Goal: Transaction & Acquisition: Book appointment/travel/reservation

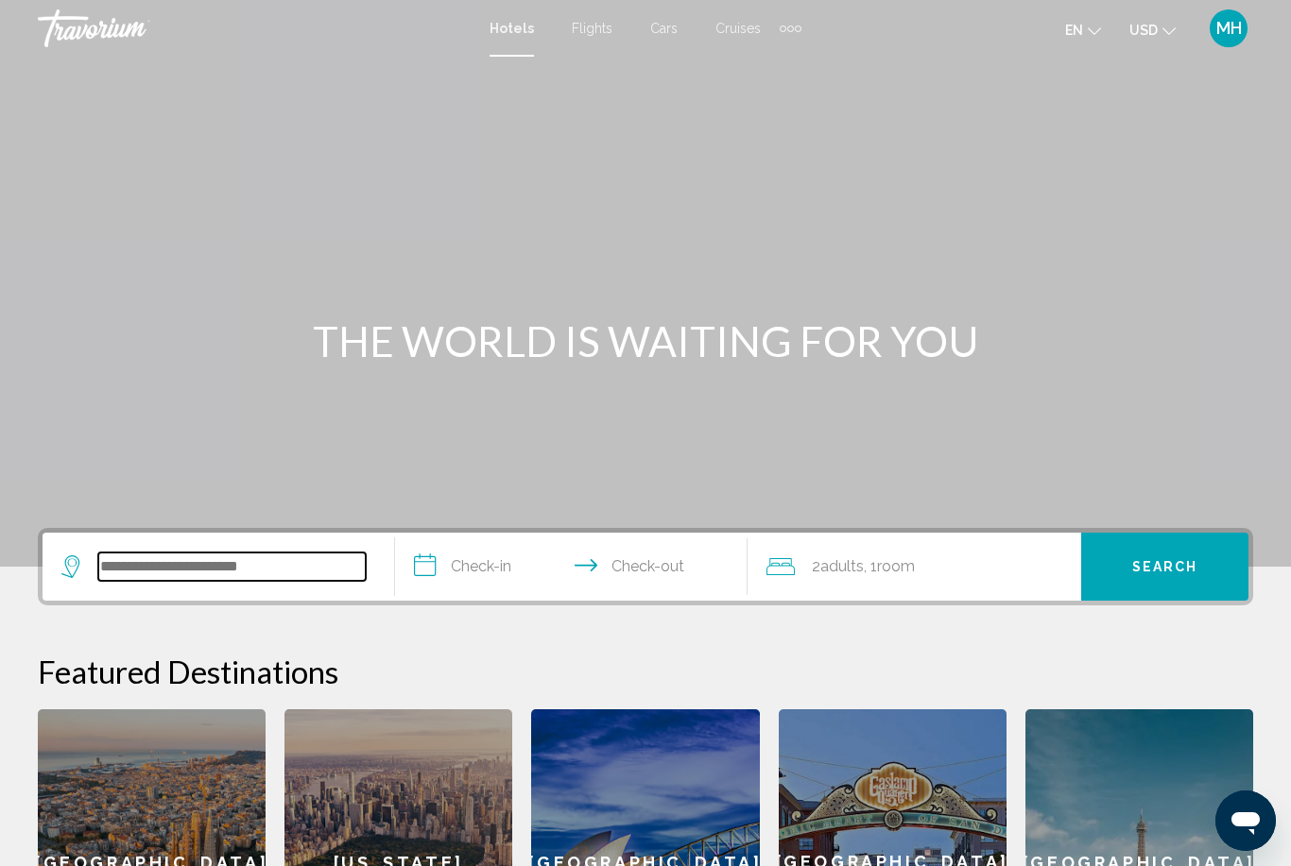
click at [180, 557] on input "Search widget" at bounding box center [231, 567] width 267 height 28
click at [732, 34] on span "Cruises" at bounding box center [737, 28] width 45 height 15
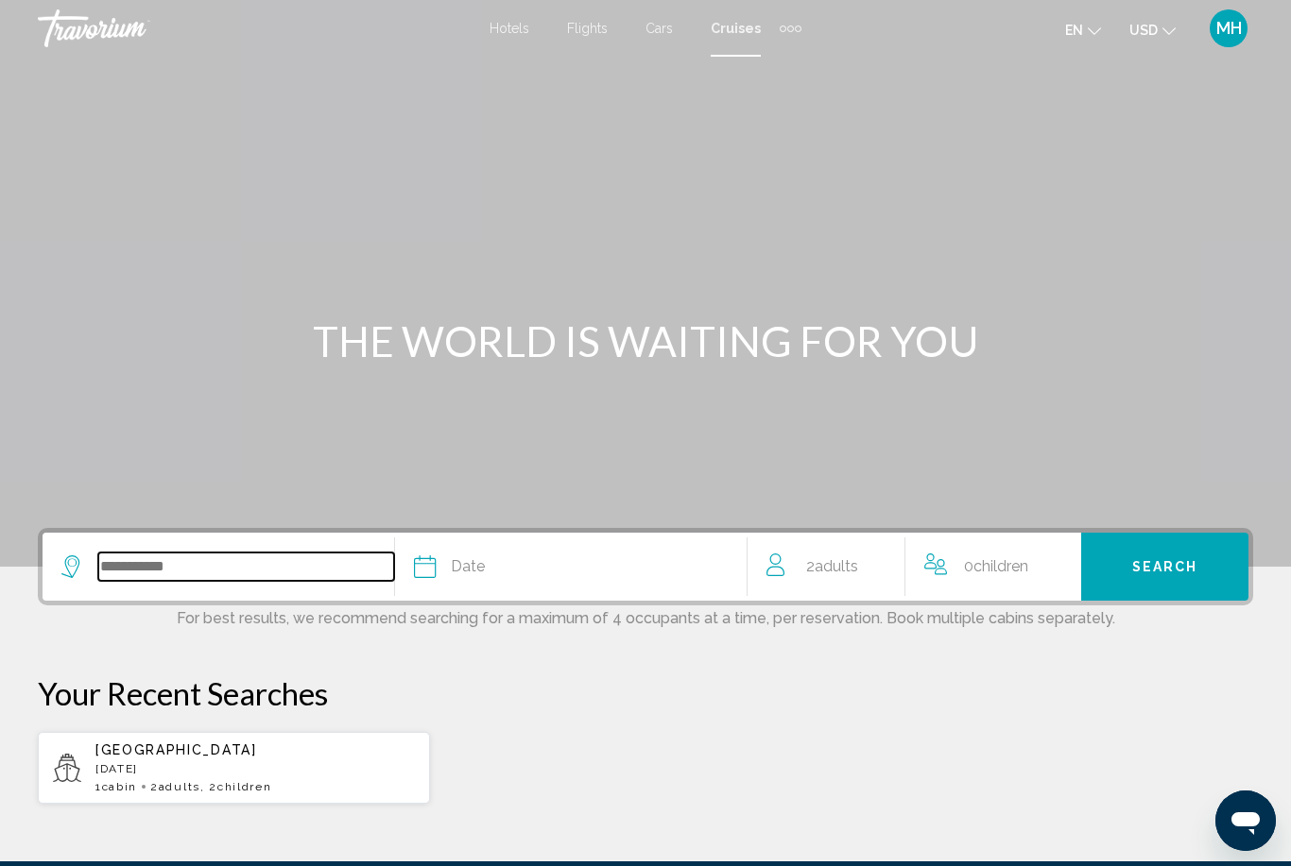
click at [231, 570] on input "Search widget" at bounding box center [246, 567] width 296 height 28
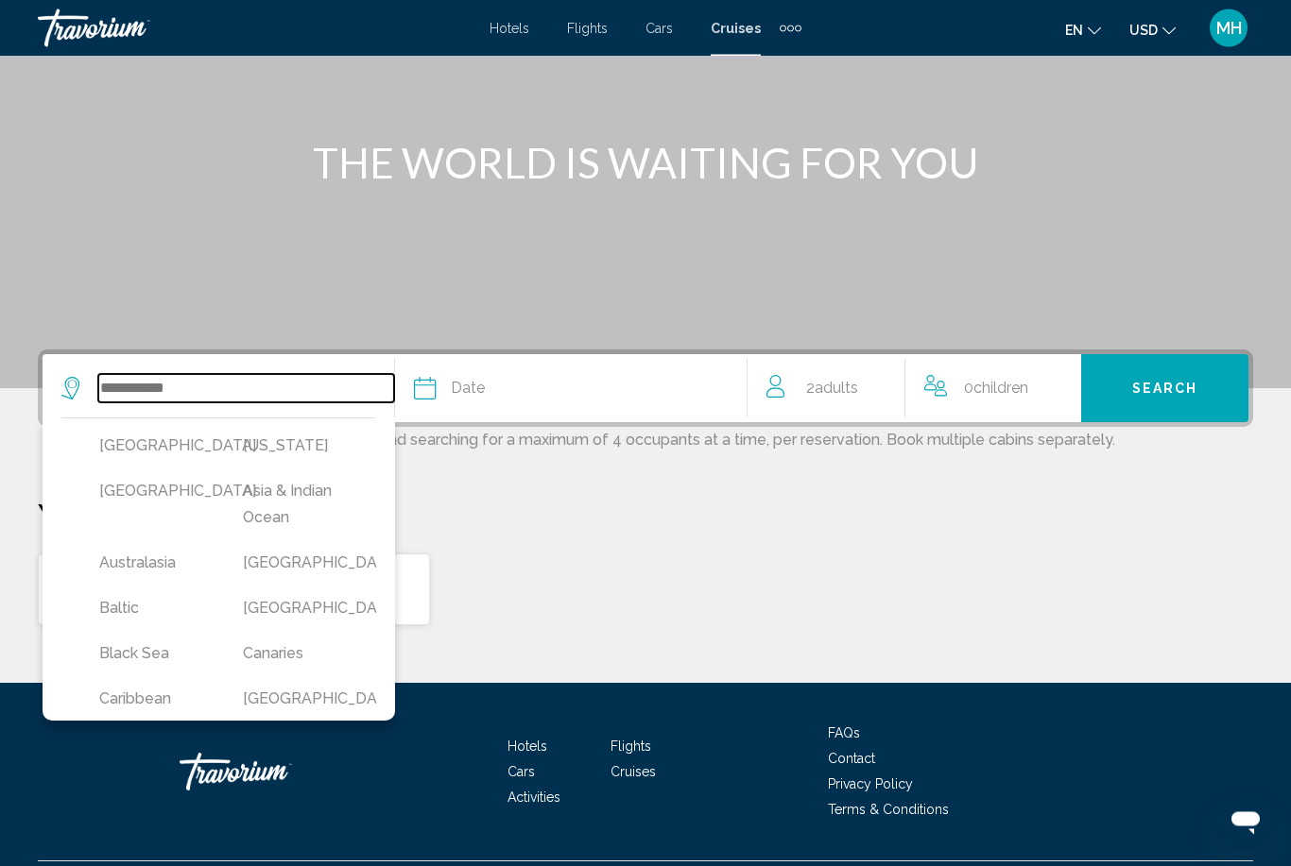
scroll to position [225, 0]
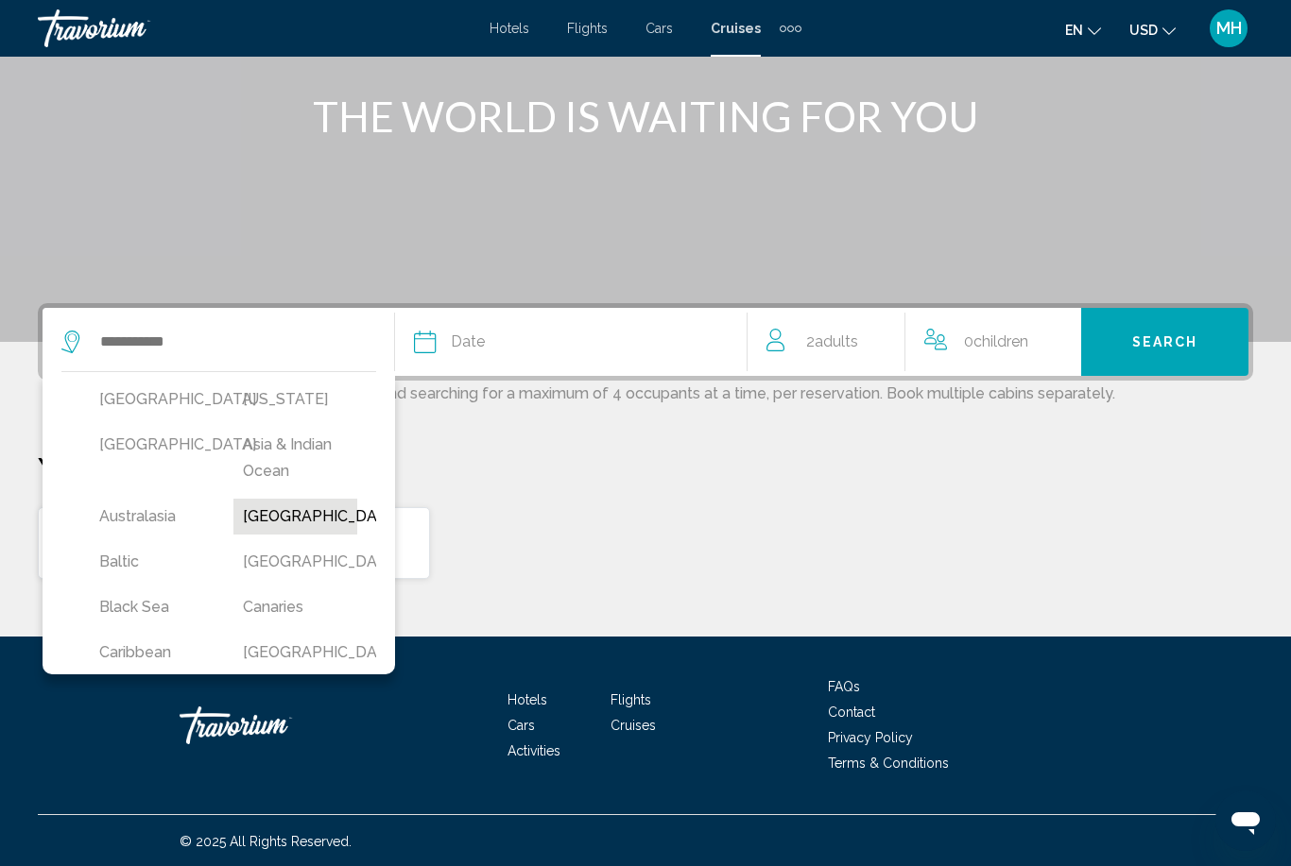
click at [293, 526] on button "Bahamas" at bounding box center [295, 517] width 125 height 36
type input "*******"
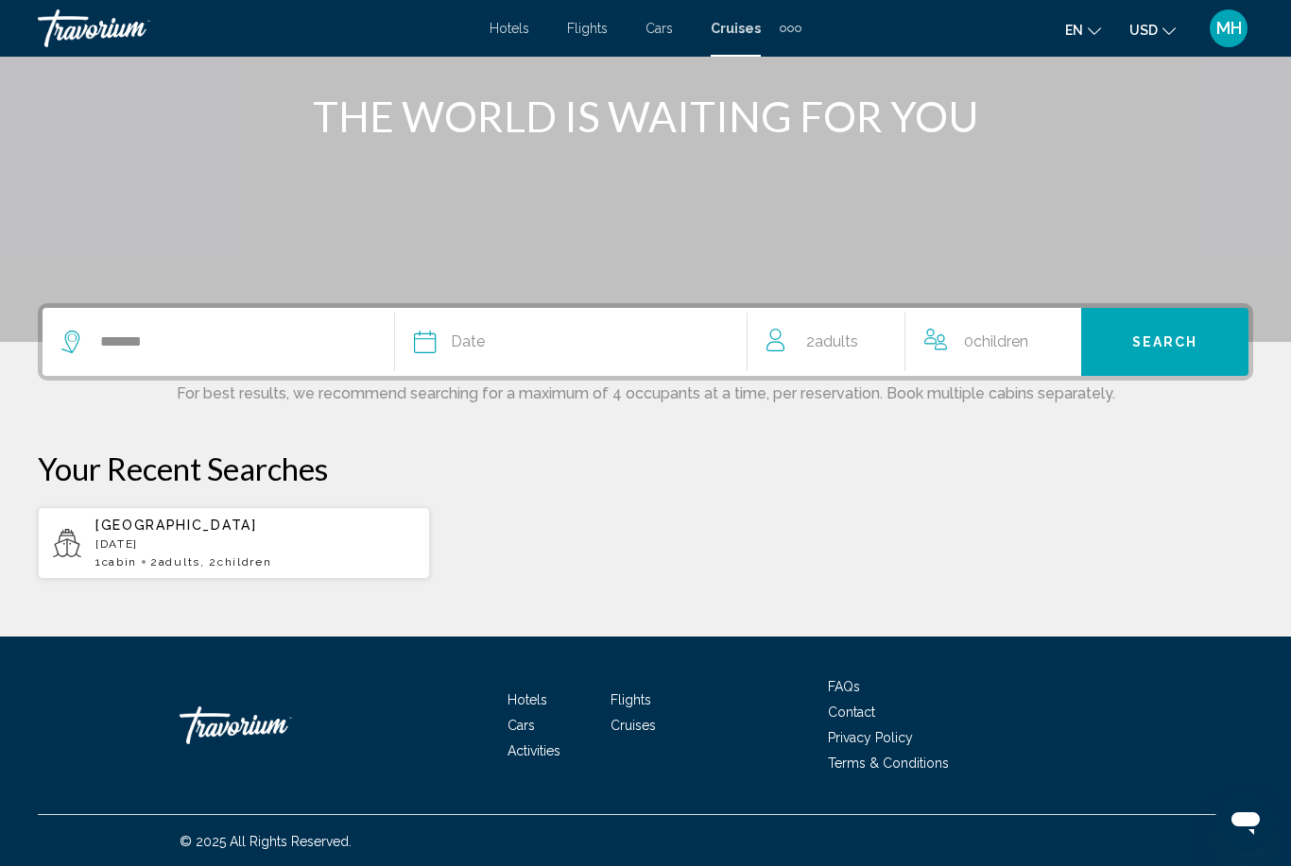
click at [534, 352] on div "Date" at bounding box center [580, 342] width 333 height 26
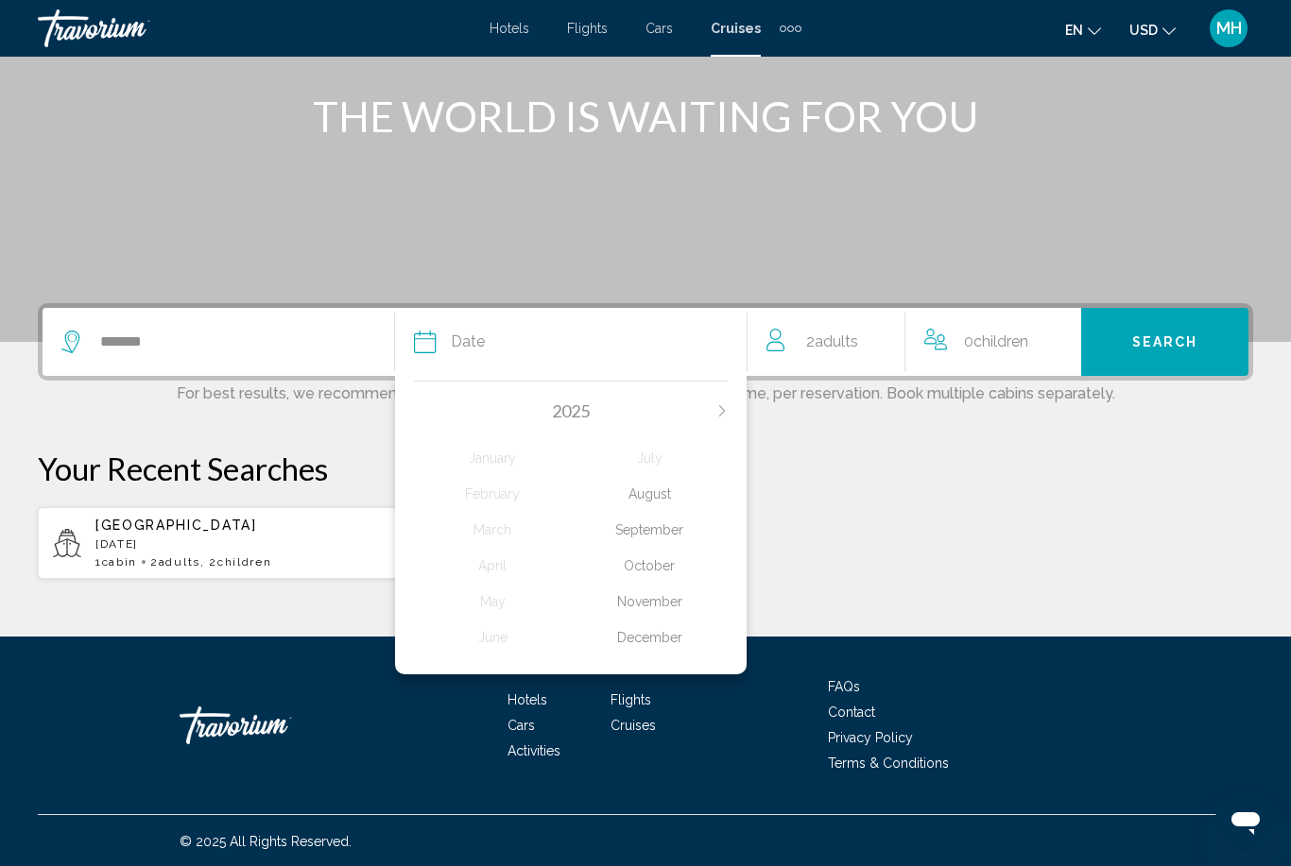
click at [653, 492] on div "August" at bounding box center [649, 494] width 157 height 34
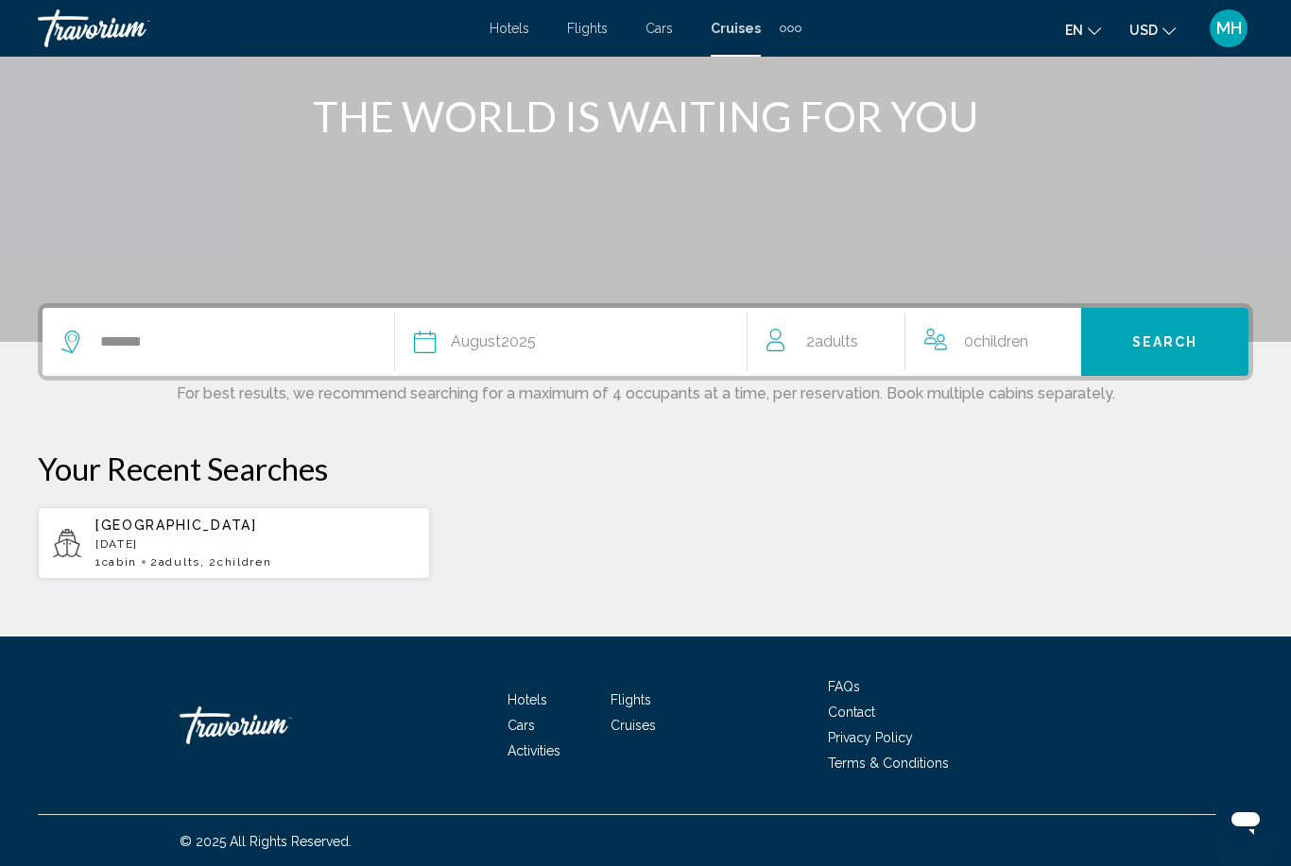
click at [840, 354] on span "2 Adult Adults" at bounding box center [832, 342] width 52 height 26
click at [978, 350] on span "0 Child Children" at bounding box center [998, 342] width 64 height 33
click at [1054, 352] on button "Increment children" at bounding box center [1060, 342] width 17 height 33
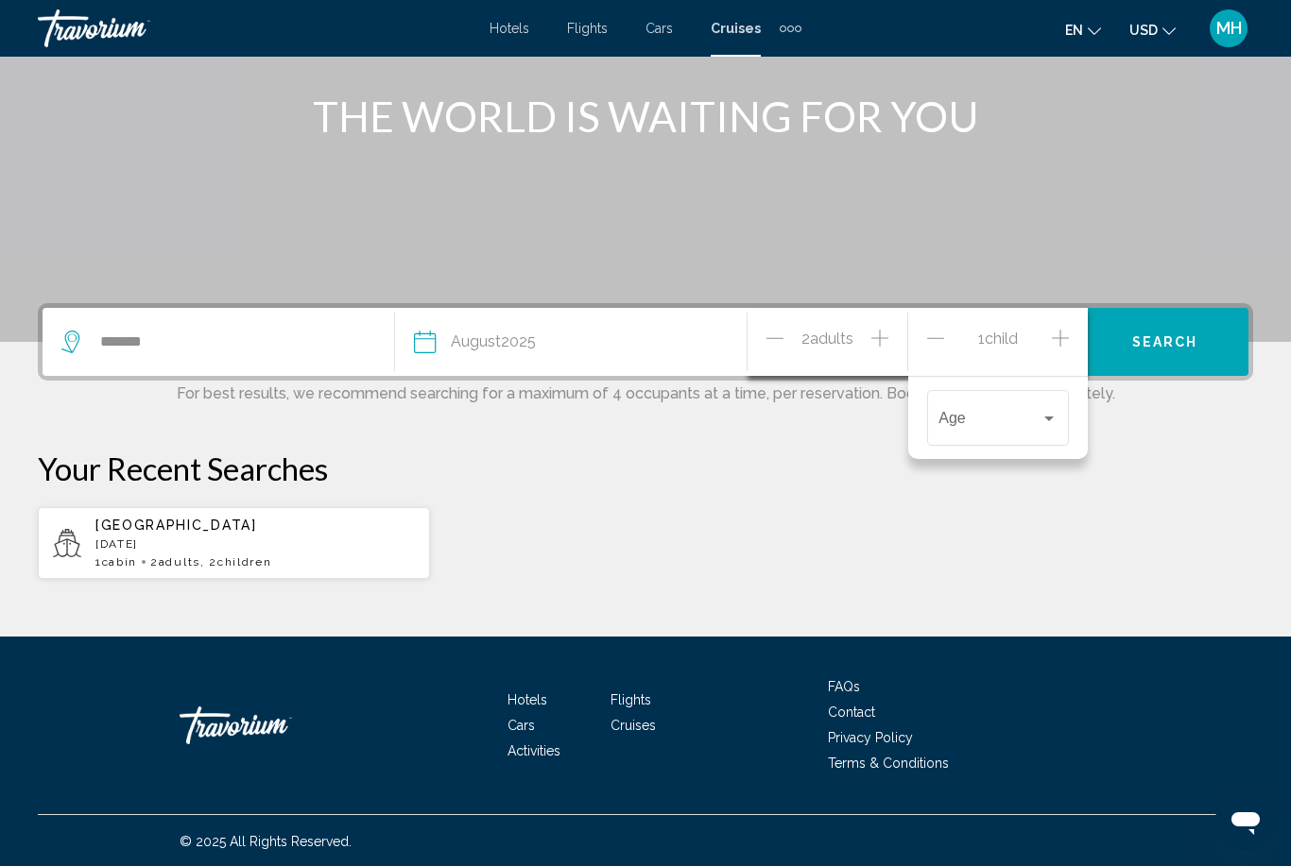
click at [1057, 344] on icon "Increment children" at bounding box center [1060, 338] width 17 height 23
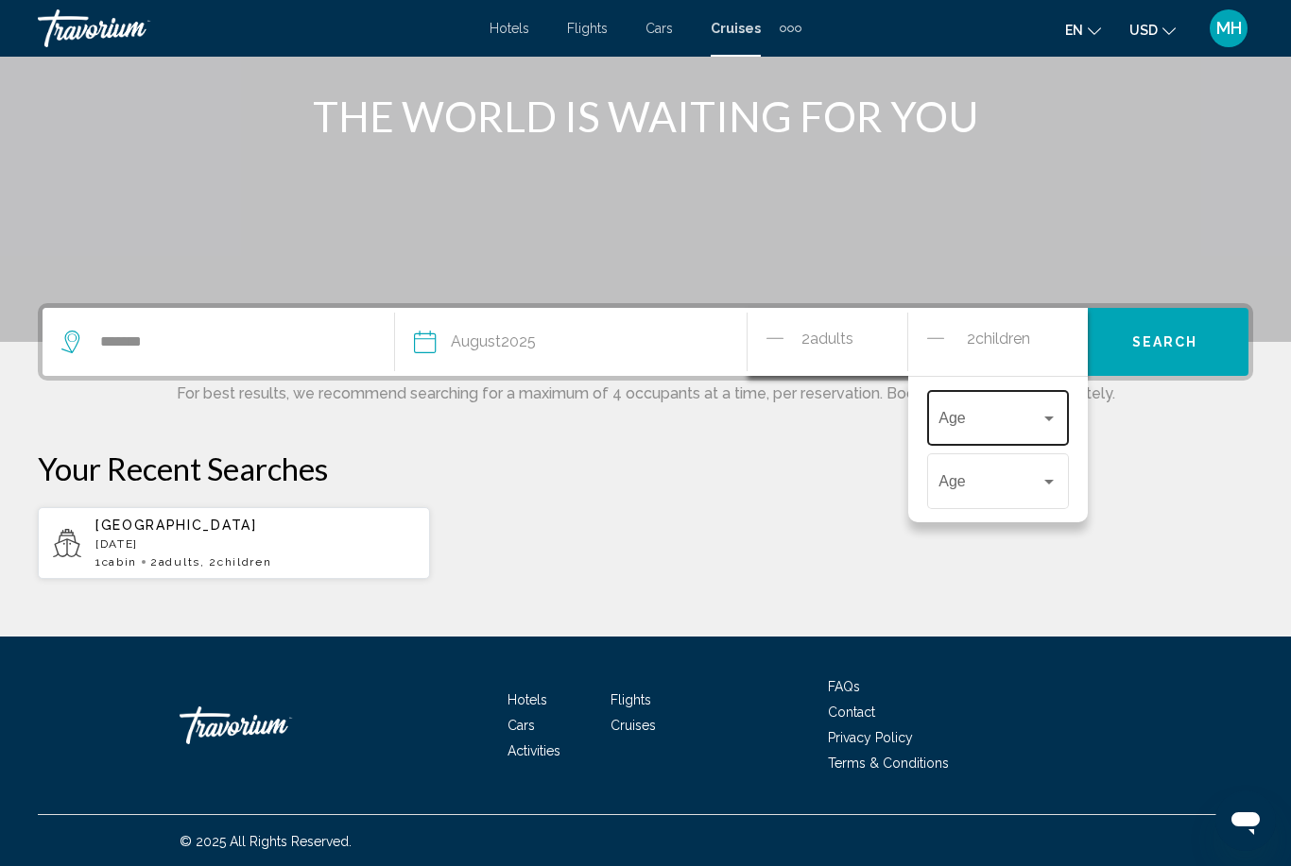
click at [987, 429] on span "Travelers: 2 adults, 2 children" at bounding box center [989, 422] width 102 height 17
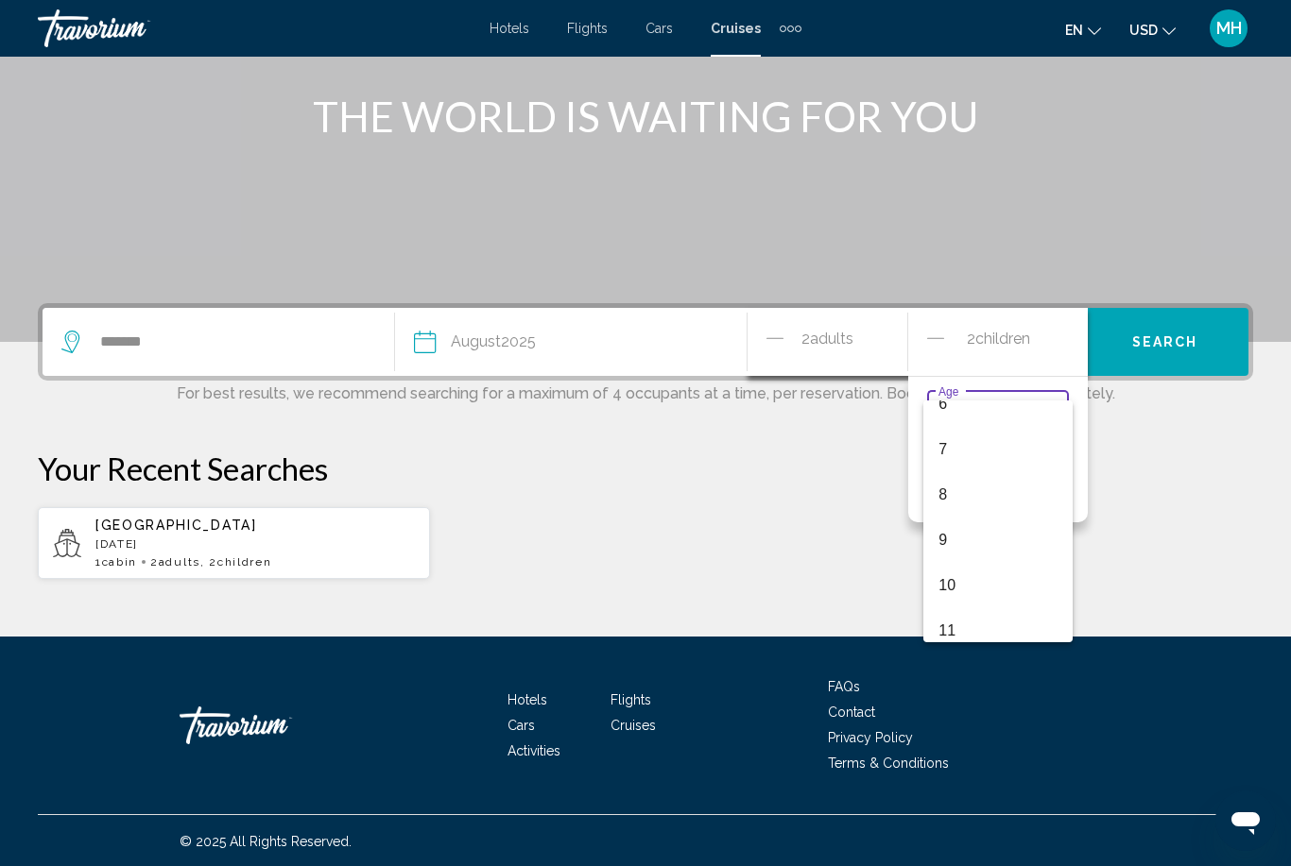
scroll to position [289, 0]
click at [981, 548] on span "9" at bounding box center [997, 542] width 119 height 45
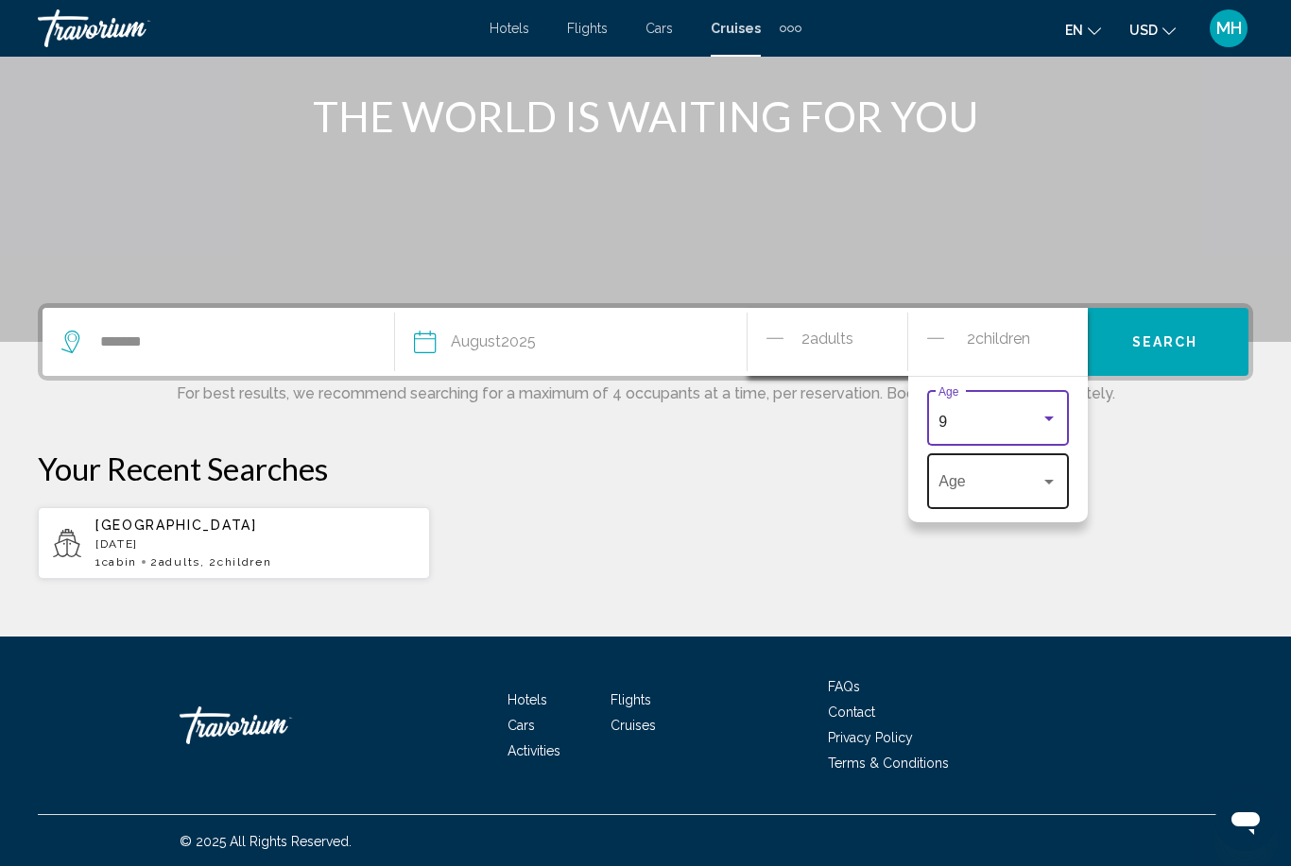
click at [987, 494] on span "Travelers: 2 adults, 2 children" at bounding box center [989, 485] width 102 height 17
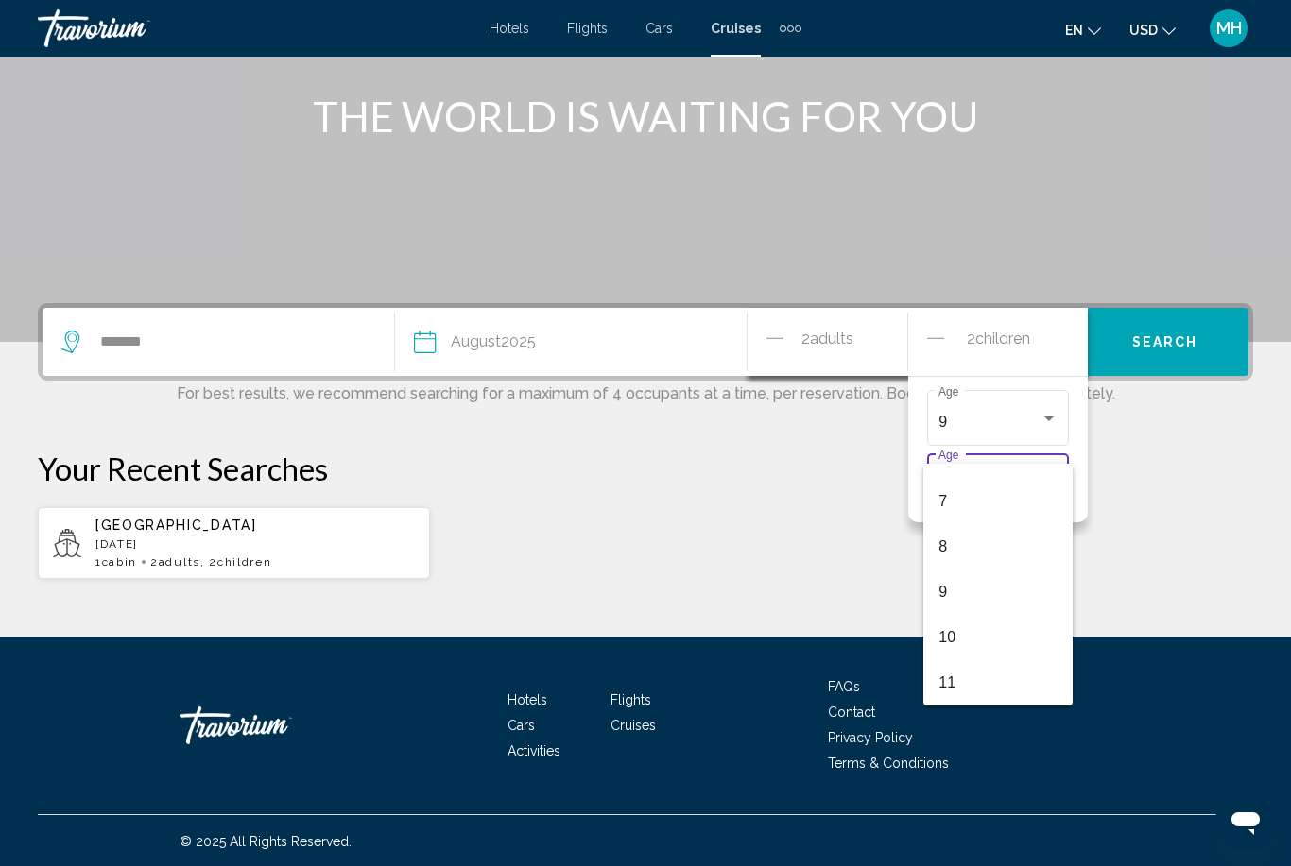
scroll to position [302, 0]
click at [972, 683] on span "11" at bounding box center [997, 682] width 119 height 45
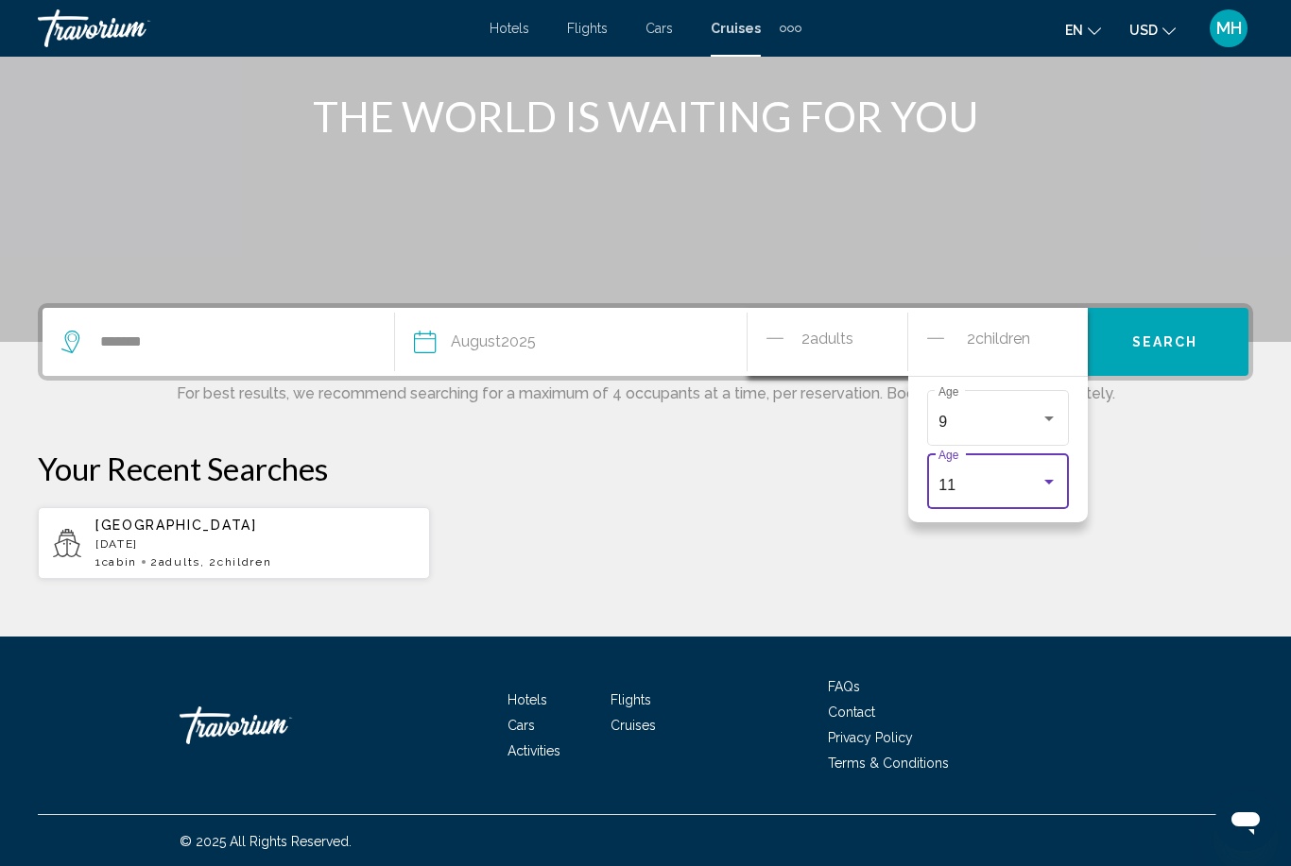
click at [1018, 357] on div "2 Child Children" at bounding box center [998, 342] width 142 height 68
click at [942, 338] on icon "Decrement children" at bounding box center [935, 337] width 17 height 1
click at [1059, 334] on icon "Increment children" at bounding box center [1060, 338] width 17 height 23
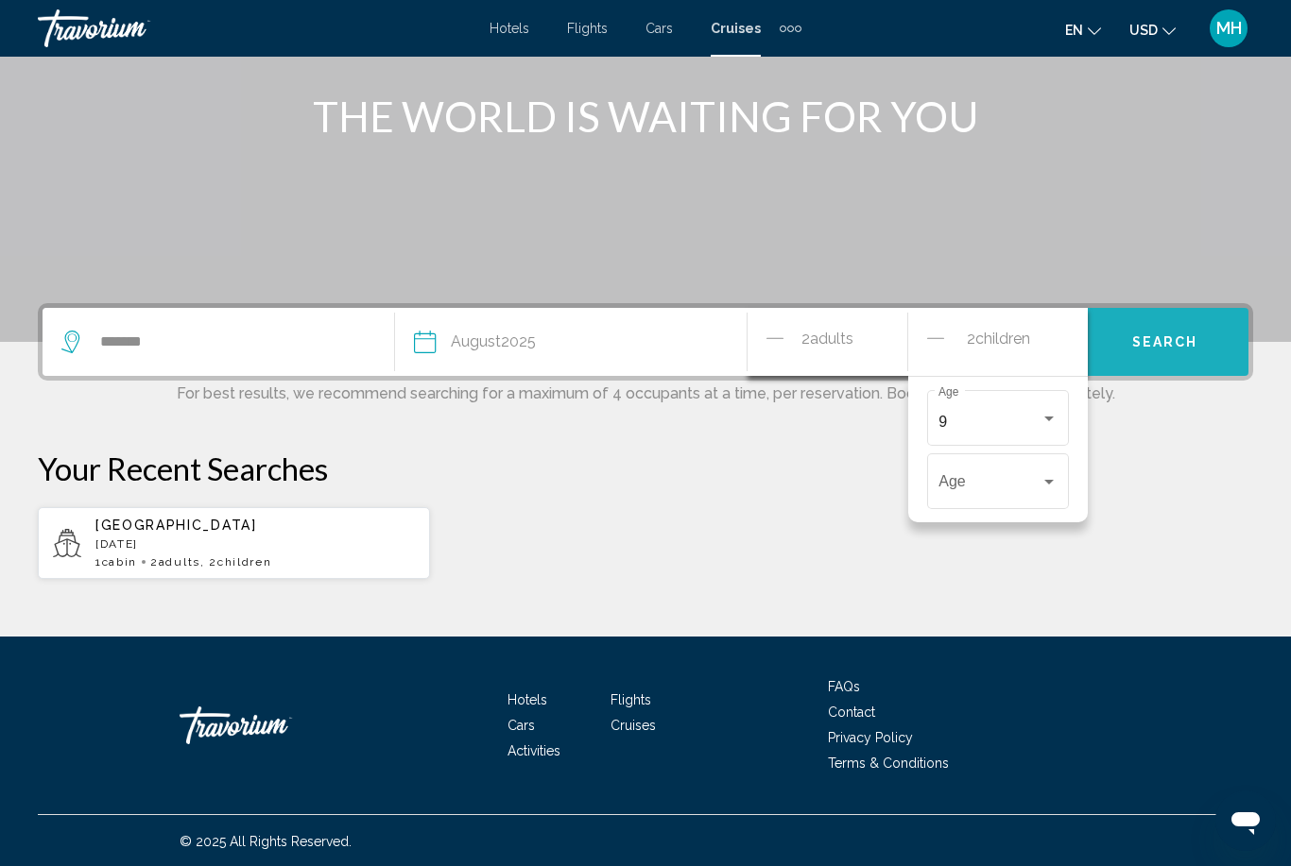
click at [1176, 335] on span "Search" at bounding box center [1165, 342] width 66 height 15
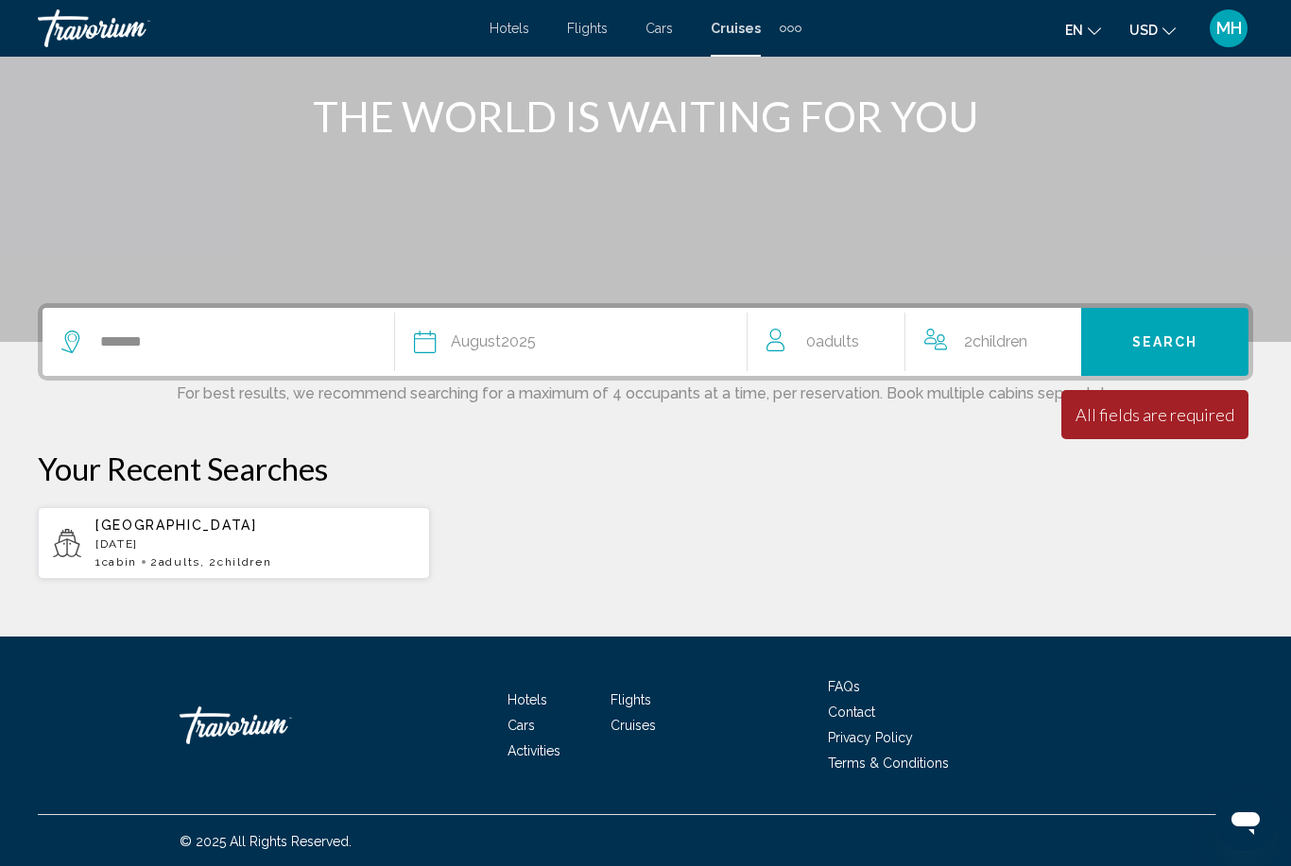
click at [1195, 354] on button "Search" at bounding box center [1164, 342] width 167 height 68
click at [823, 352] on span "0 Adult Adults" at bounding box center [832, 342] width 53 height 26
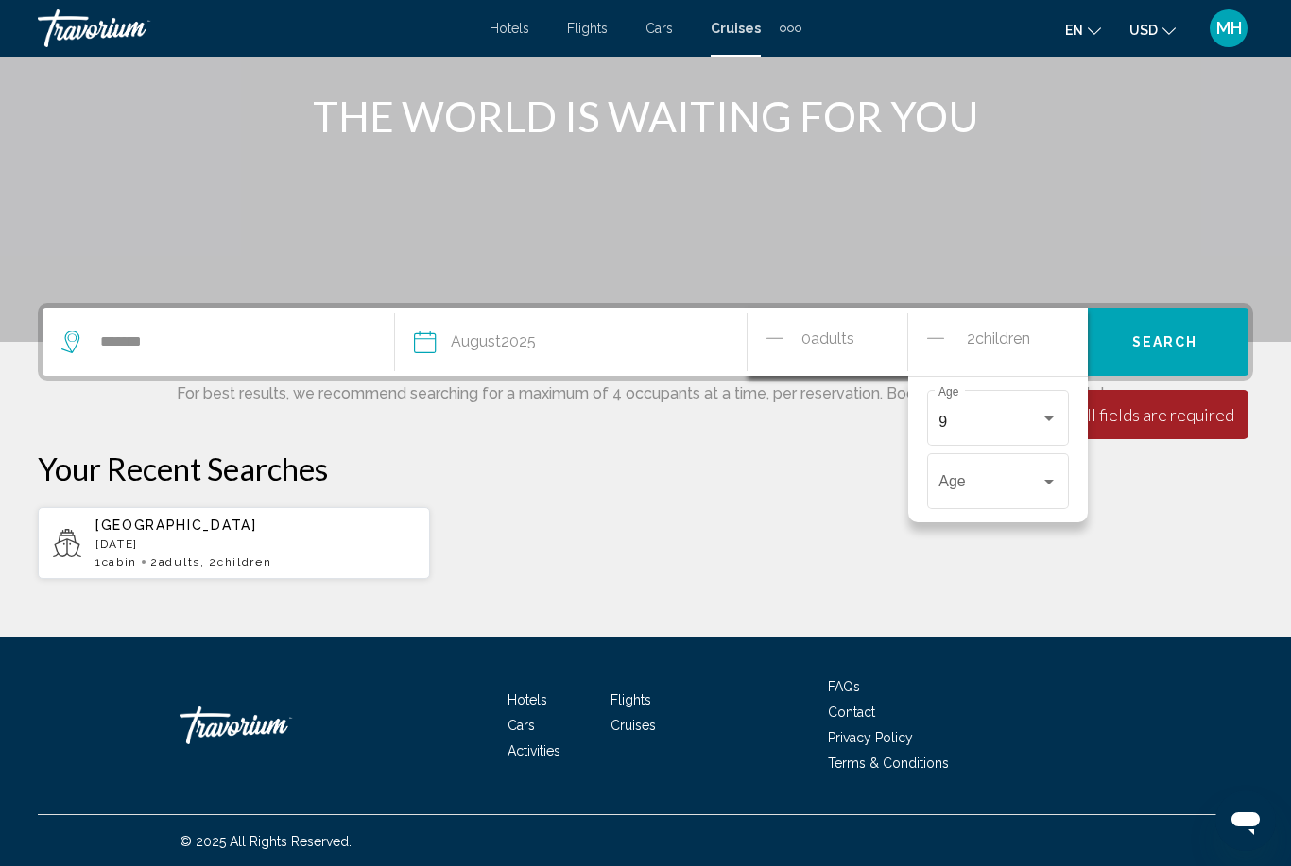
click at [833, 350] on span "0 Adult Adults" at bounding box center [827, 342] width 53 height 33
click at [859, 356] on div "0 Adult Adults" at bounding box center [836, 342] width 141 height 33
click at [862, 361] on div "0 Adult Adults" at bounding box center [837, 342] width 142 height 68
click at [842, 369] on div "0 Adult Adults" at bounding box center [837, 342] width 142 height 68
click at [769, 341] on icon "Decrement adults" at bounding box center [774, 338] width 17 height 23
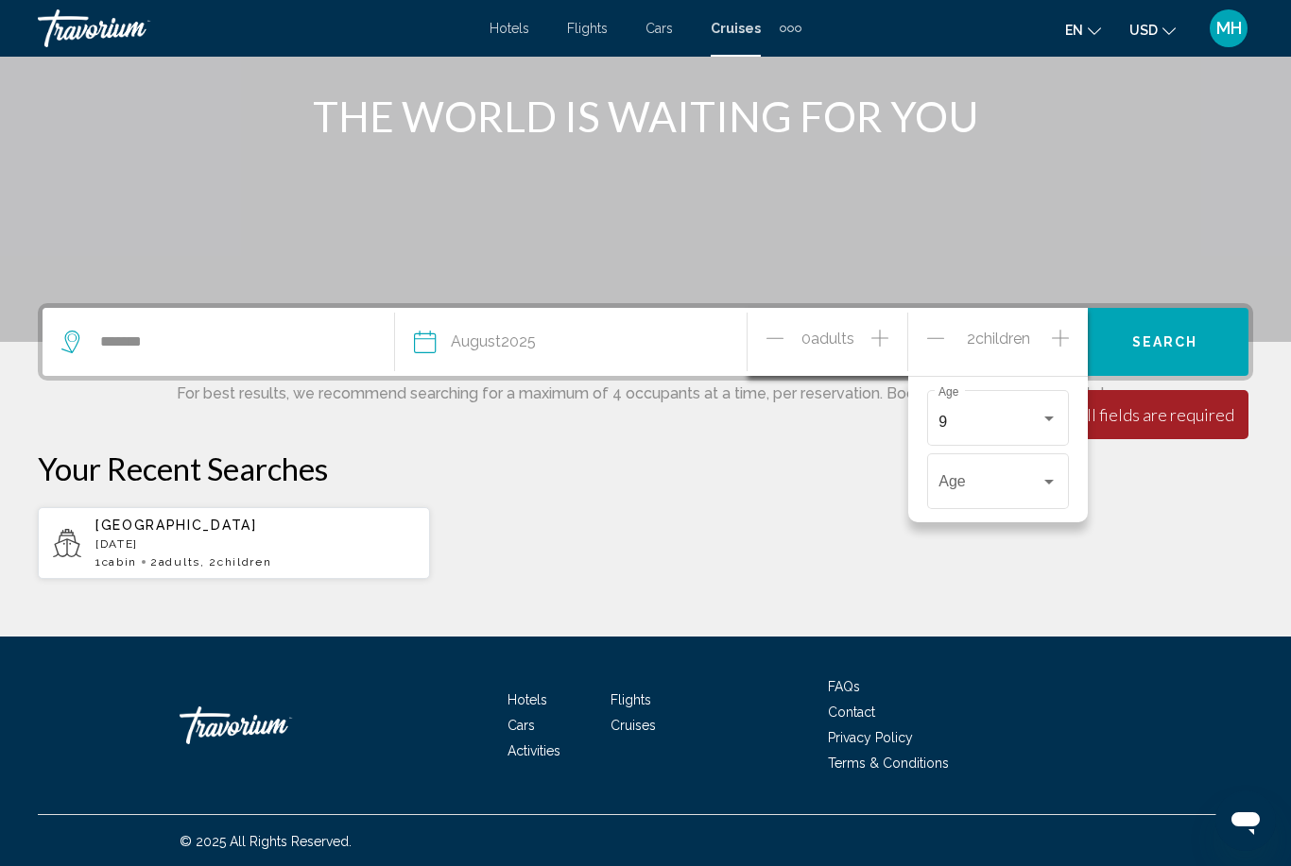
click at [767, 345] on icon "Decrement adults" at bounding box center [774, 338] width 17 height 23
click at [782, 344] on icon "Decrement adults" at bounding box center [774, 338] width 17 height 23
click at [867, 328] on div "0 Adult Adults" at bounding box center [836, 342] width 141 height 33
click at [883, 336] on icon "Increment adults" at bounding box center [879, 338] width 17 height 23
click at [880, 344] on icon "Increment adults" at bounding box center [879, 338] width 17 height 17
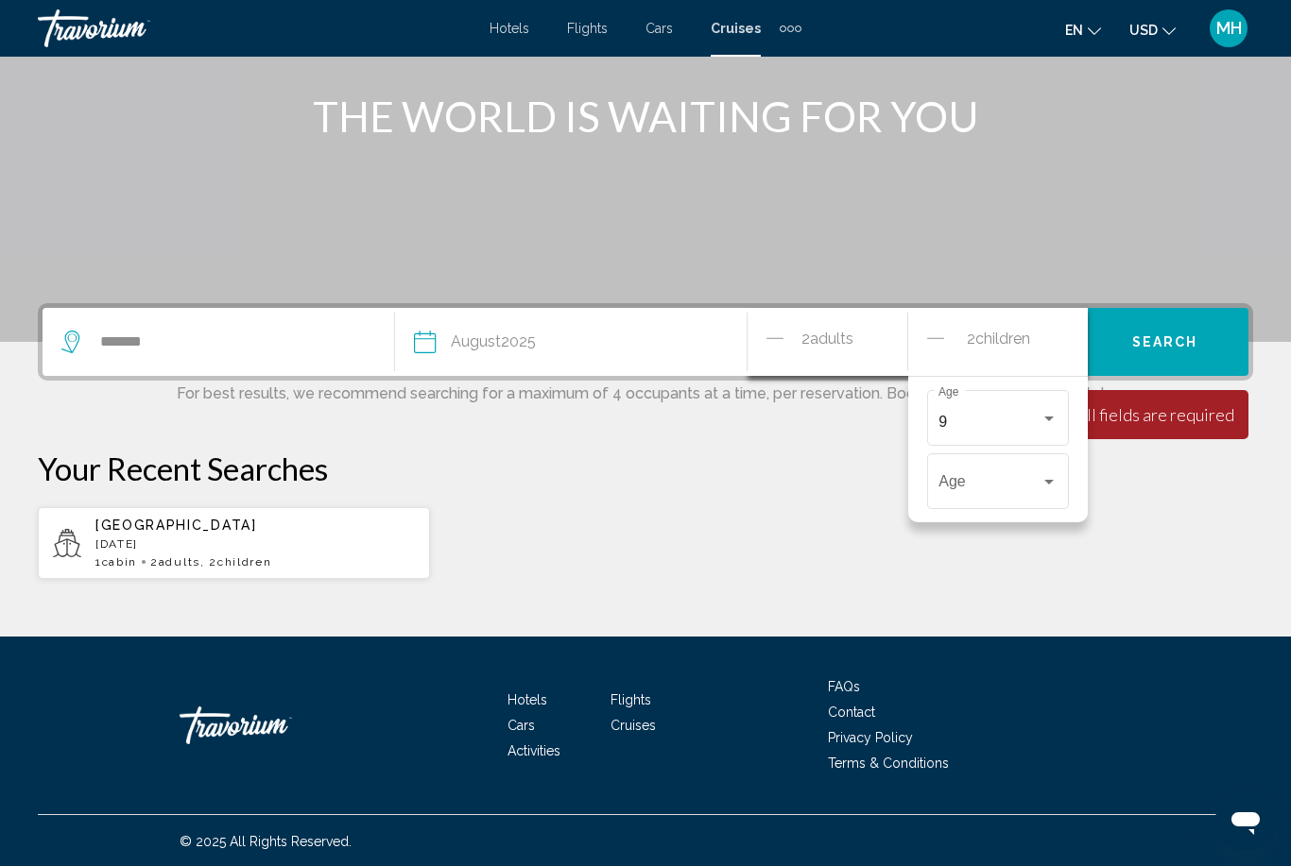
click at [1190, 344] on span "Search" at bounding box center [1165, 342] width 66 height 15
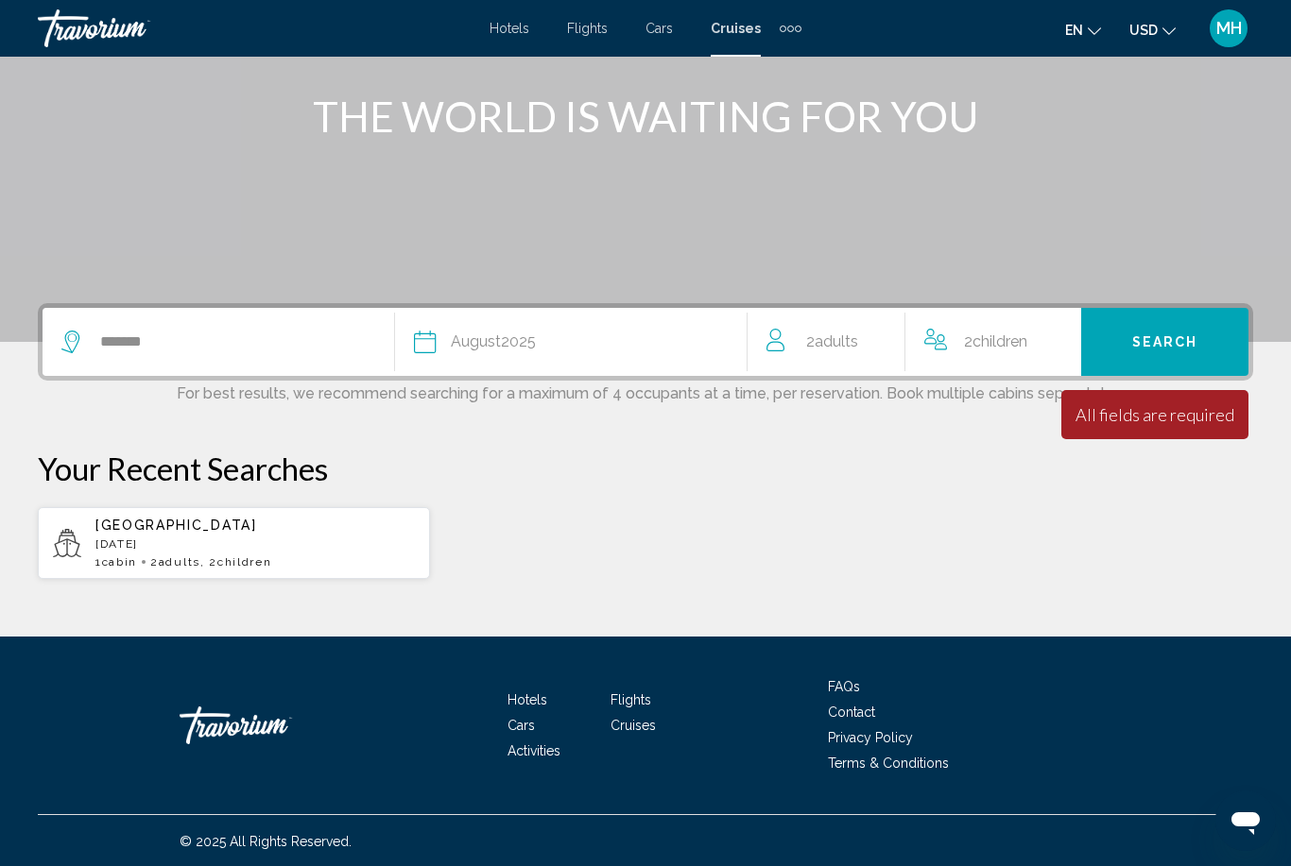
click at [1012, 353] on span "2 Child Children" at bounding box center [995, 342] width 63 height 26
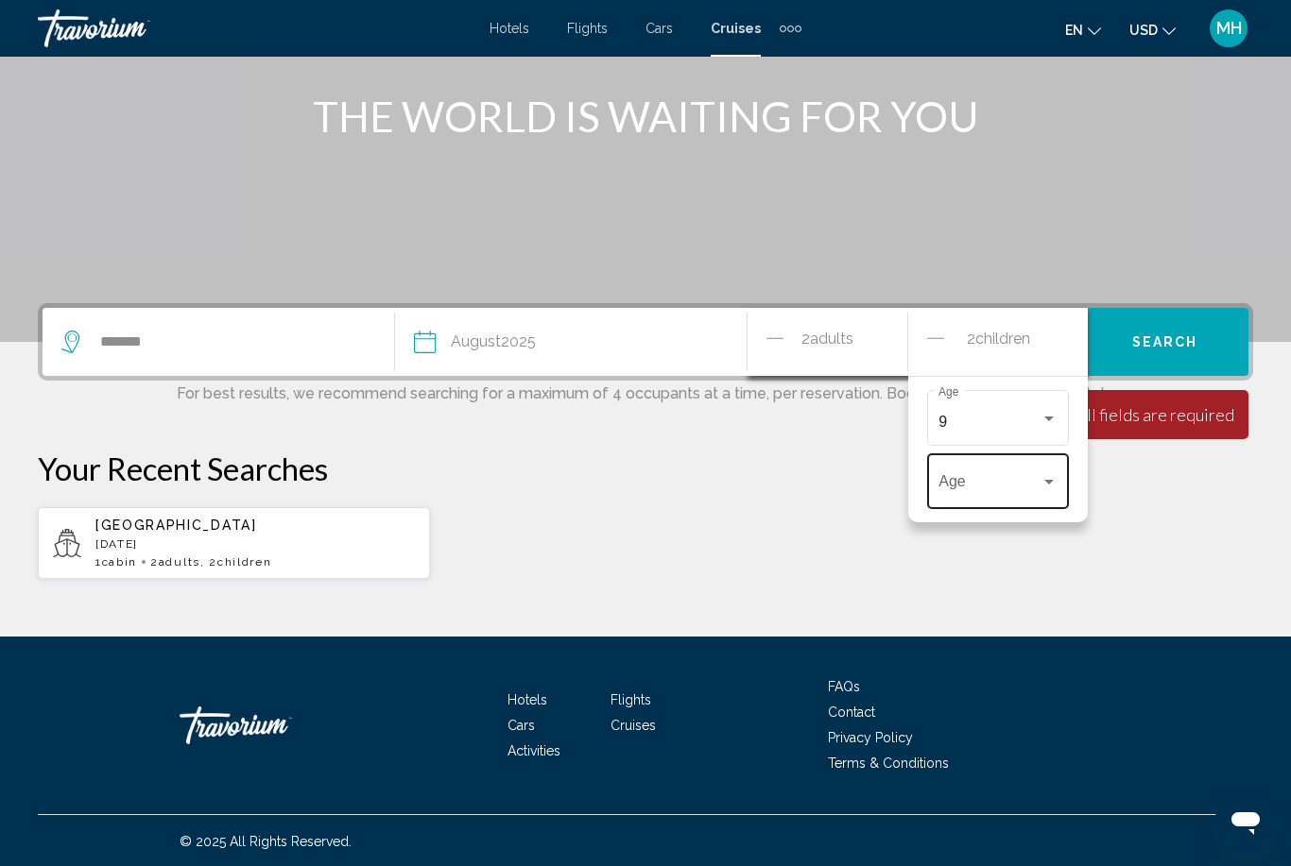
click at [958, 489] on span "Travelers: 2 adults, 2 children" at bounding box center [989, 485] width 102 height 17
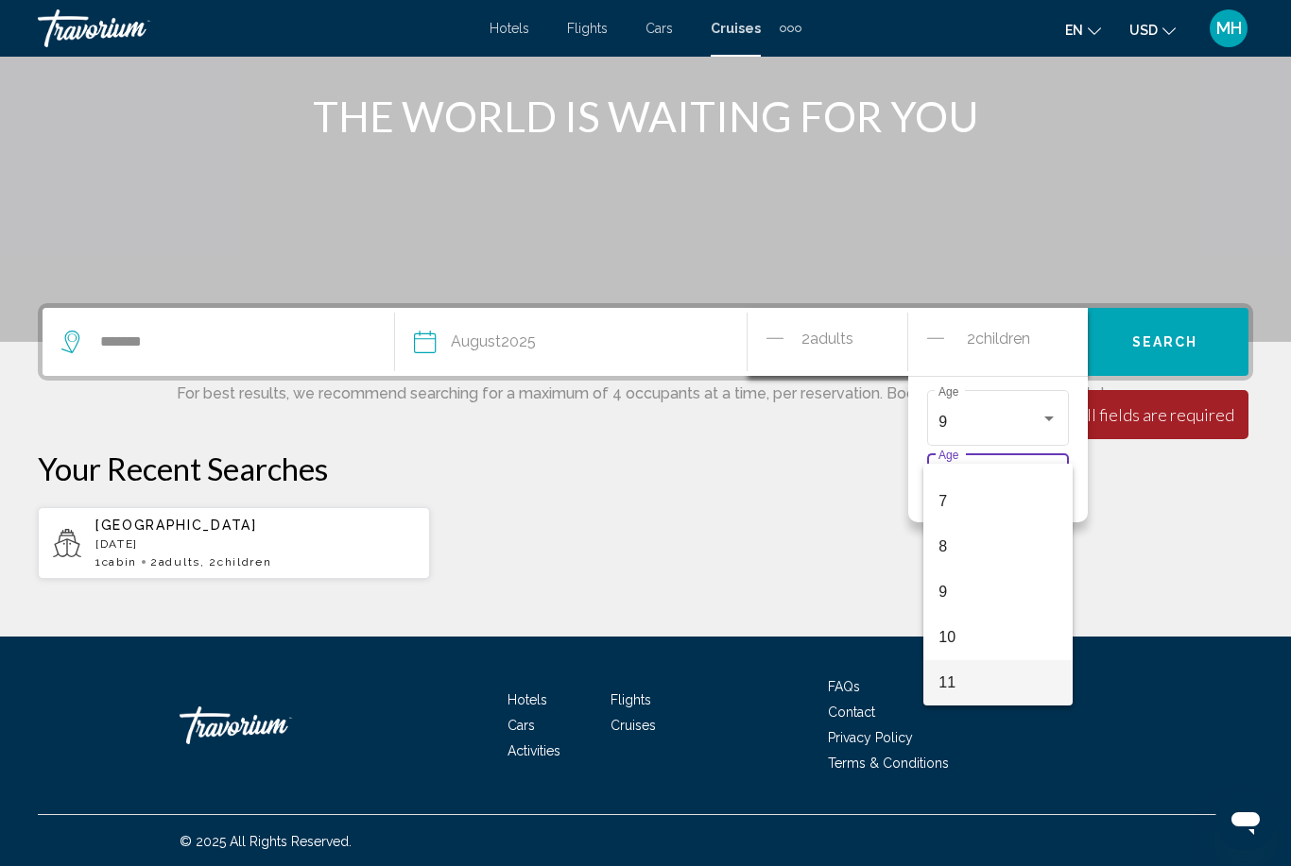
click at [957, 683] on span "11" at bounding box center [997, 682] width 119 height 45
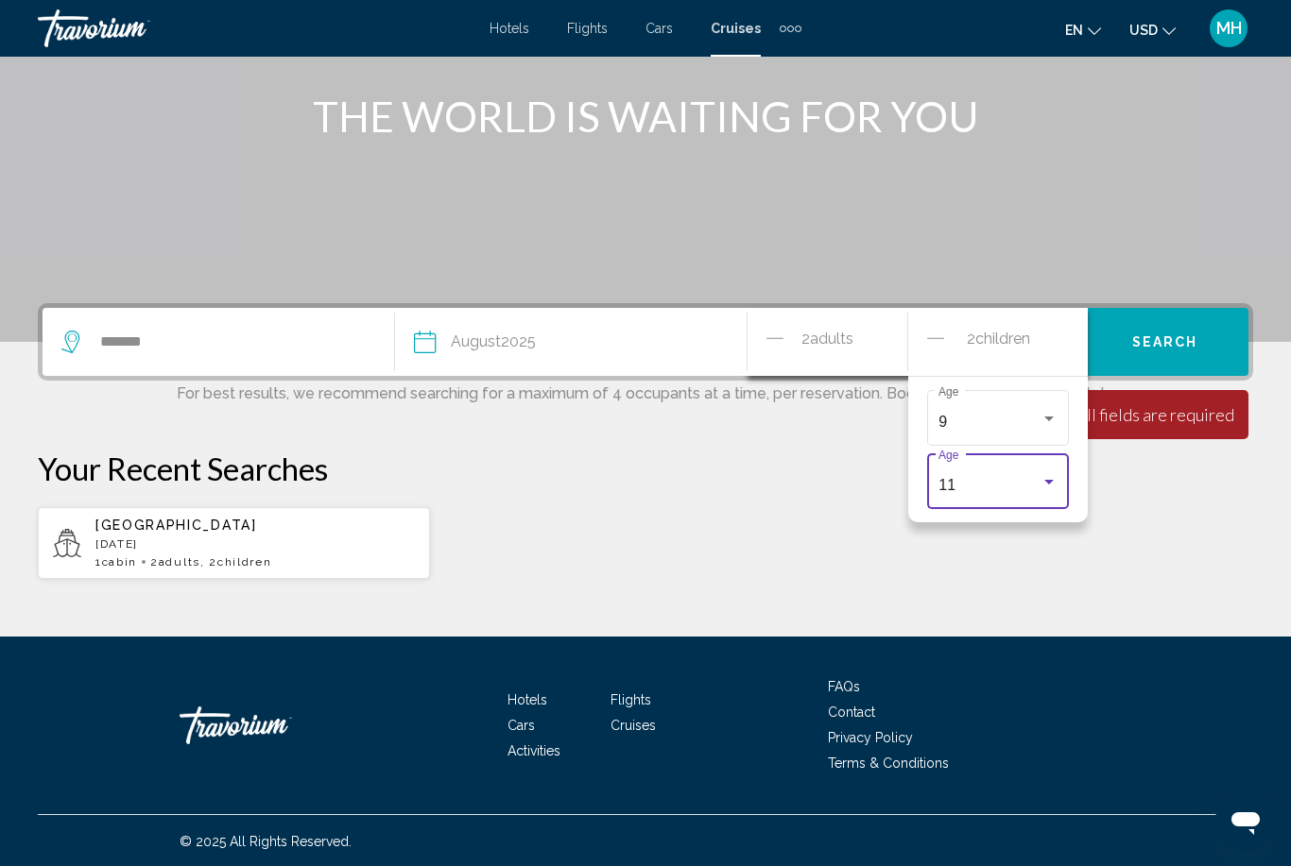
click at [1158, 355] on button "Search" at bounding box center [1164, 342] width 167 height 68
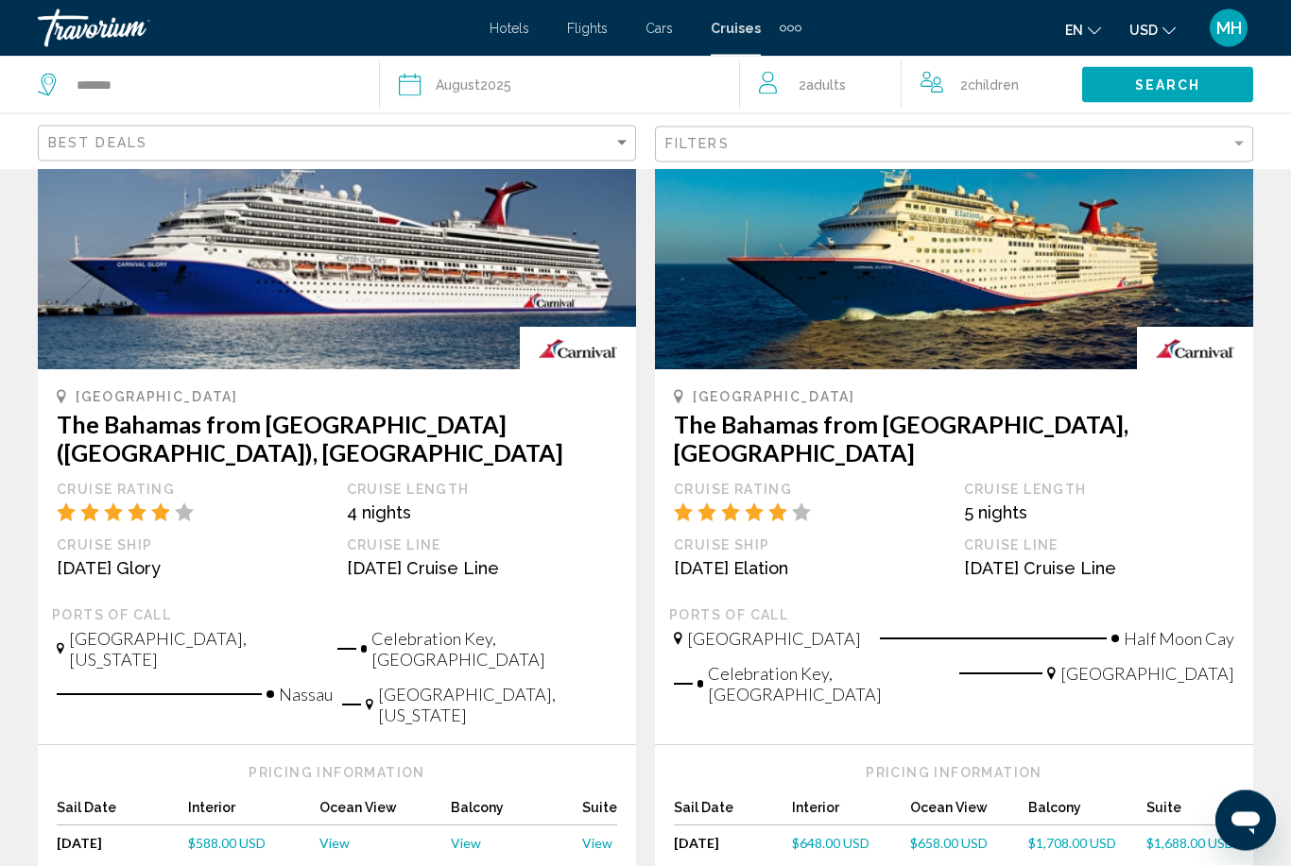
scroll to position [2029, 0]
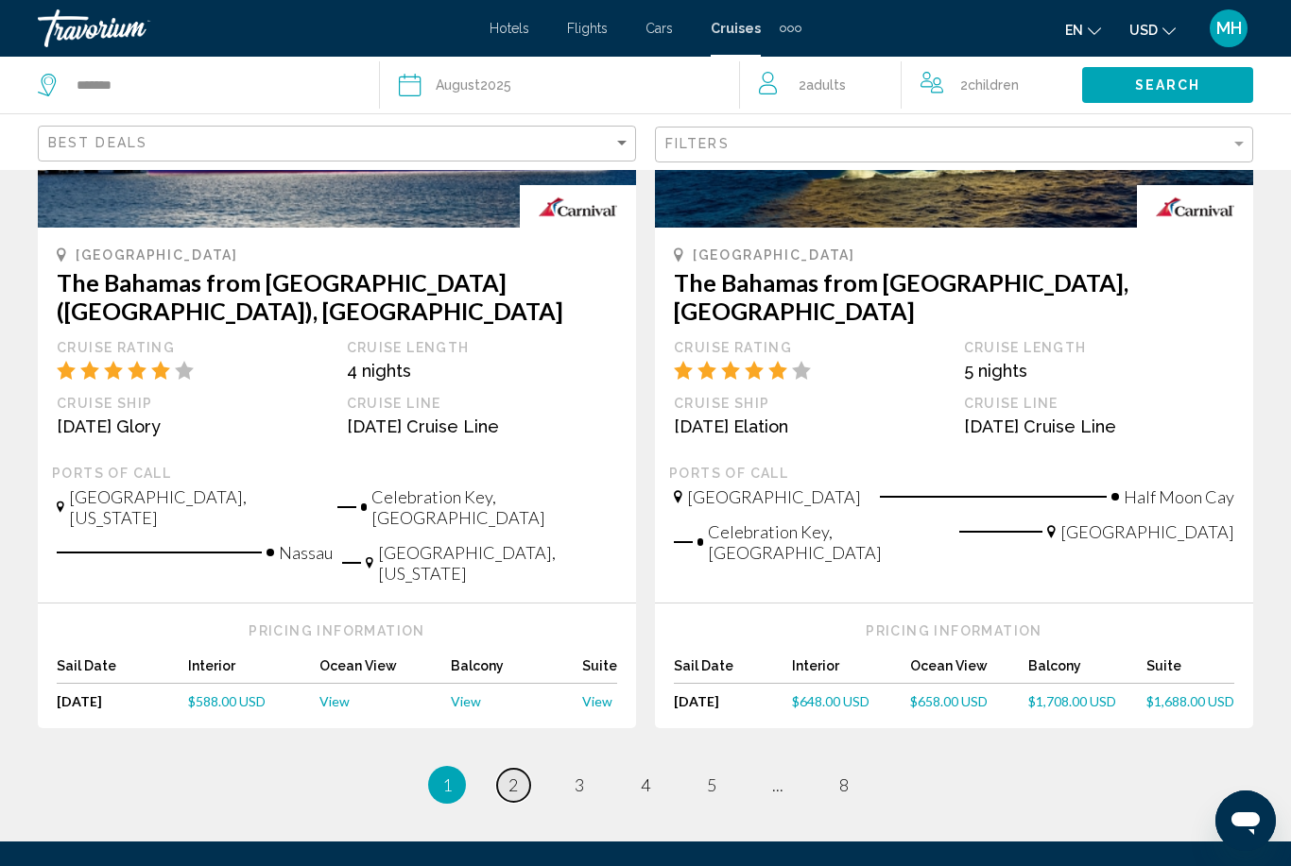
click at [516, 769] on link "page 2" at bounding box center [513, 785] width 33 height 33
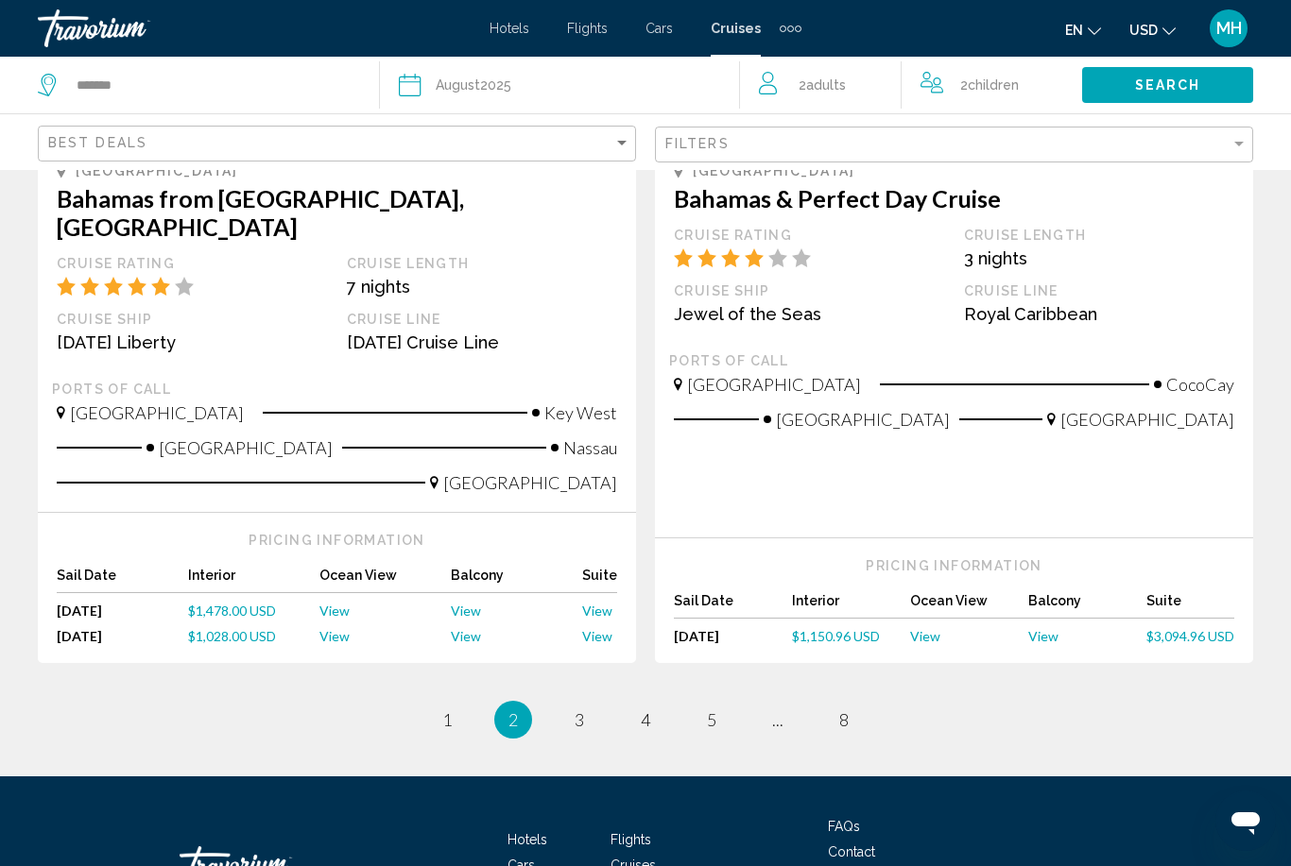
scroll to position [2013, 0]
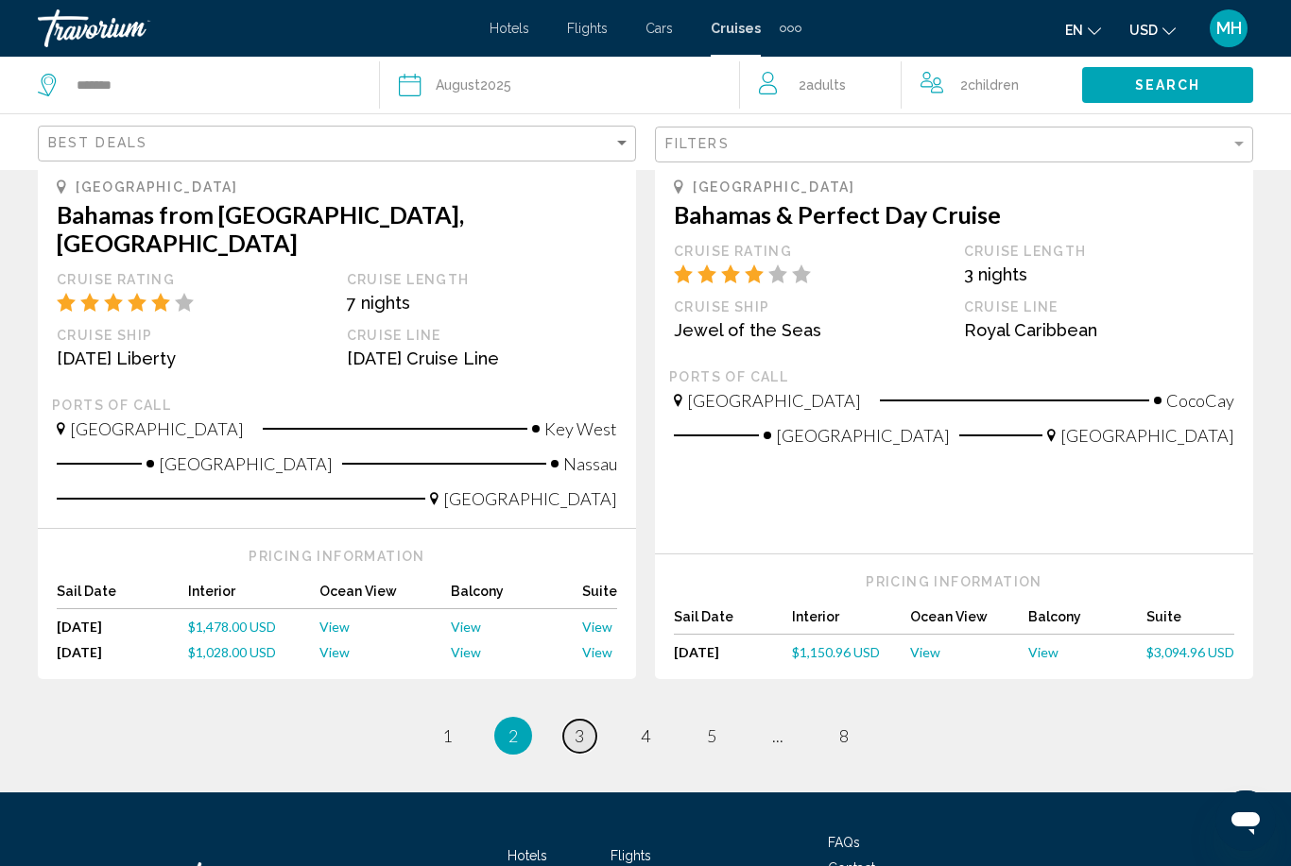
click at [589, 720] on link "page 3" at bounding box center [579, 736] width 33 height 33
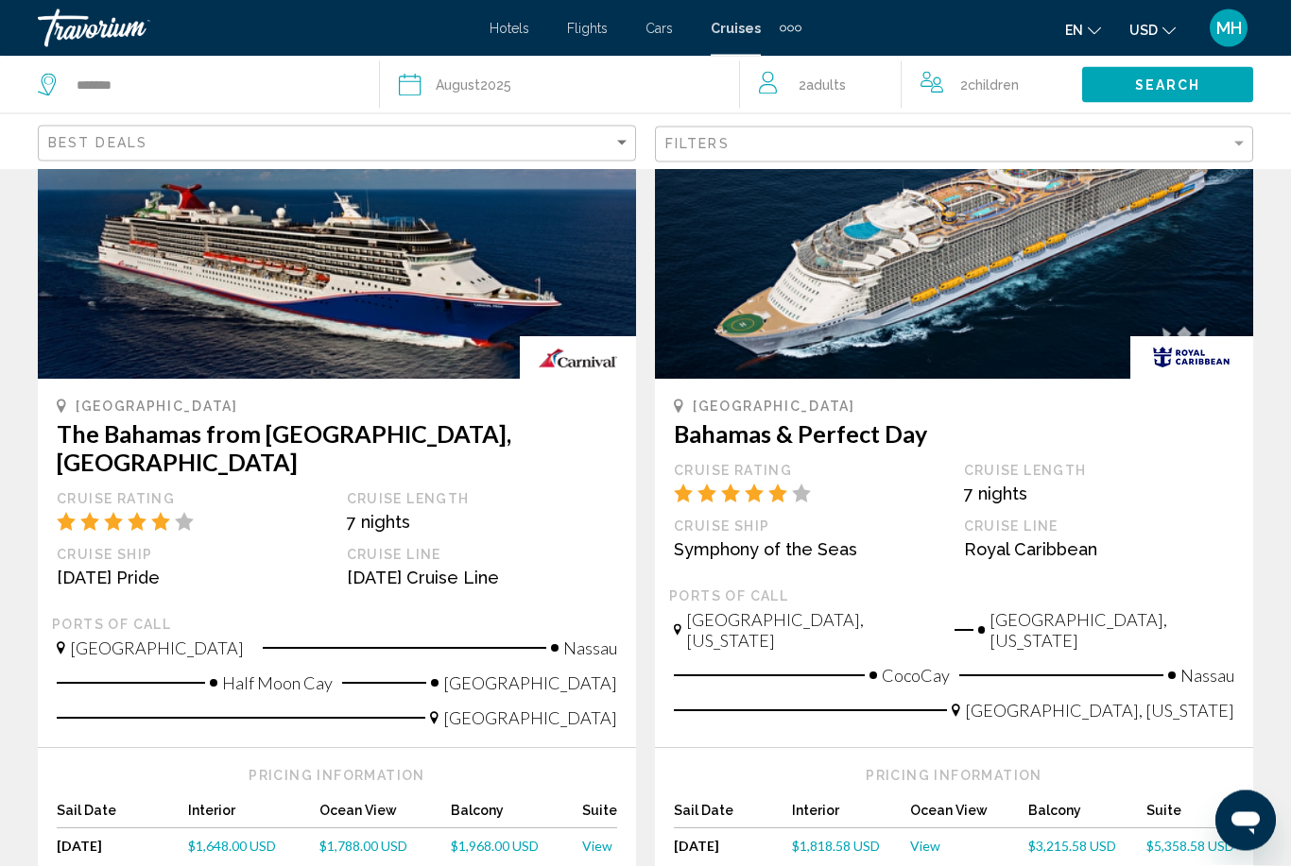
scroll to position [1814, 0]
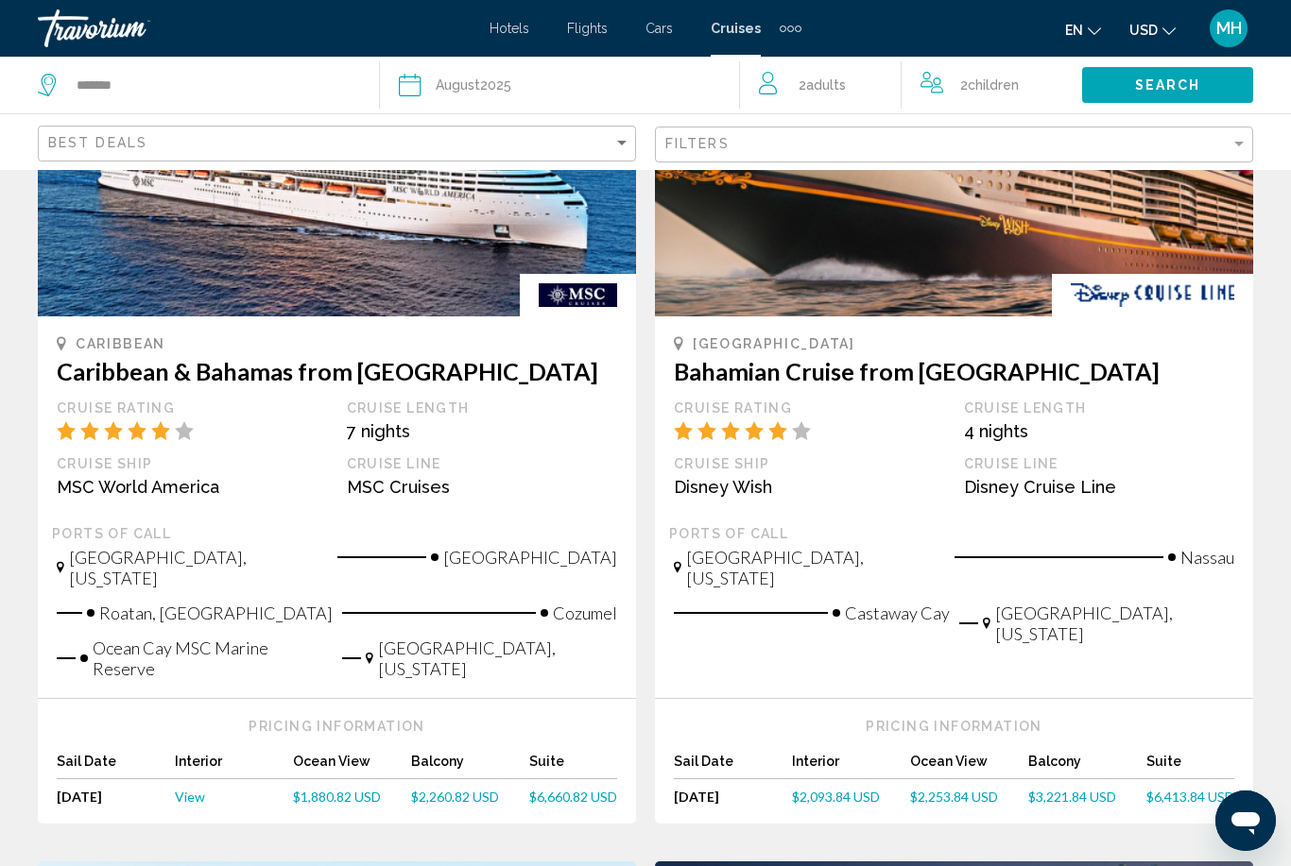
scroll to position [239, 0]
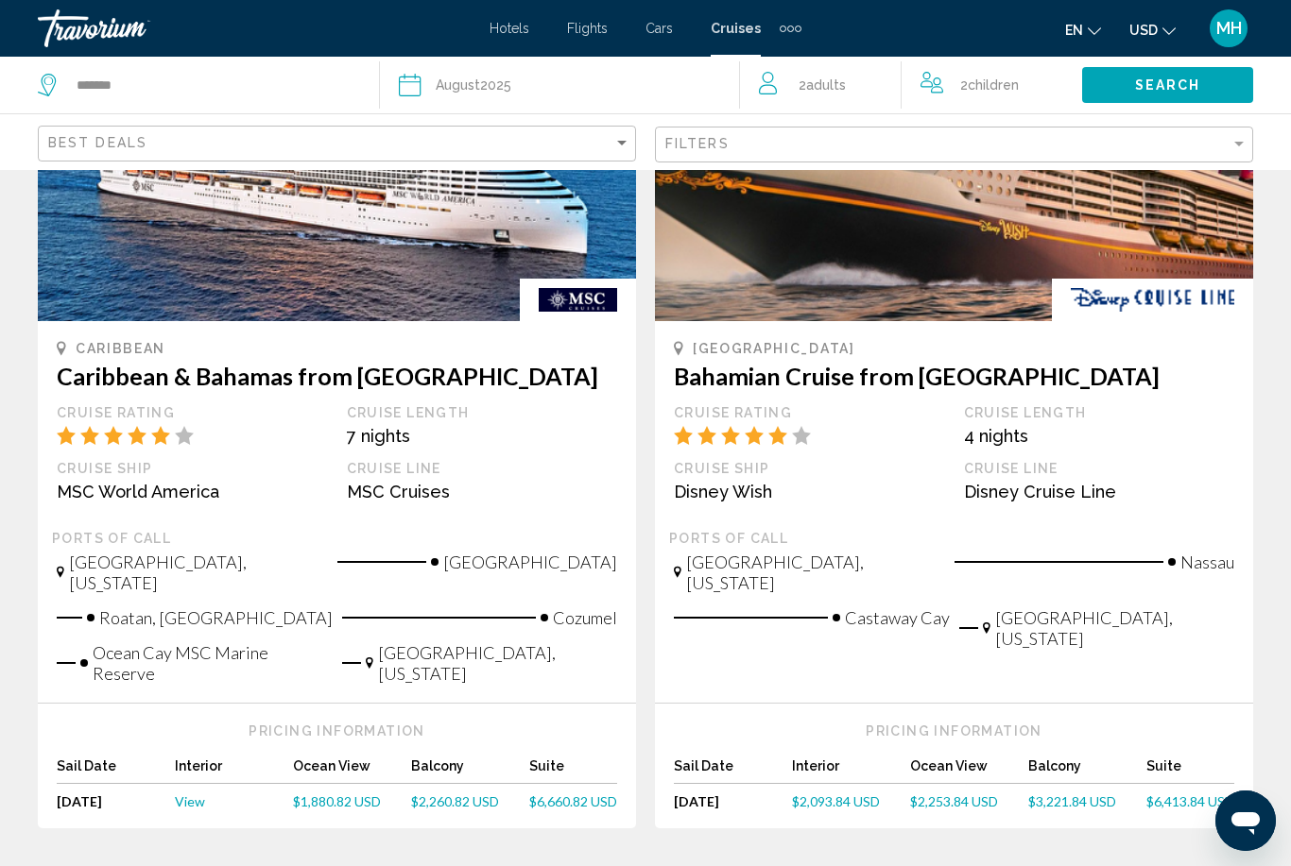
click at [190, 794] on span "View" at bounding box center [190, 802] width 30 height 16
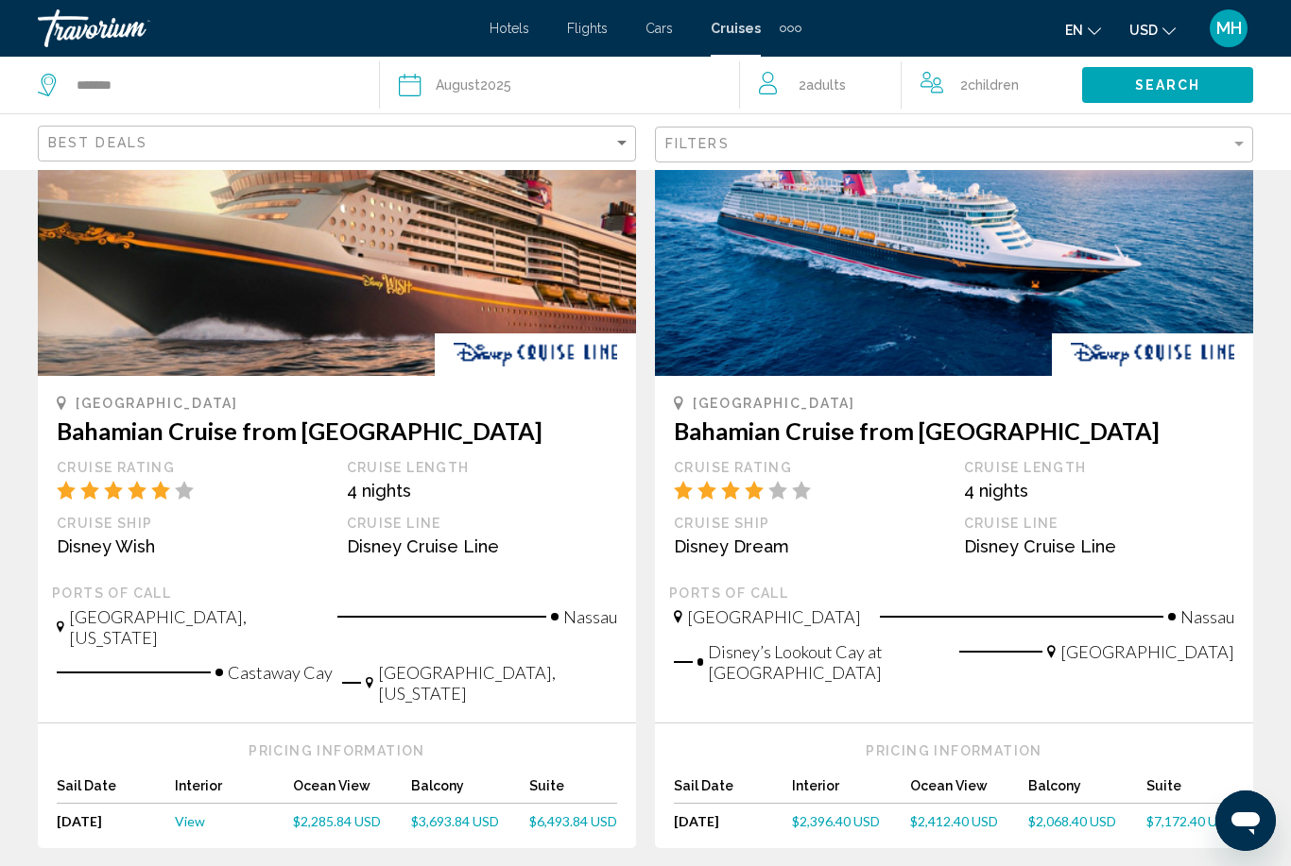
scroll to position [2068, 0]
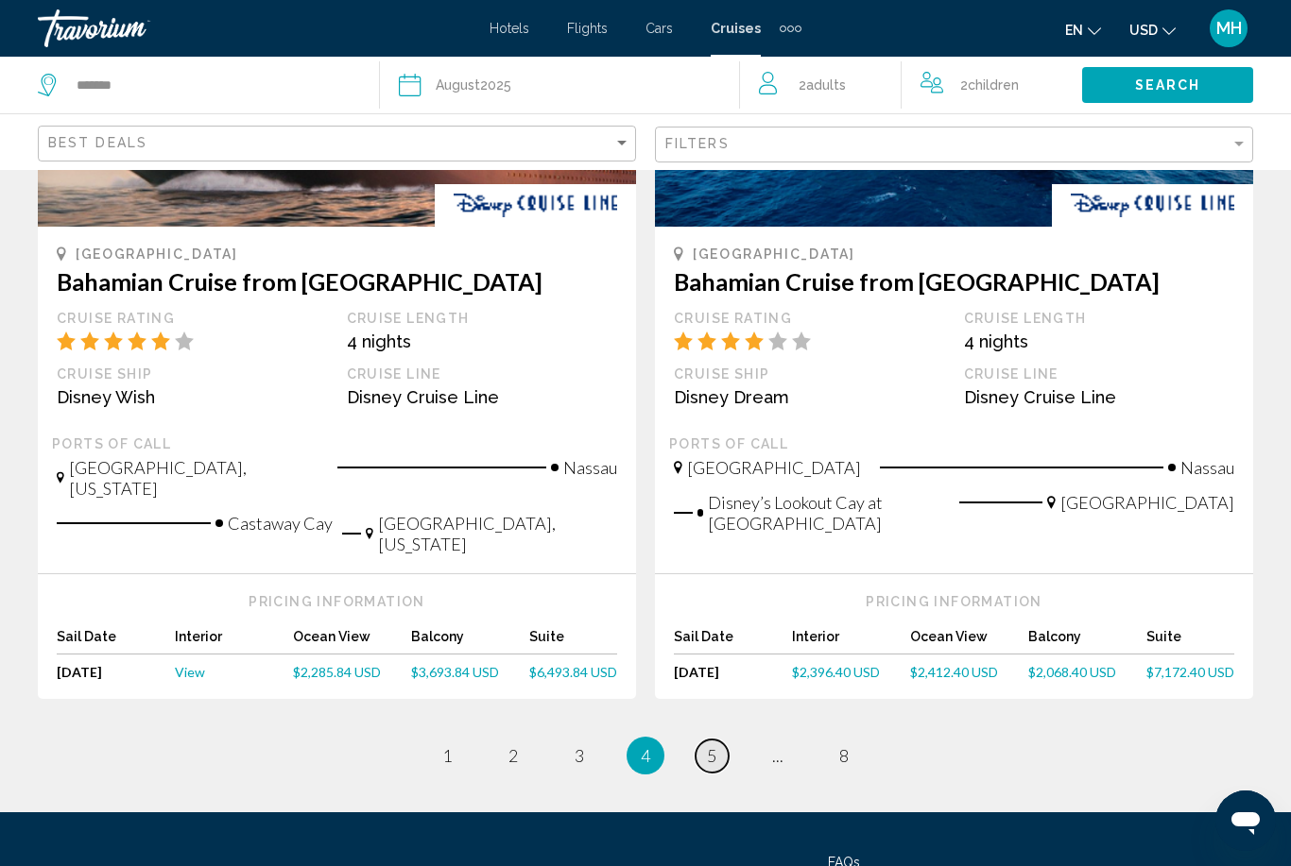
click at [715, 746] on span "5" at bounding box center [711, 756] width 9 height 21
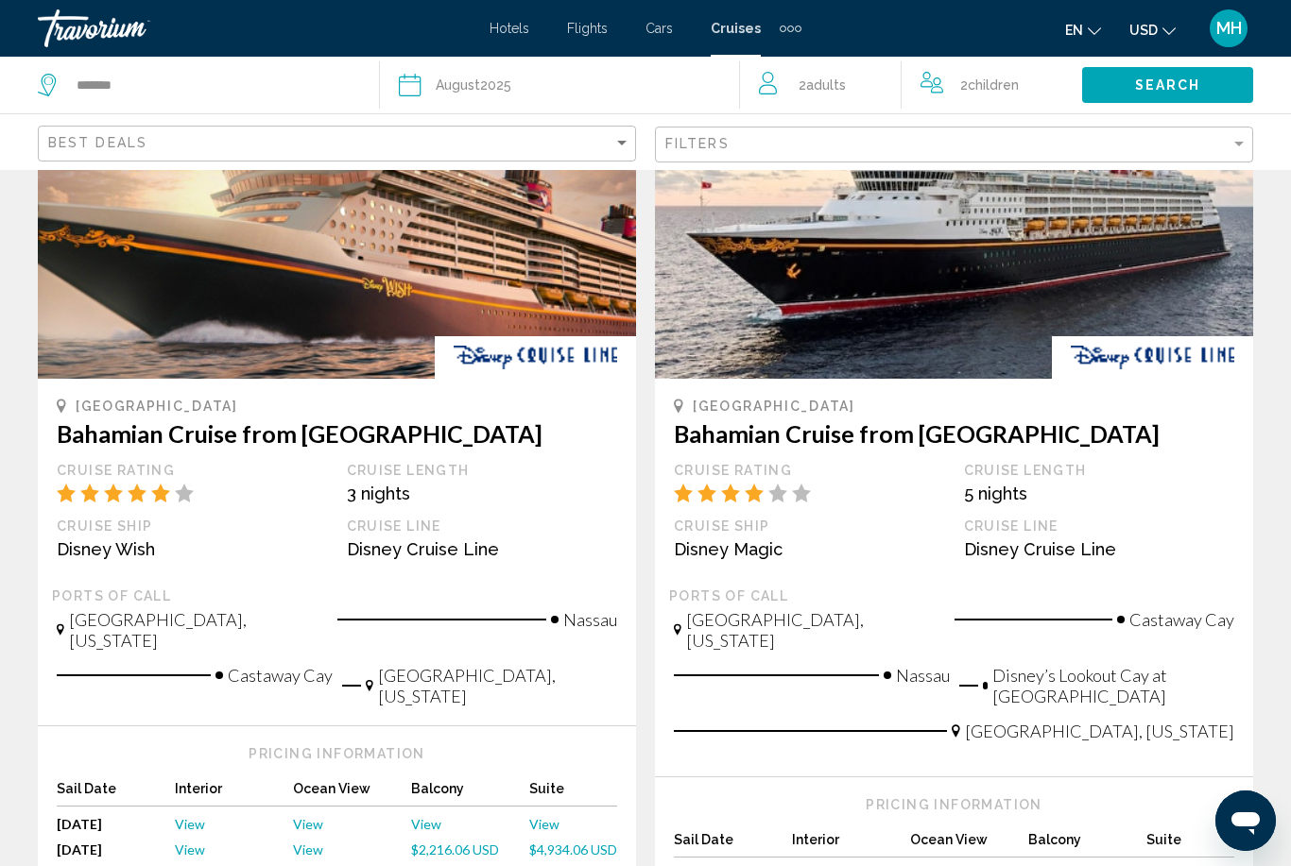
scroll to position [1857, 0]
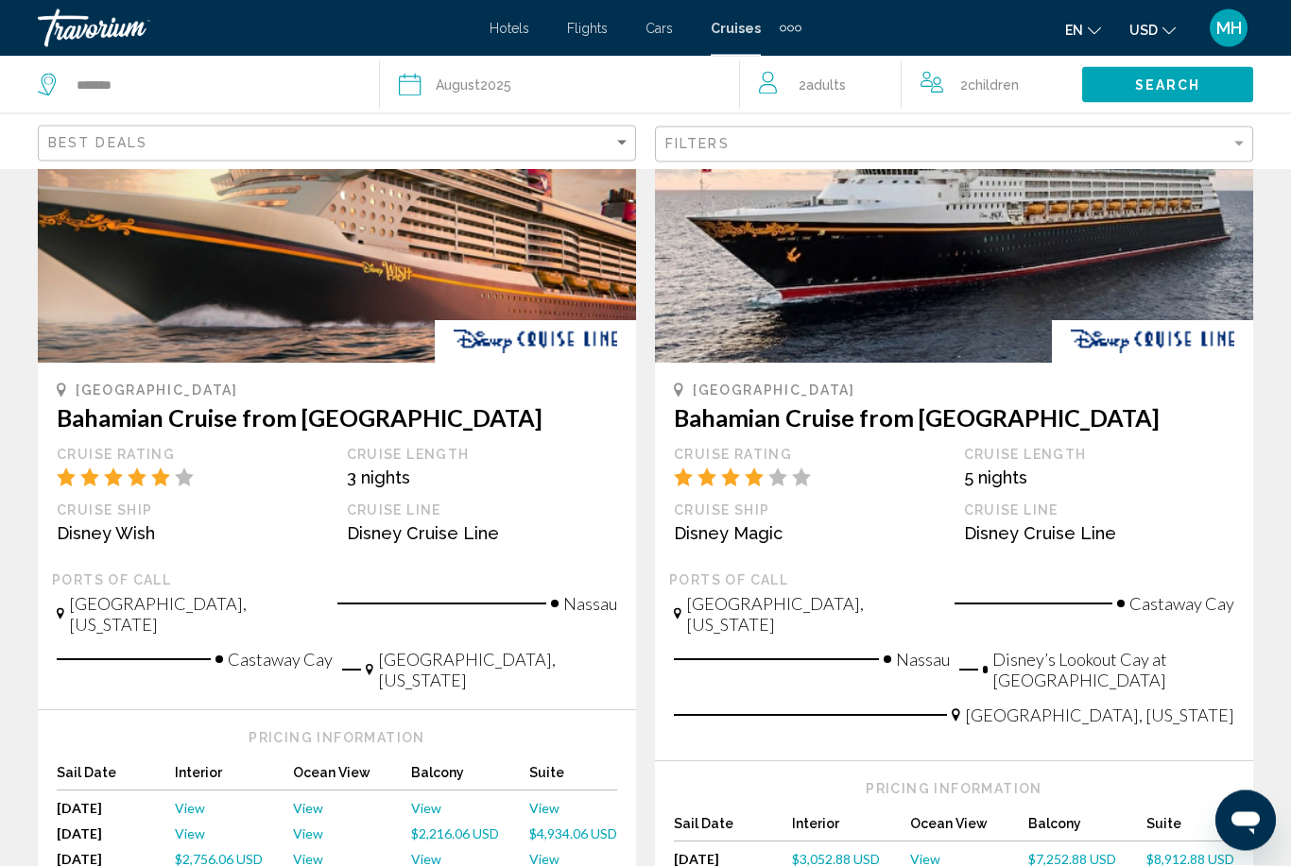
click at [428, 852] on span "View" at bounding box center [426, 860] width 30 height 16
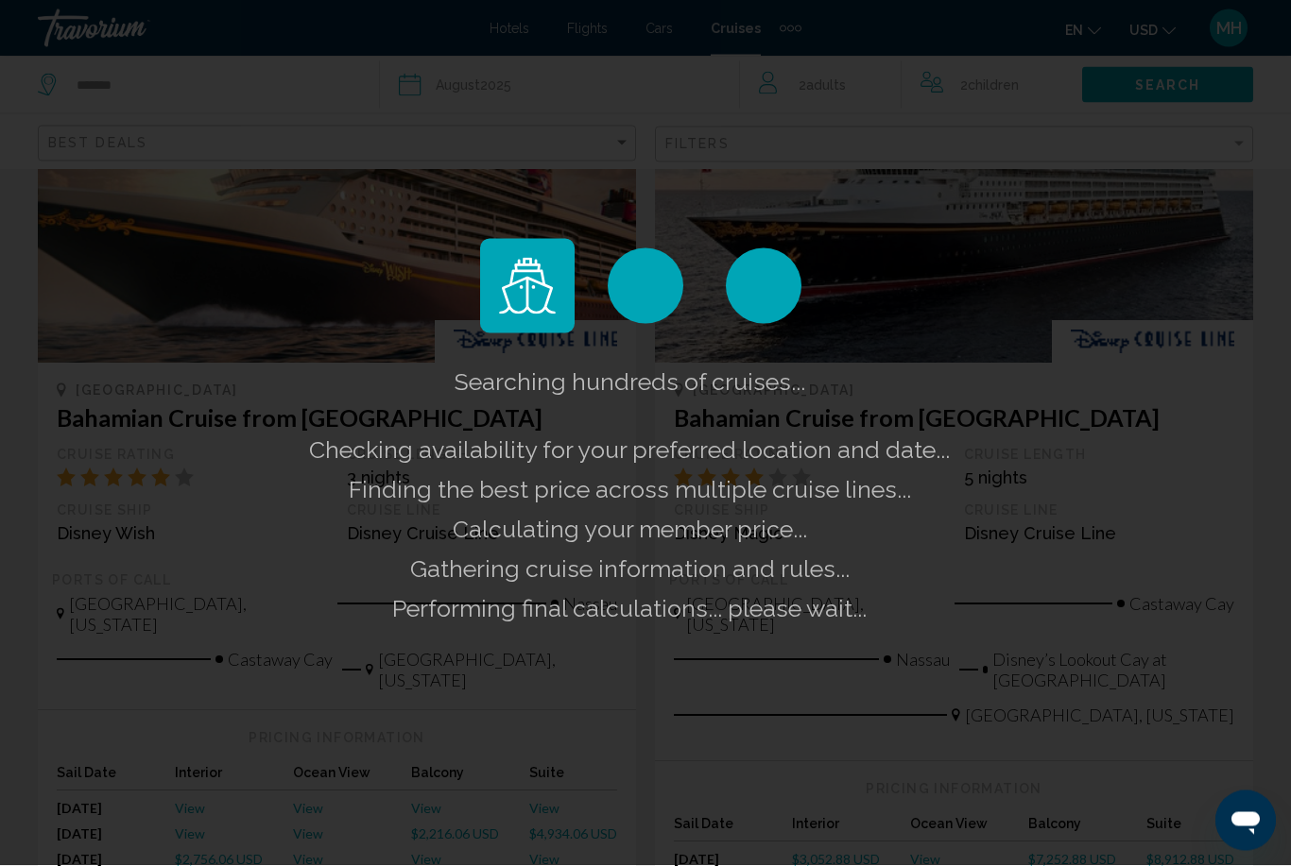
scroll to position [1858, 0]
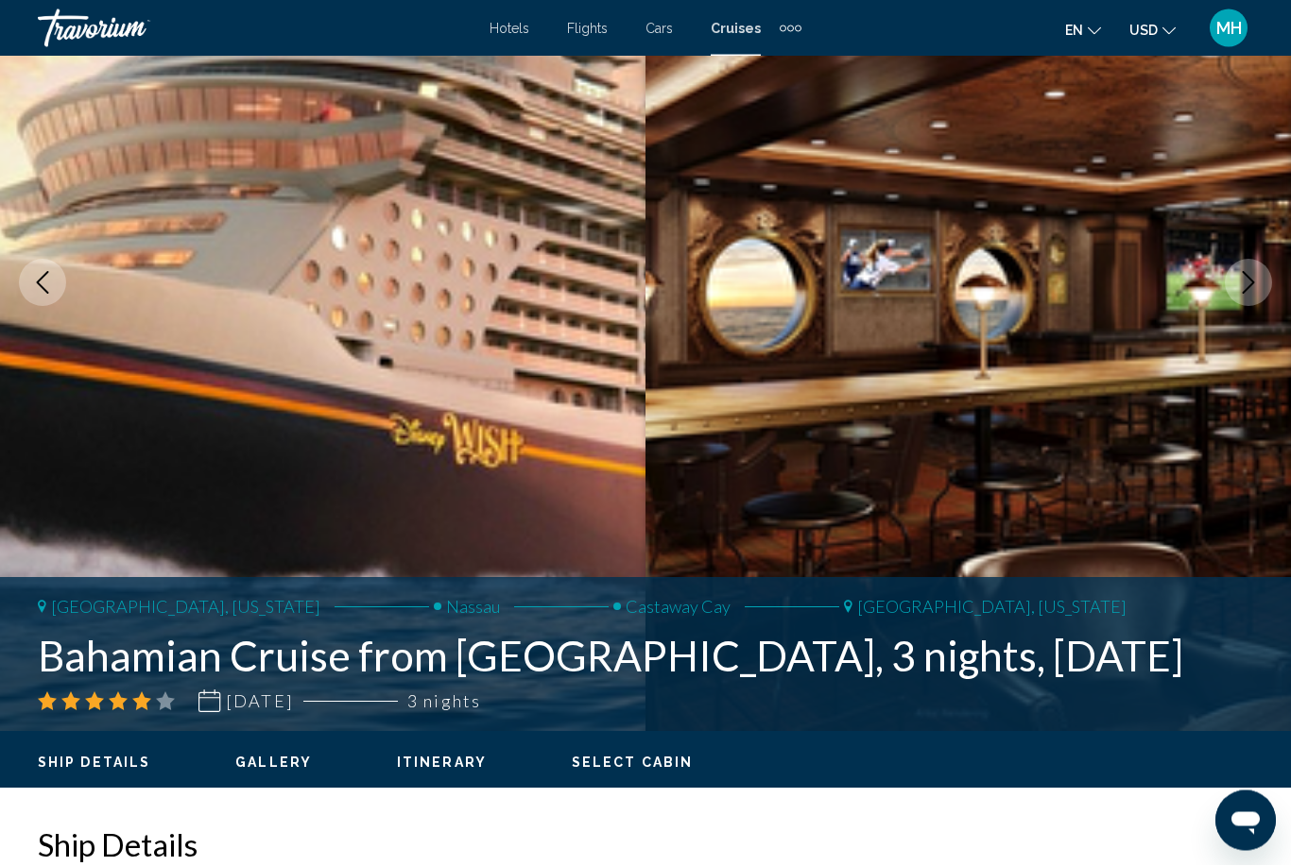
scroll to position [224, 0]
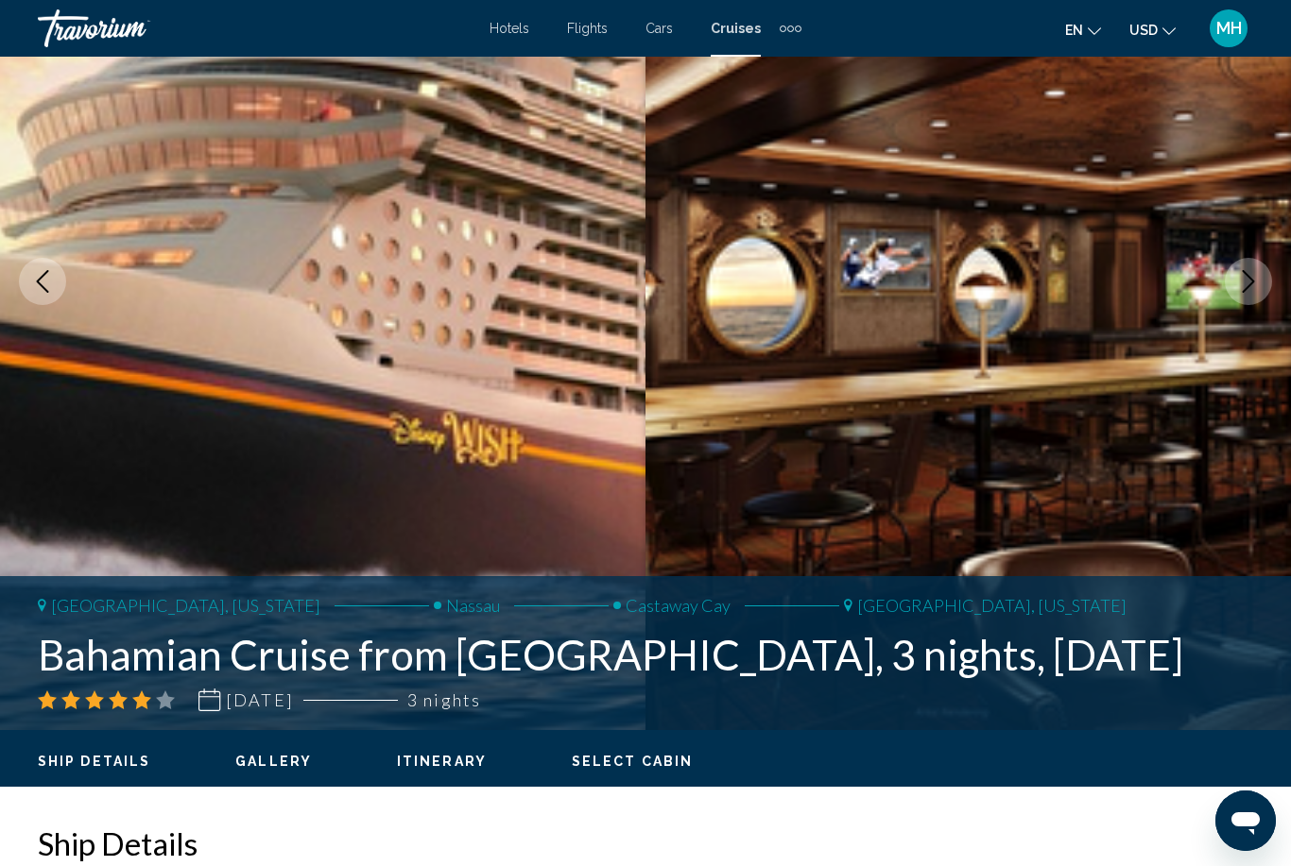
click at [1065, 759] on ul "Ship Details Gallery Itinerary Select Cabin" at bounding box center [645, 759] width 1215 height 21
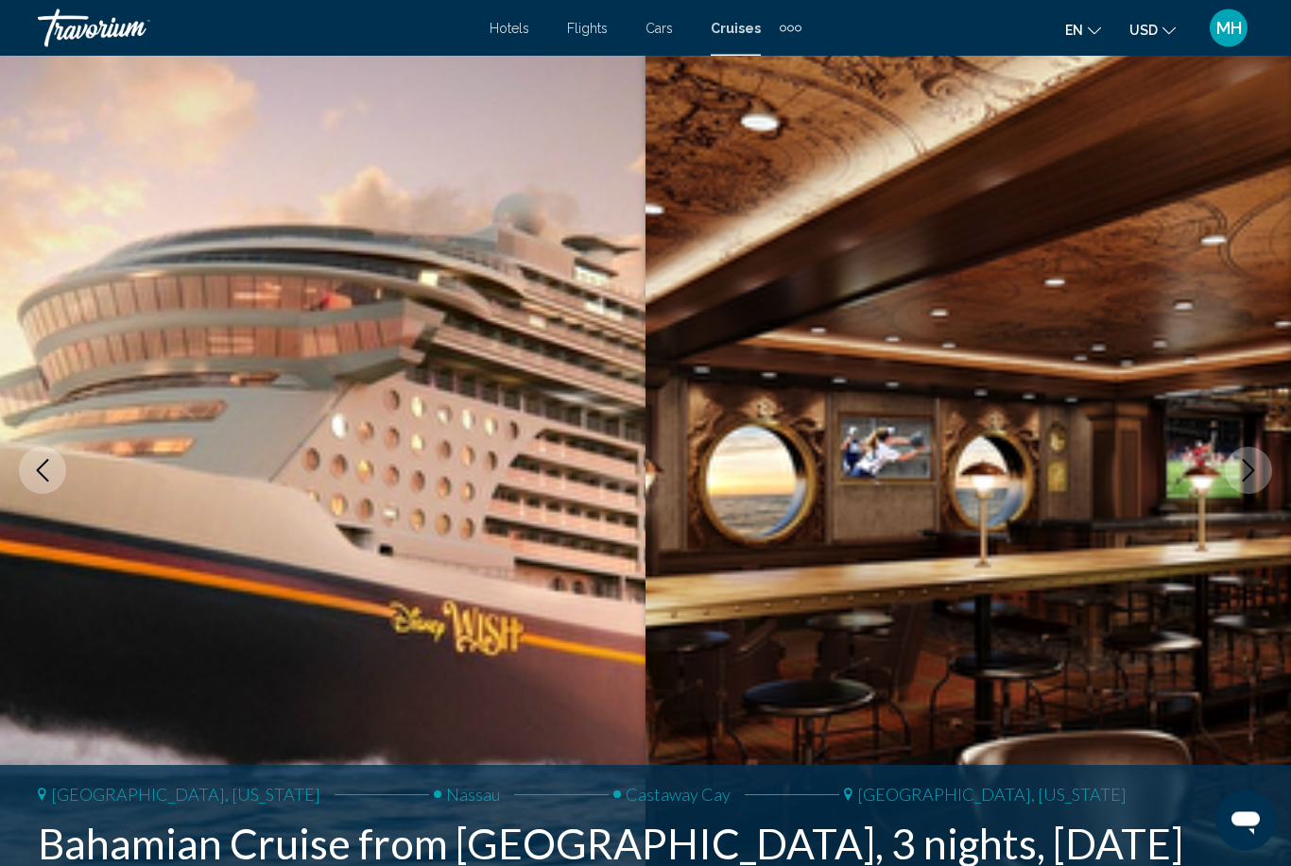
scroll to position [0, 0]
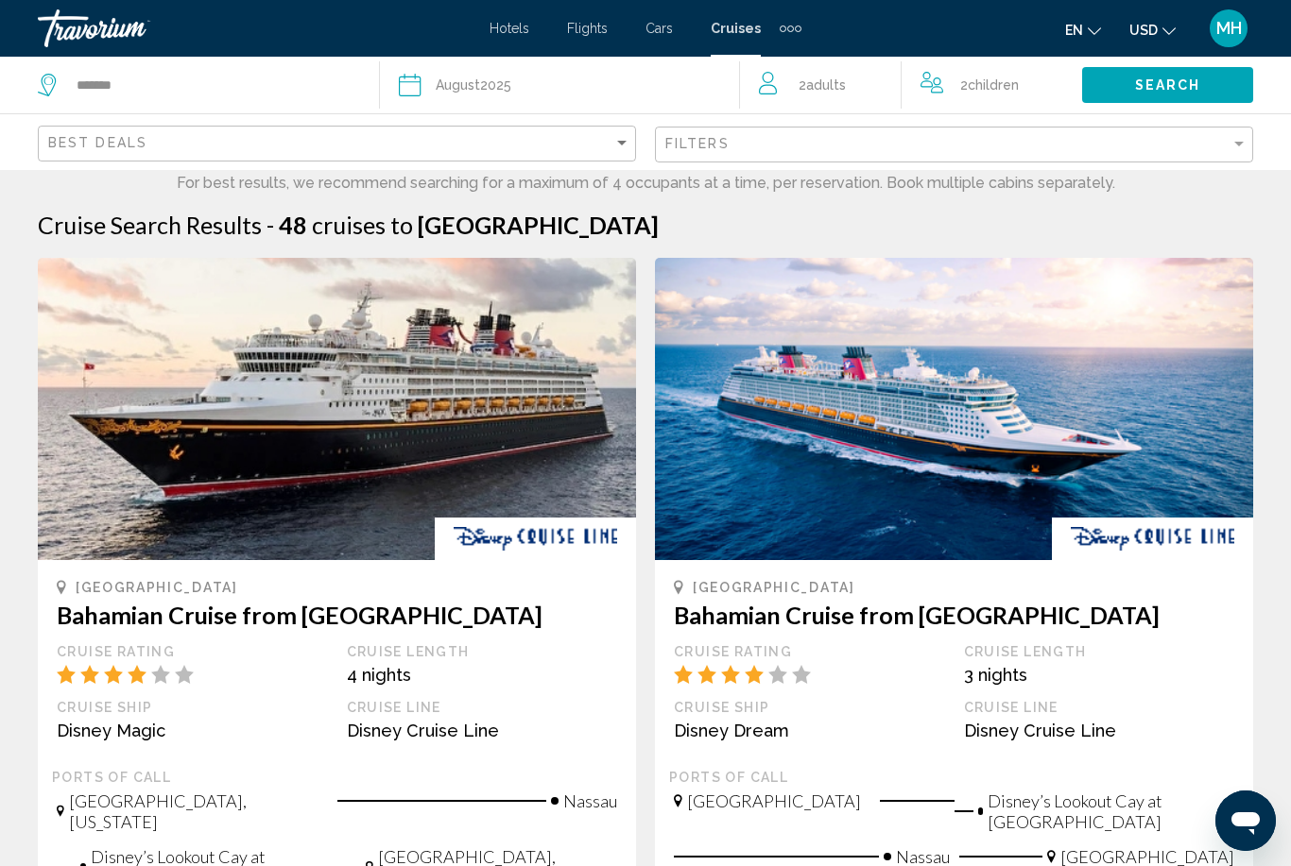
click at [1100, 679] on div "3 nights" at bounding box center [1099, 675] width 271 height 20
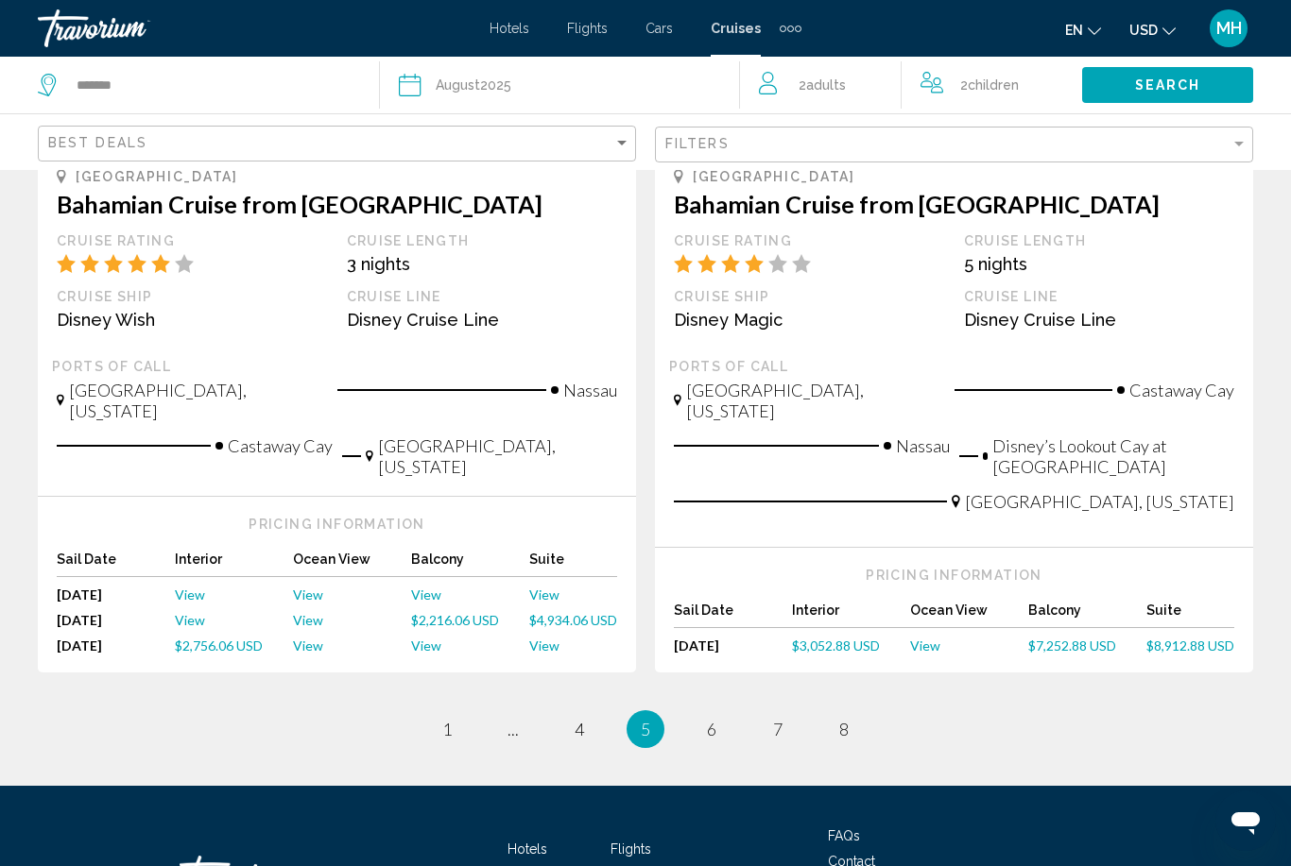
scroll to position [2084, 0]
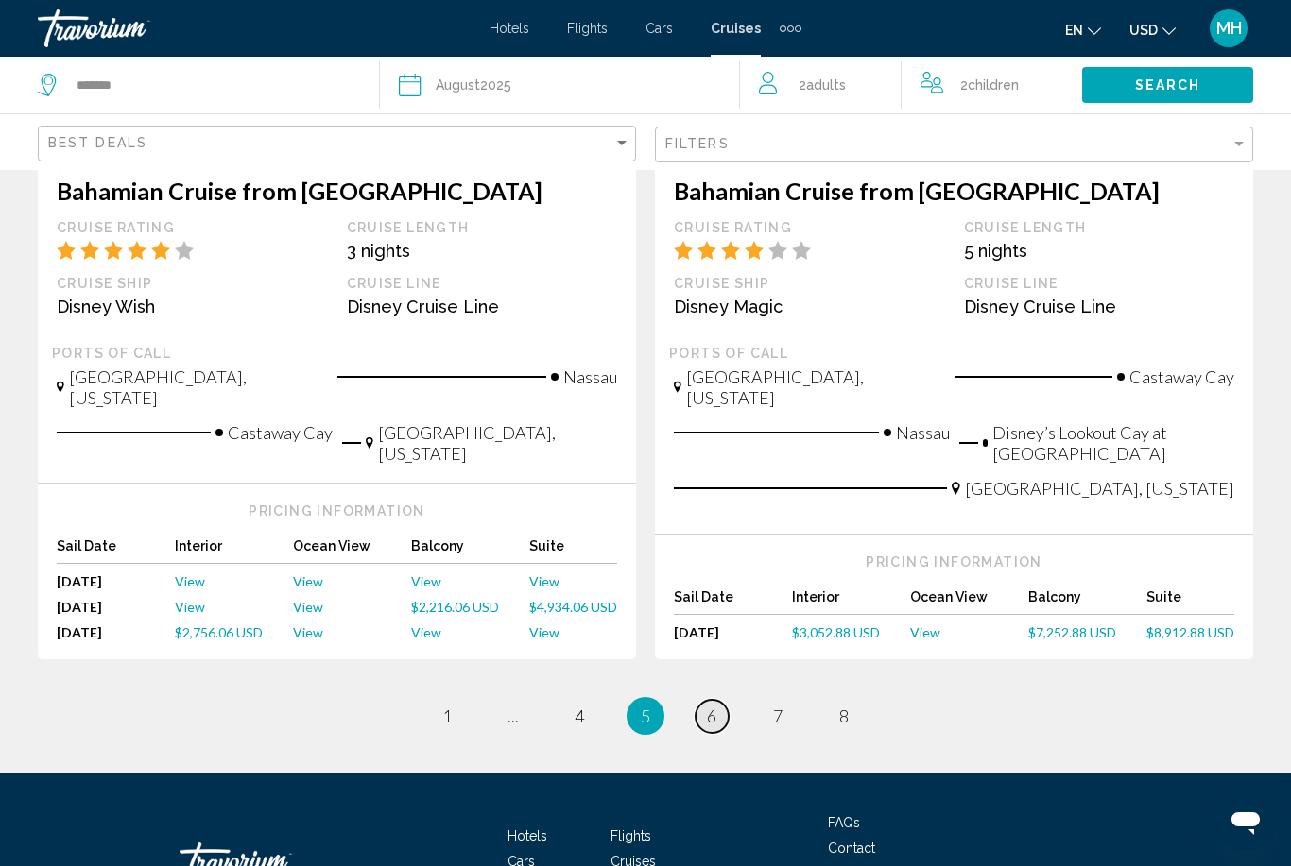
click at [713, 700] on link "page 6" at bounding box center [711, 716] width 33 height 33
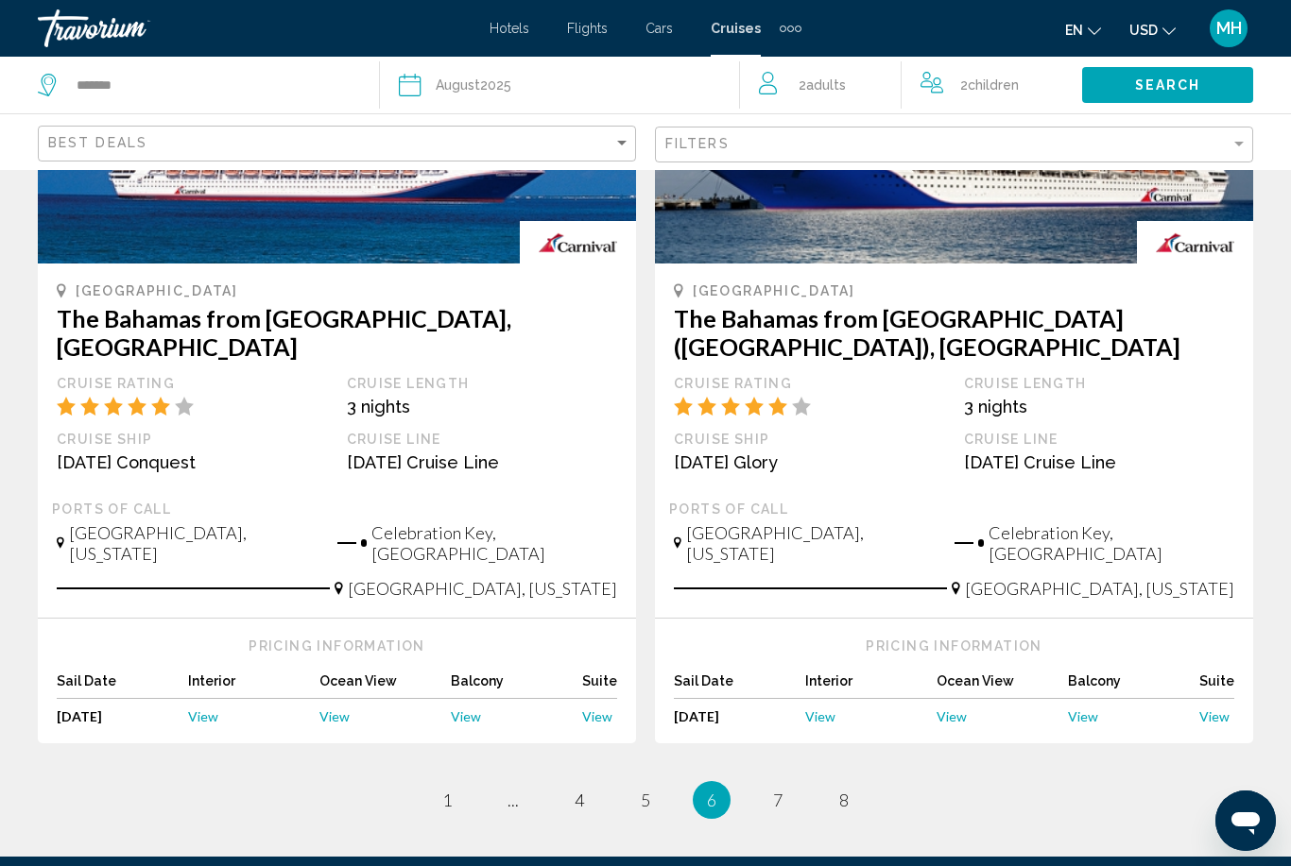
scroll to position [2007, 0]
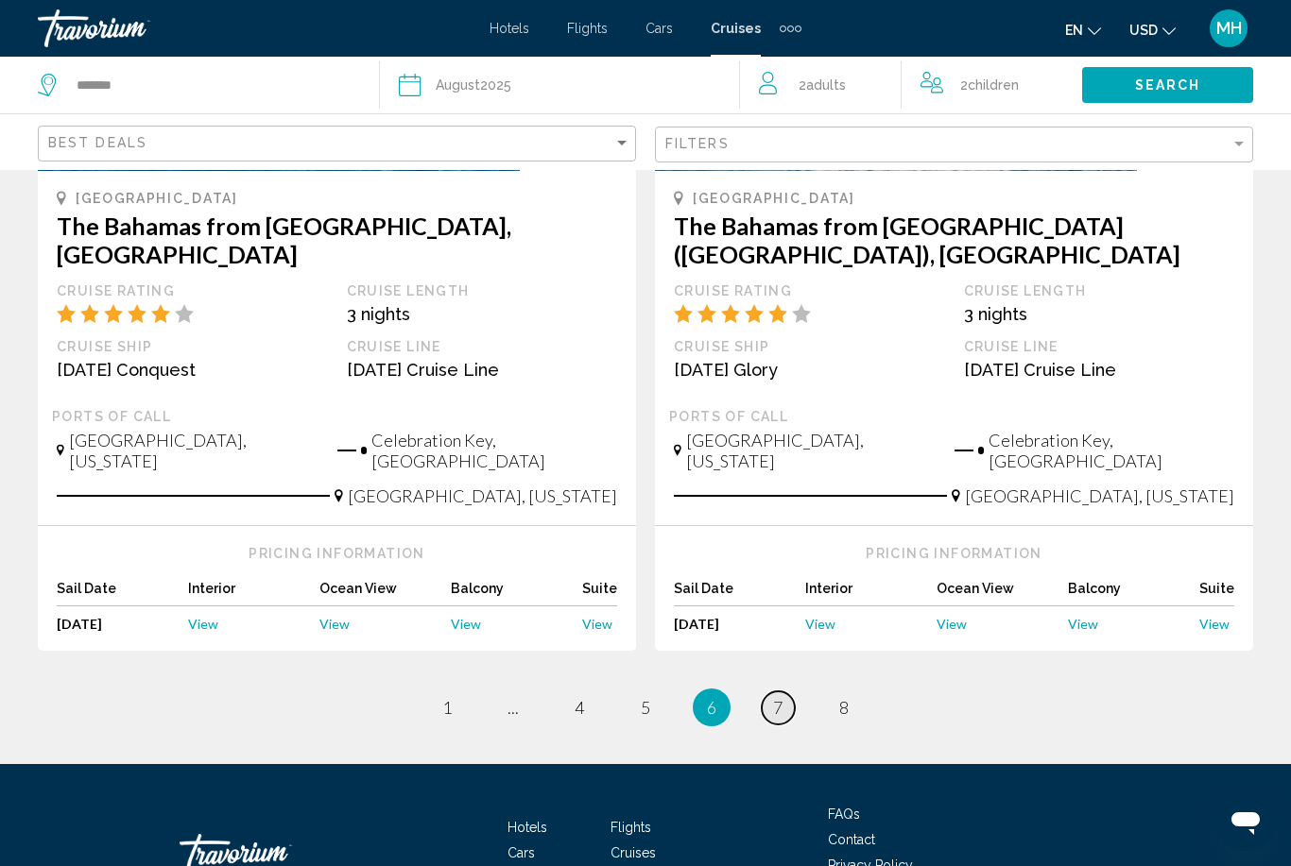
click at [767, 692] on link "page 7" at bounding box center [778, 708] width 33 height 33
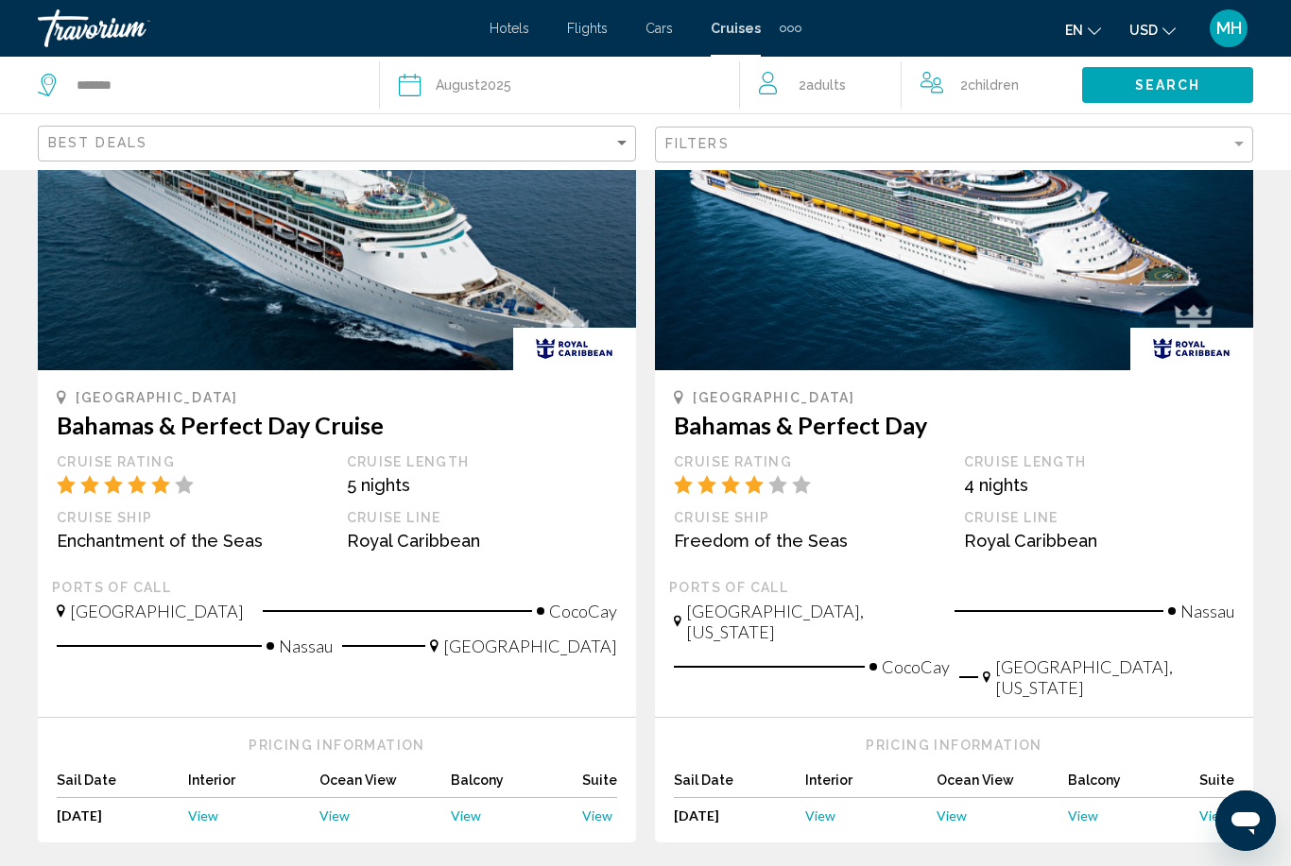
scroll to position [1845, 0]
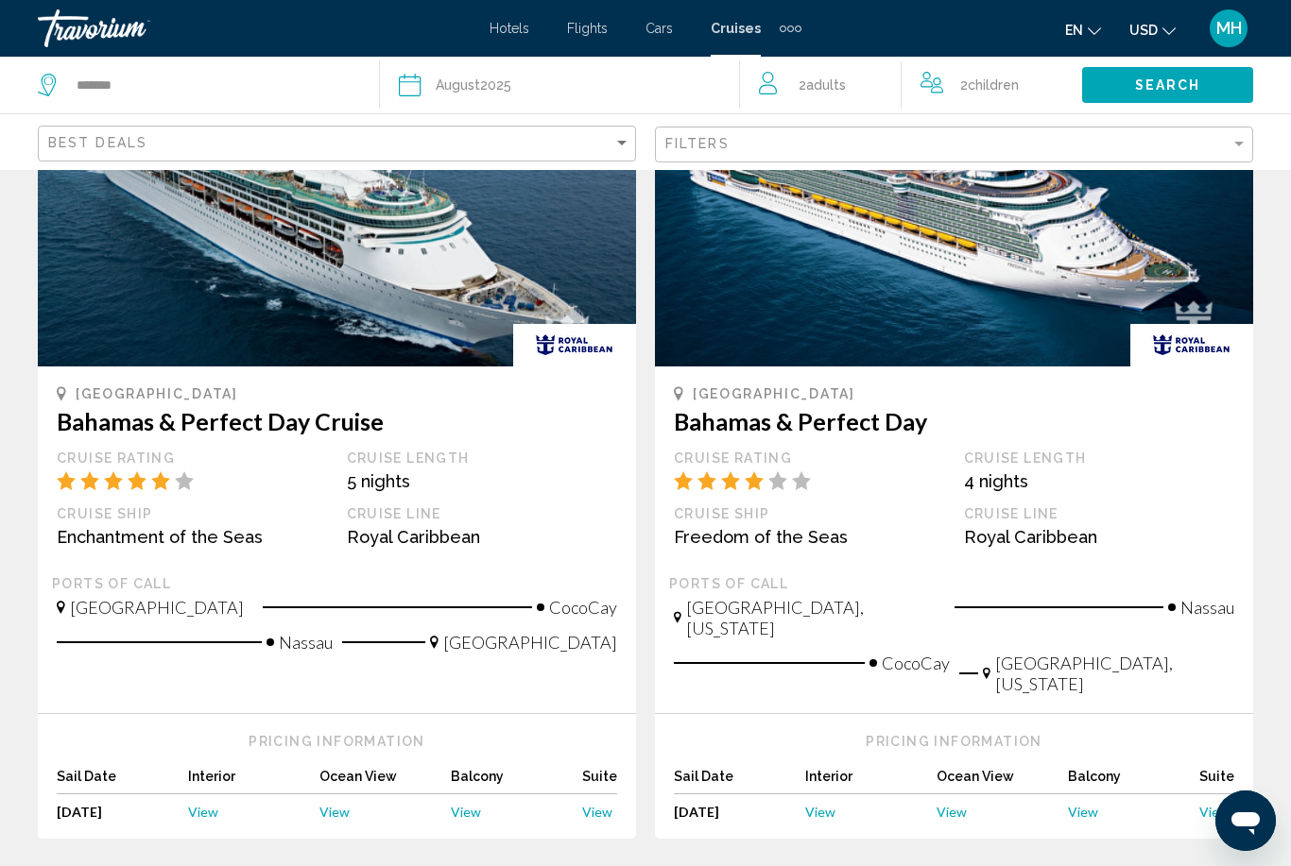
click at [469, 804] on span "View" at bounding box center [466, 812] width 30 height 16
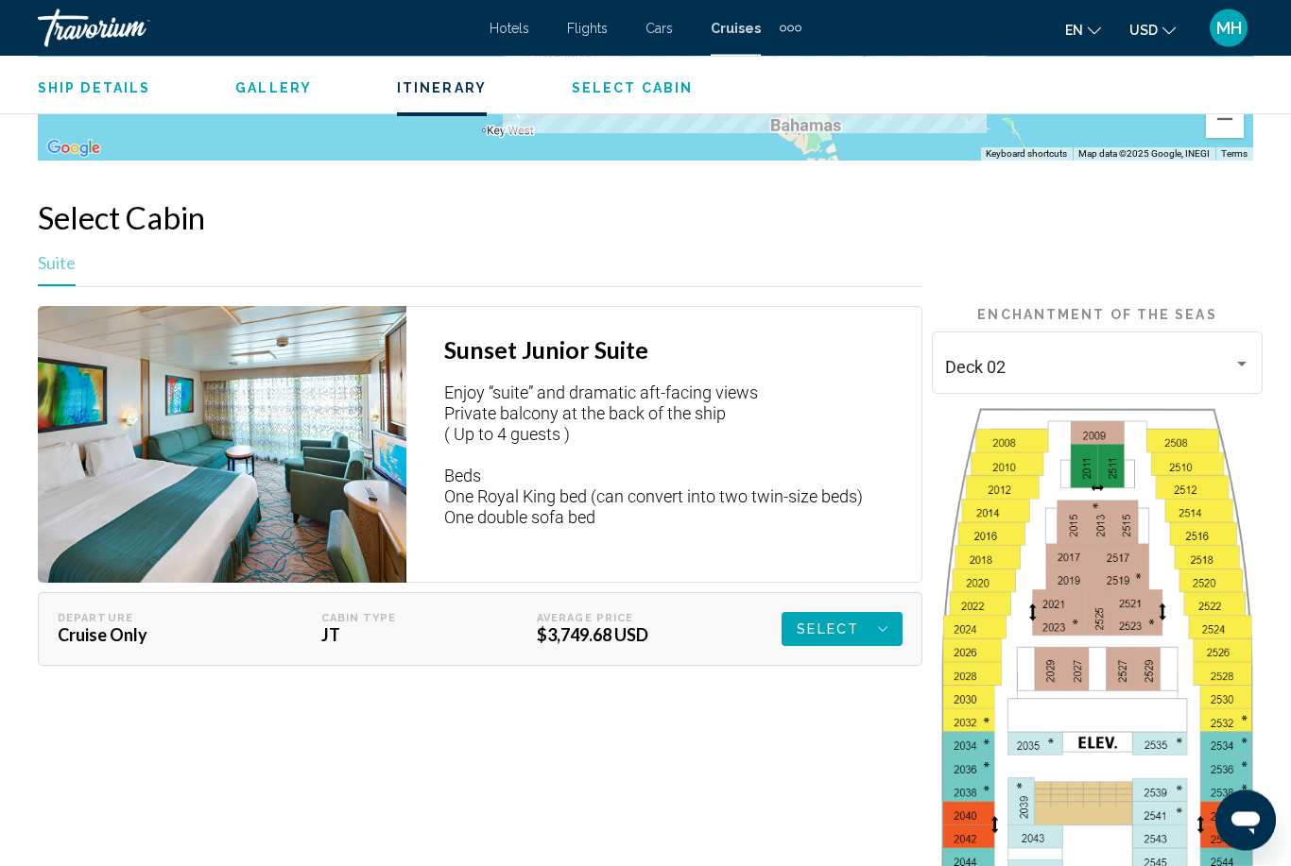
scroll to position [2822, 0]
click at [867, 626] on div "Select" at bounding box center [842, 629] width 91 height 34
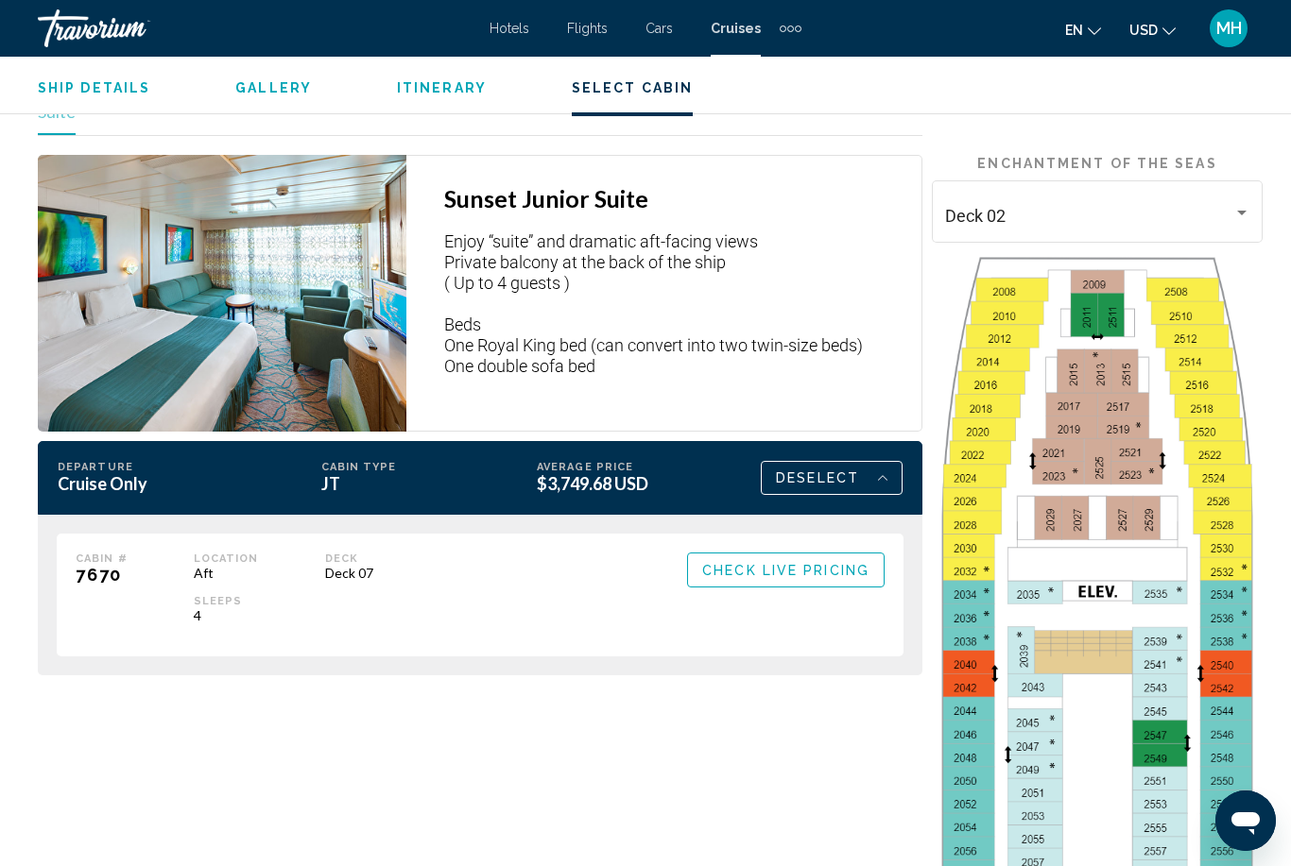
scroll to position [2939, 0]
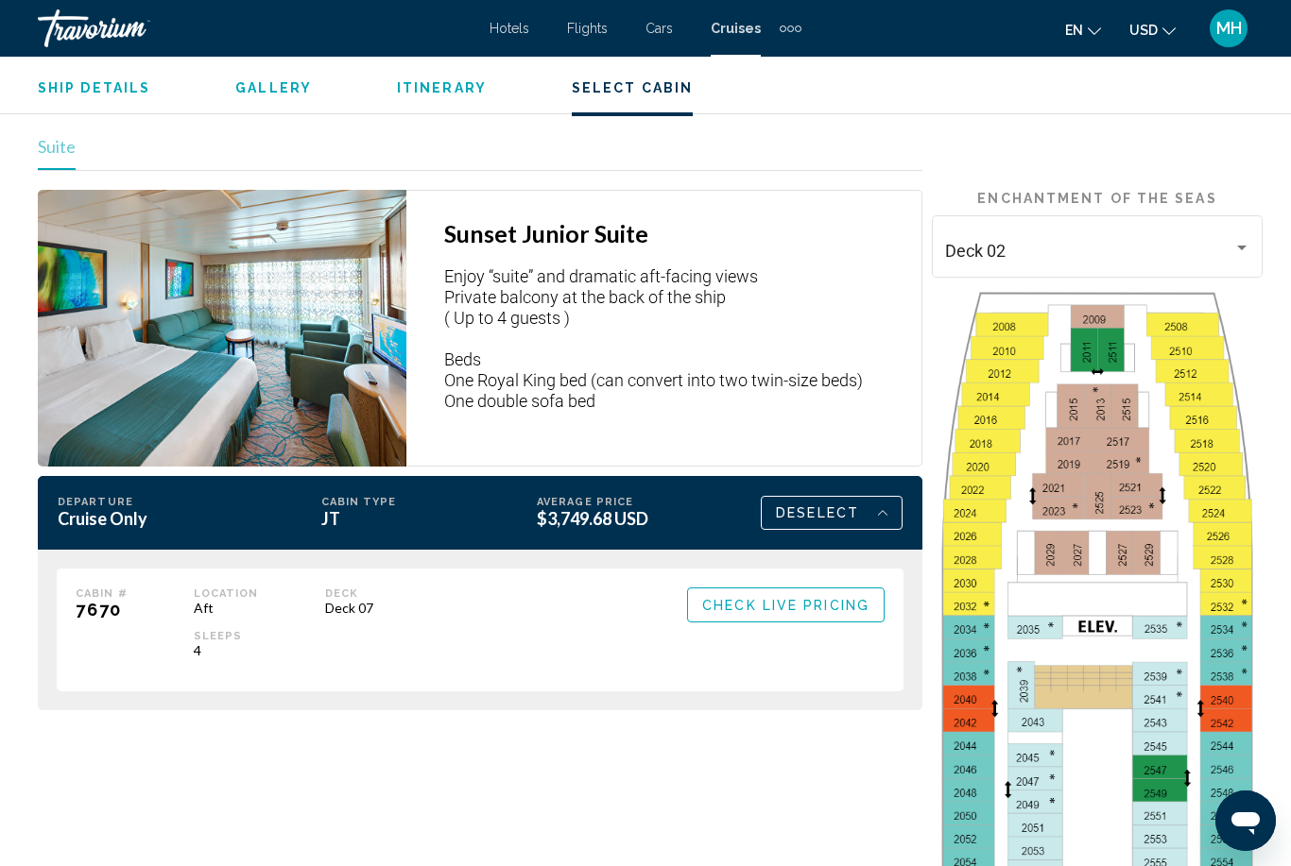
click at [832, 613] on span "Check Live Pricing" at bounding box center [785, 605] width 167 height 15
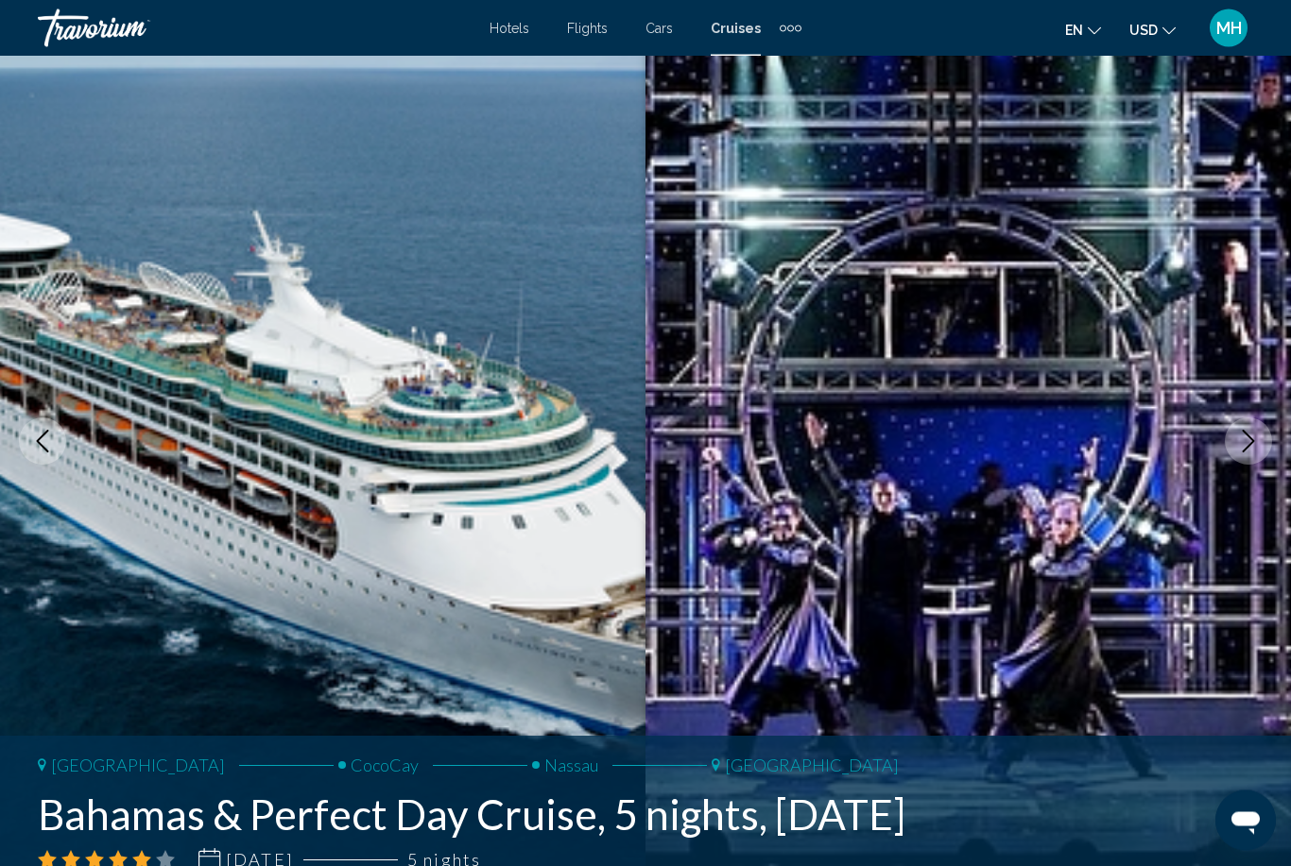
scroll to position [0, 0]
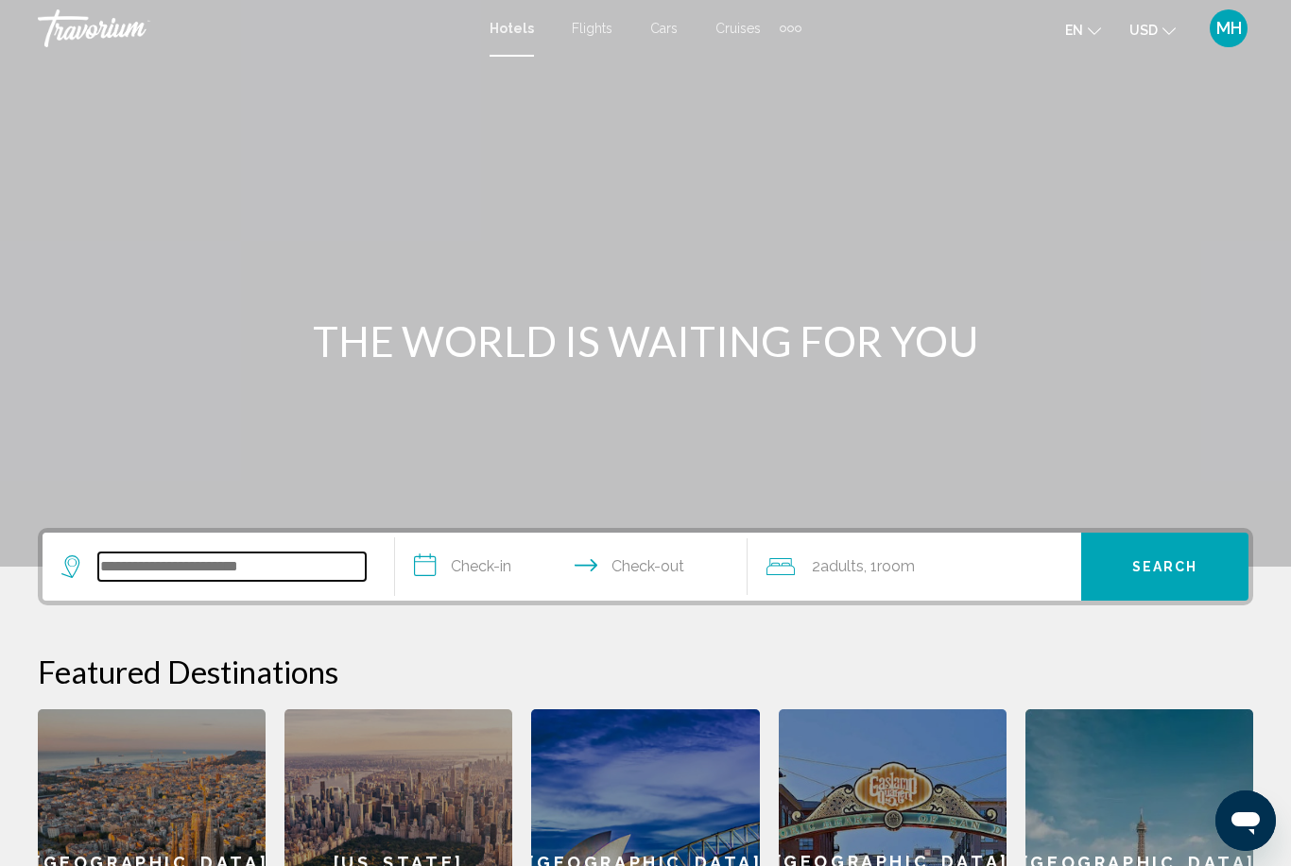
click at [218, 573] on input "Search widget" at bounding box center [231, 567] width 267 height 28
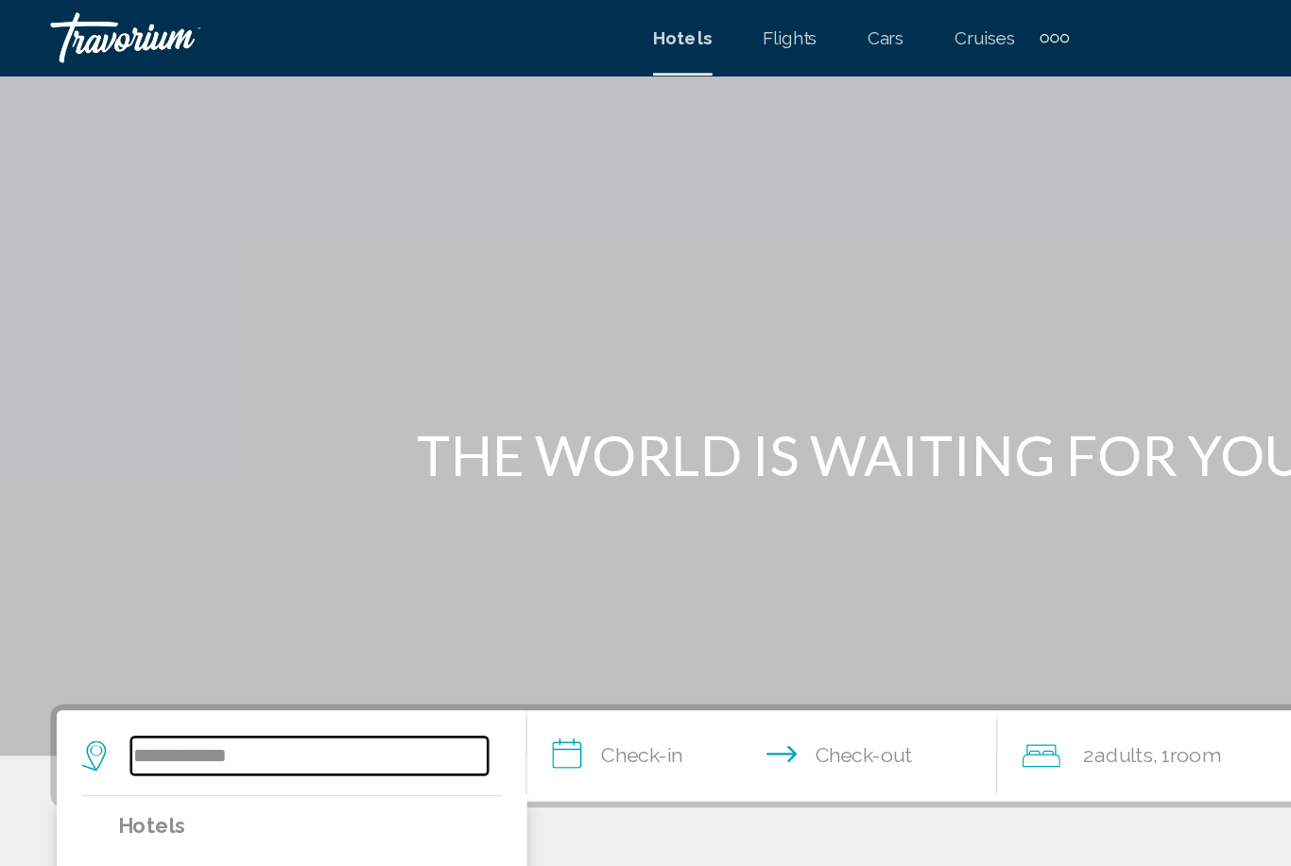
scroll to position [363, 0]
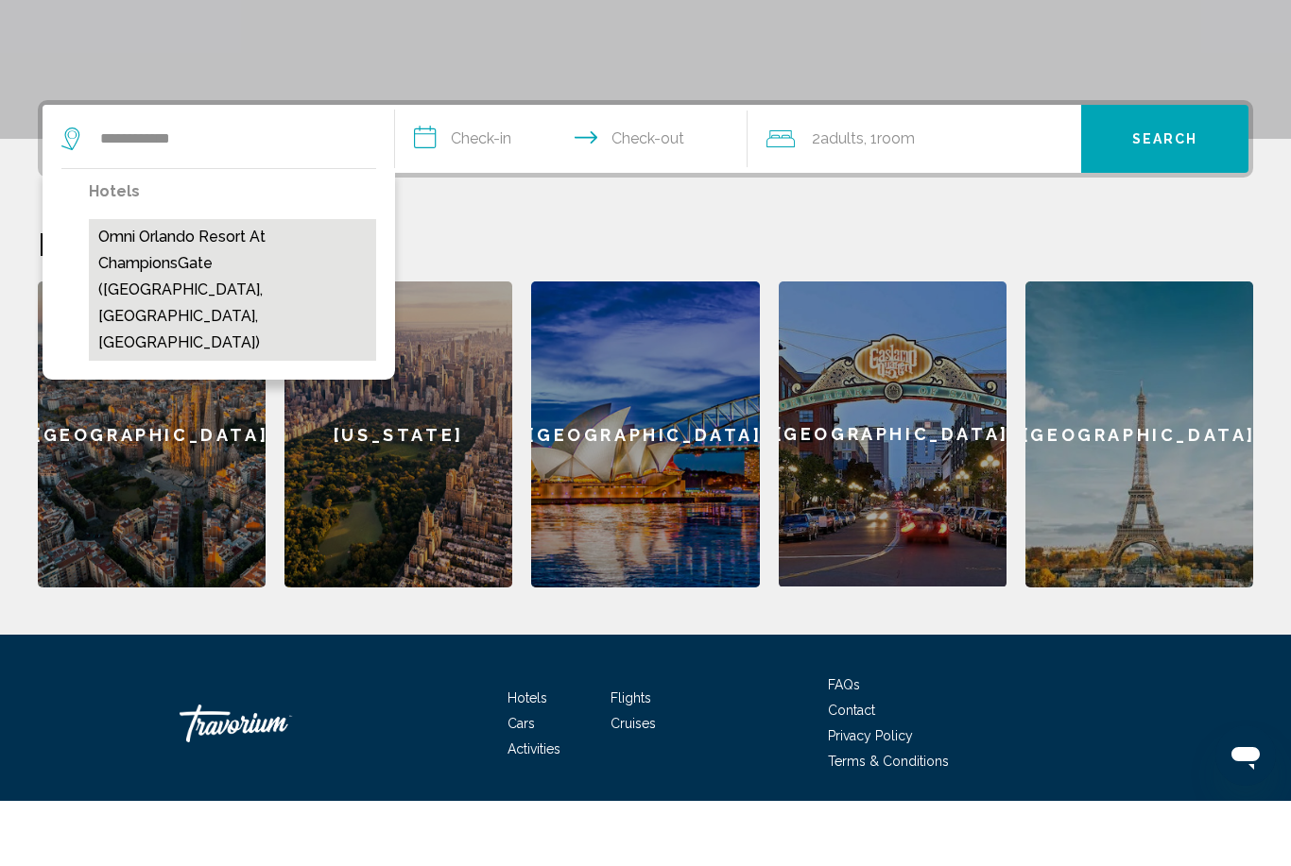
click at [292, 284] on button "Omni Orlando Resort at ChampionsGate ([GEOGRAPHIC_DATA], [GEOGRAPHIC_DATA], [GE…" at bounding box center [232, 355] width 287 height 142
type input "**********"
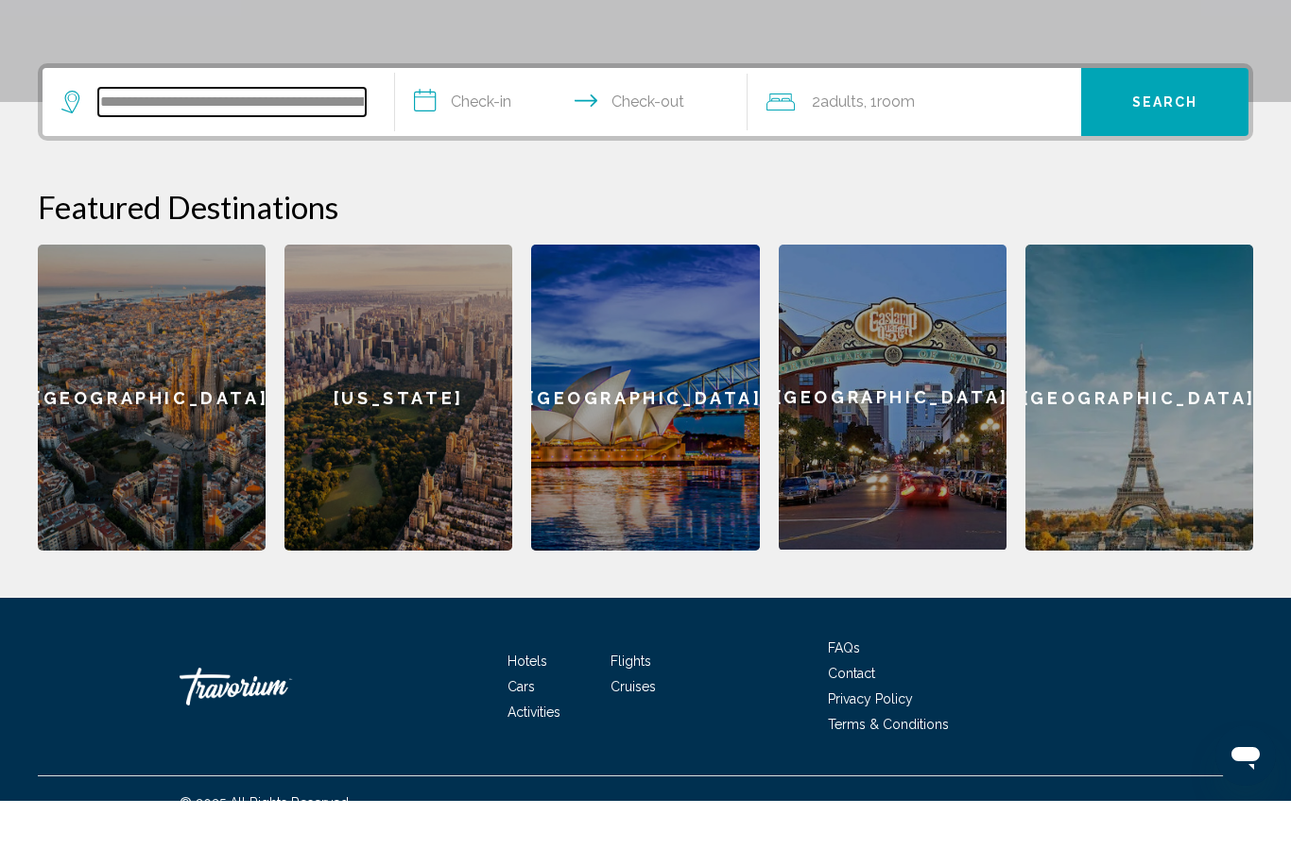
scroll to position [402, 0]
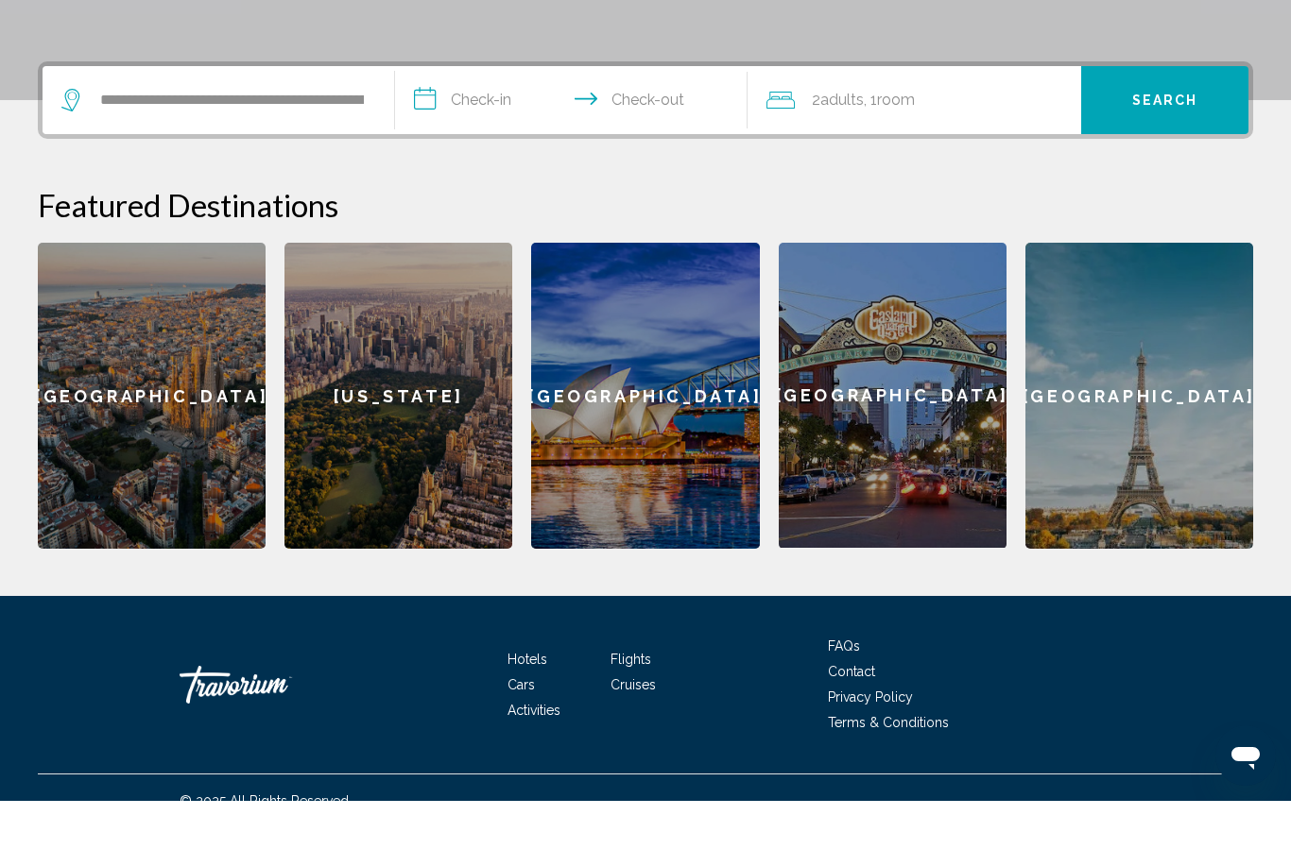
click at [458, 131] on input "**********" at bounding box center [575, 168] width 360 height 74
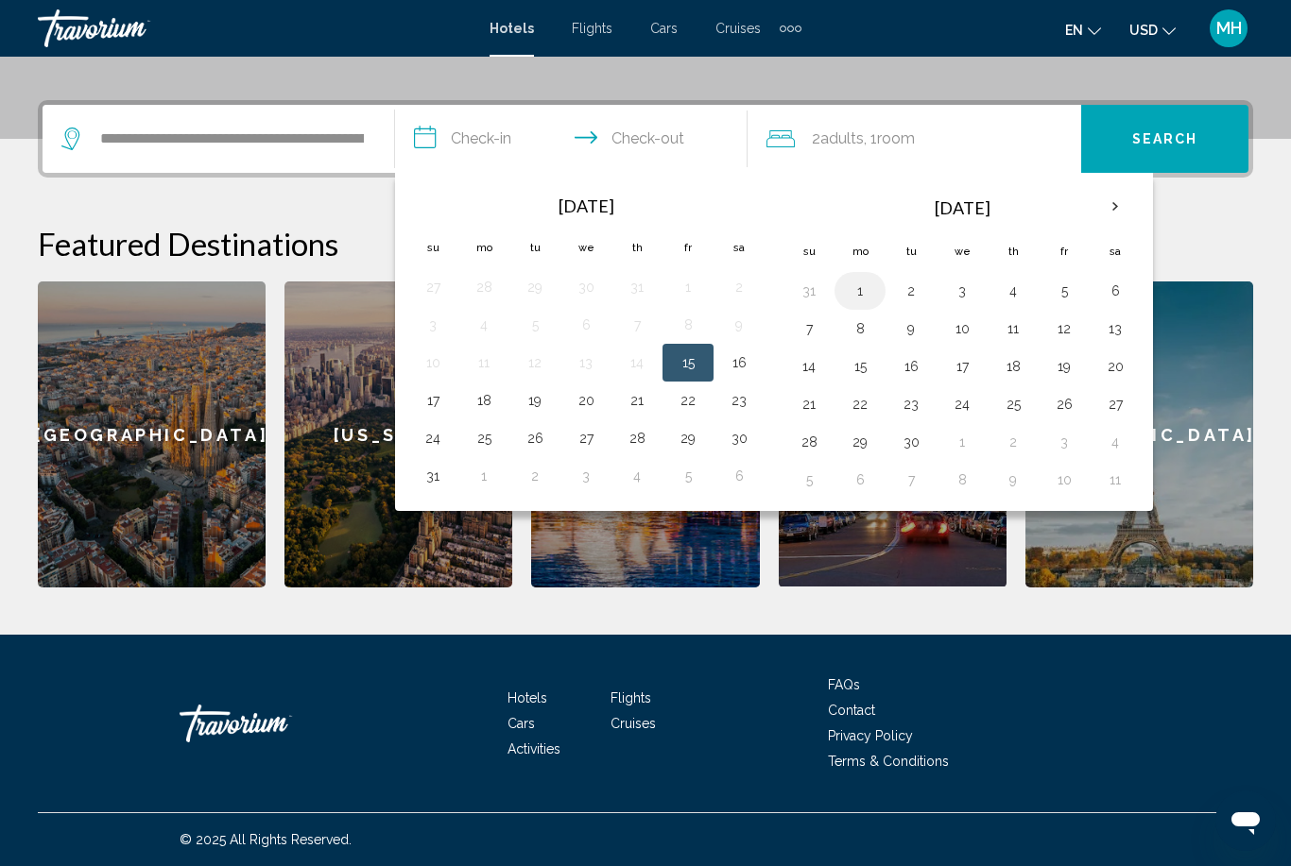
click at [860, 294] on button "1" at bounding box center [860, 291] width 30 height 26
click at [495, 136] on input "**********" at bounding box center [575, 142] width 360 height 74
click at [433, 483] on button "31" at bounding box center [433, 476] width 30 height 26
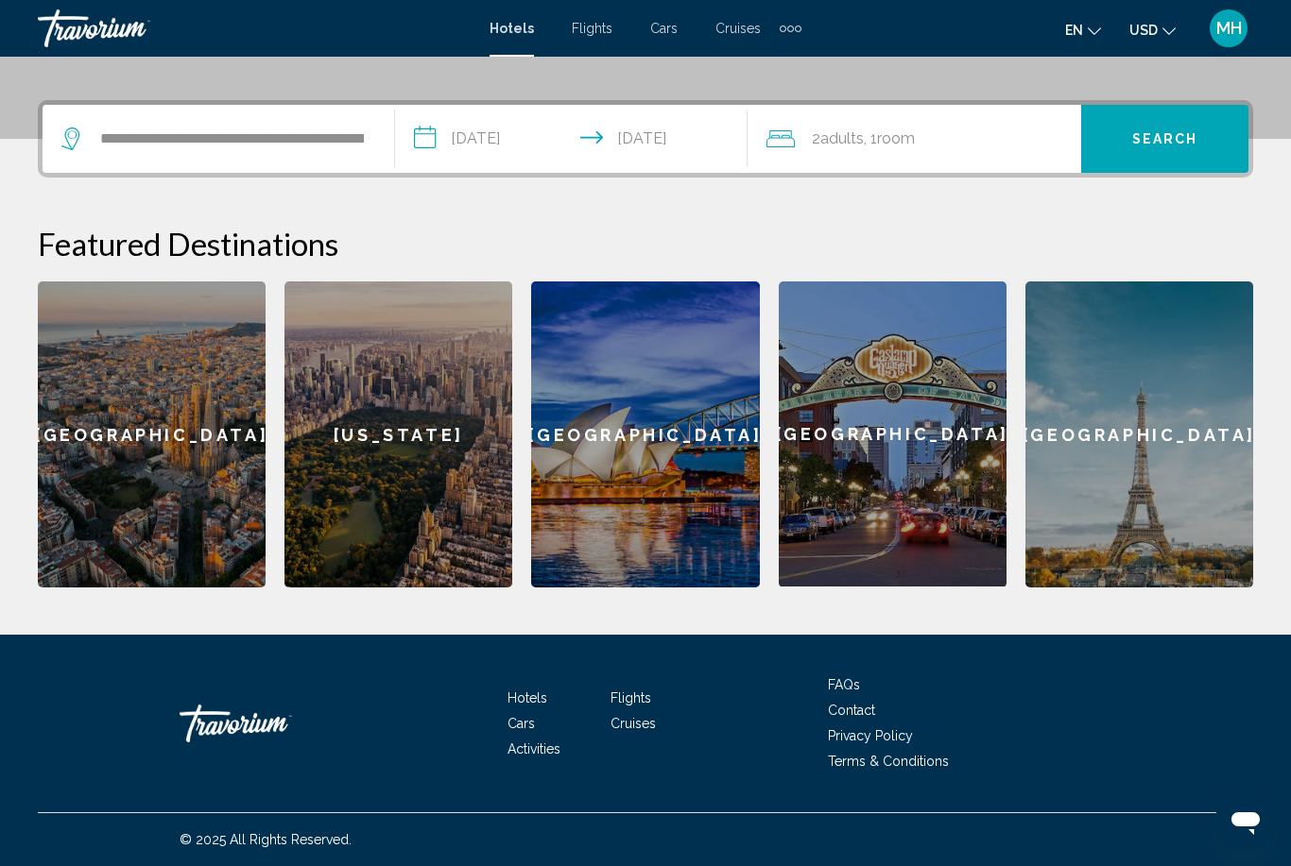
type input "**********"
click at [926, 147] on div "2 Adult Adults , 1 Room rooms" at bounding box center [923, 139] width 315 height 26
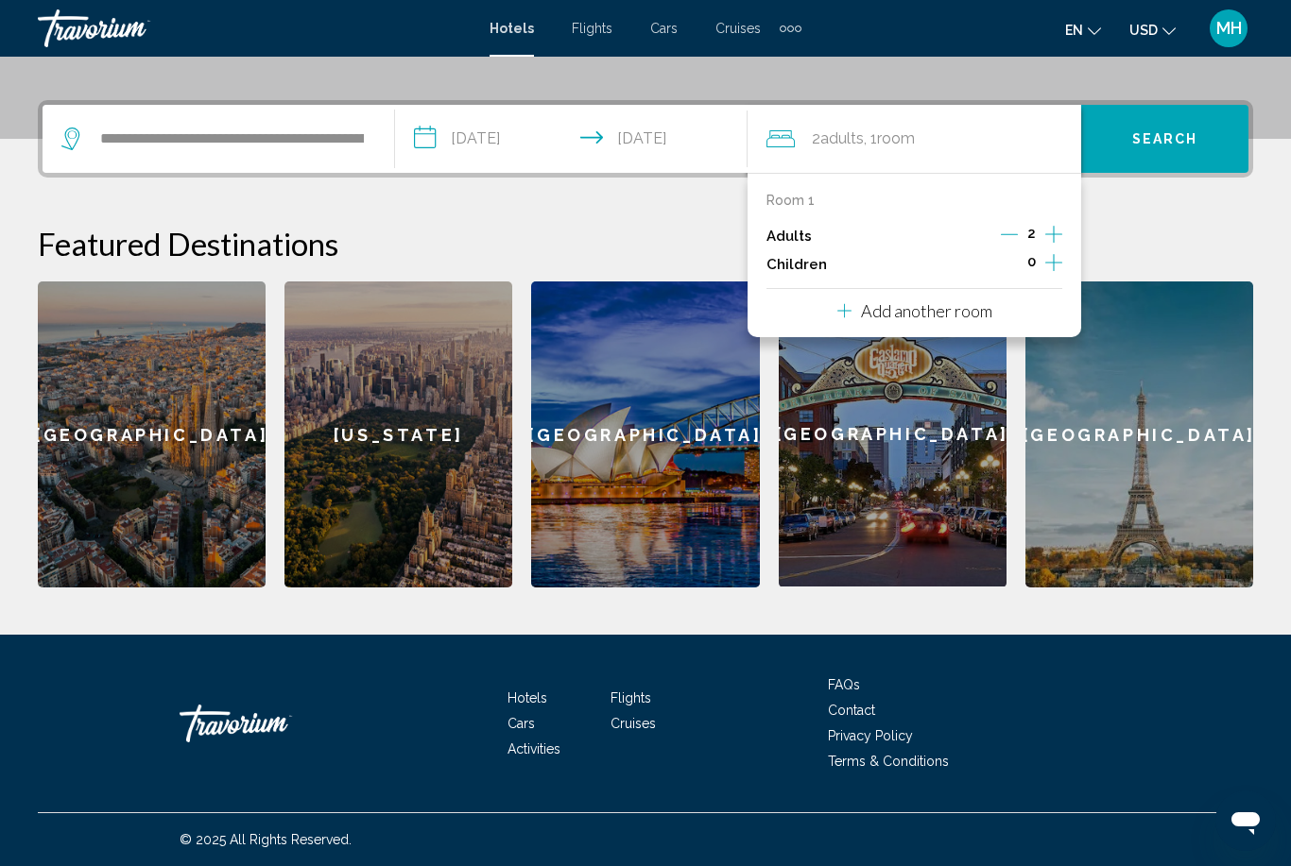
click at [1052, 266] on icon "Increment children" at bounding box center [1053, 262] width 17 height 23
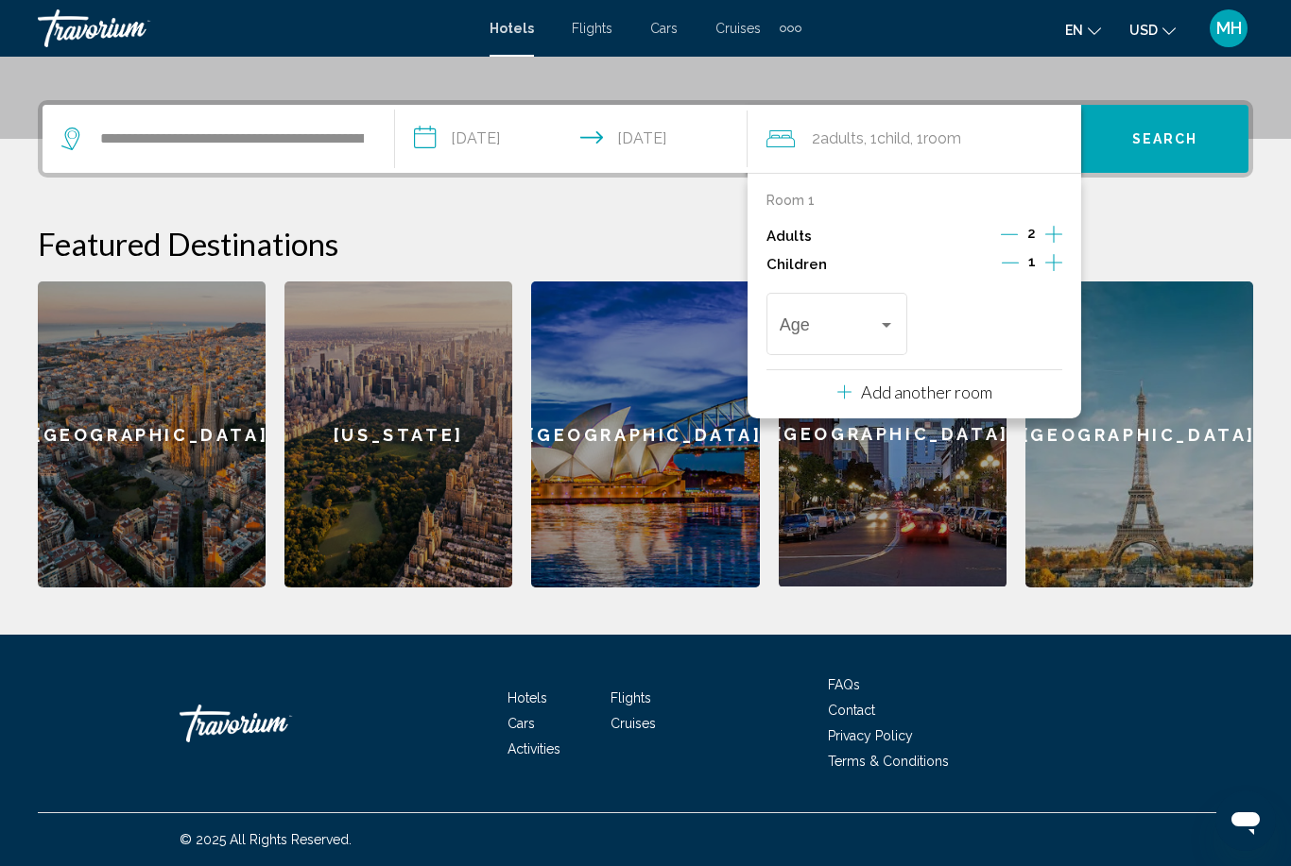
click at [1056, 266] on icon "Increment children" at bounding box center [1053, 262] width 17 height 23
click at [849, 334] on span "Travelers: 2 adults, 2 children" at bounding box center [829, 328] width 98 height 19
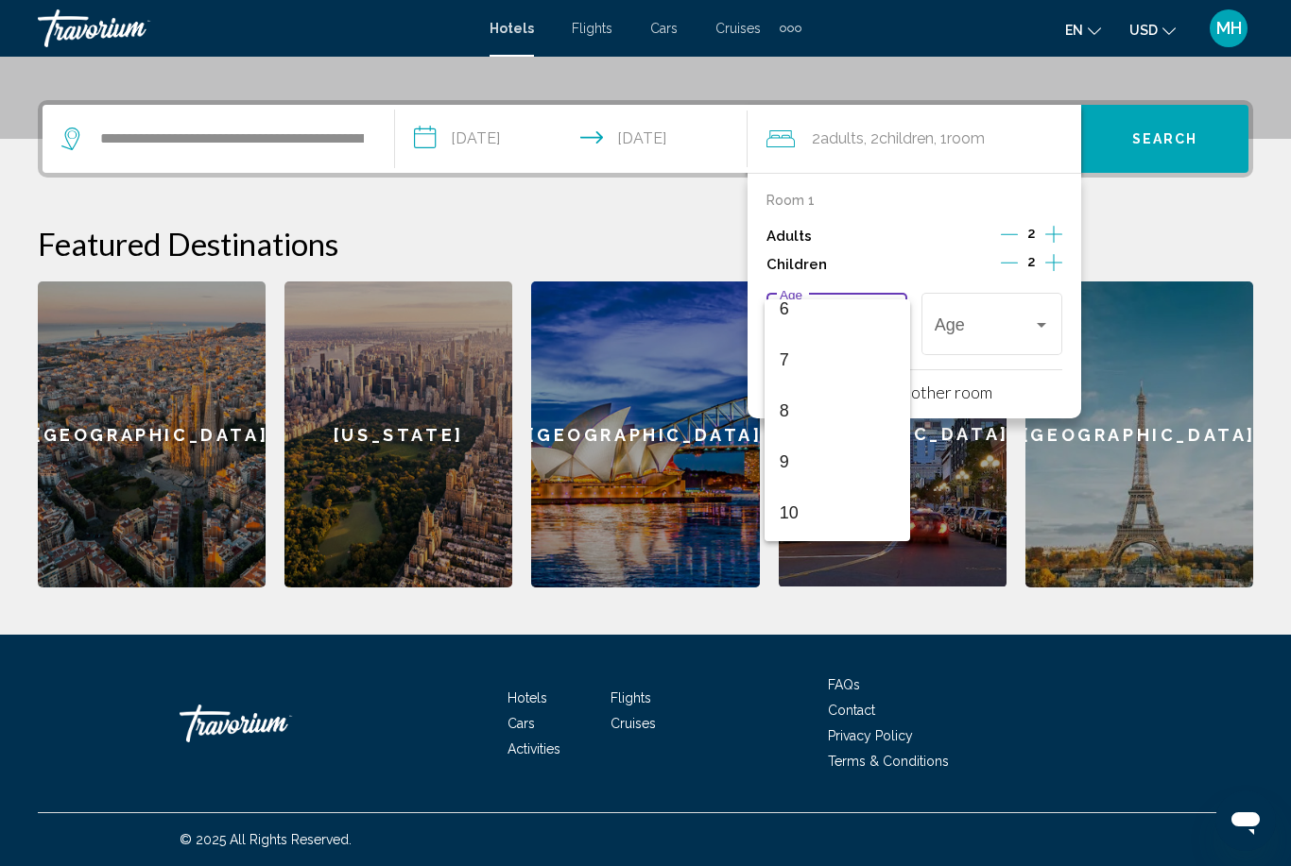
scroll to position [342, 0]
click at [805, 446] on span "9" at bounding box center [837, 442] width 115 height 51
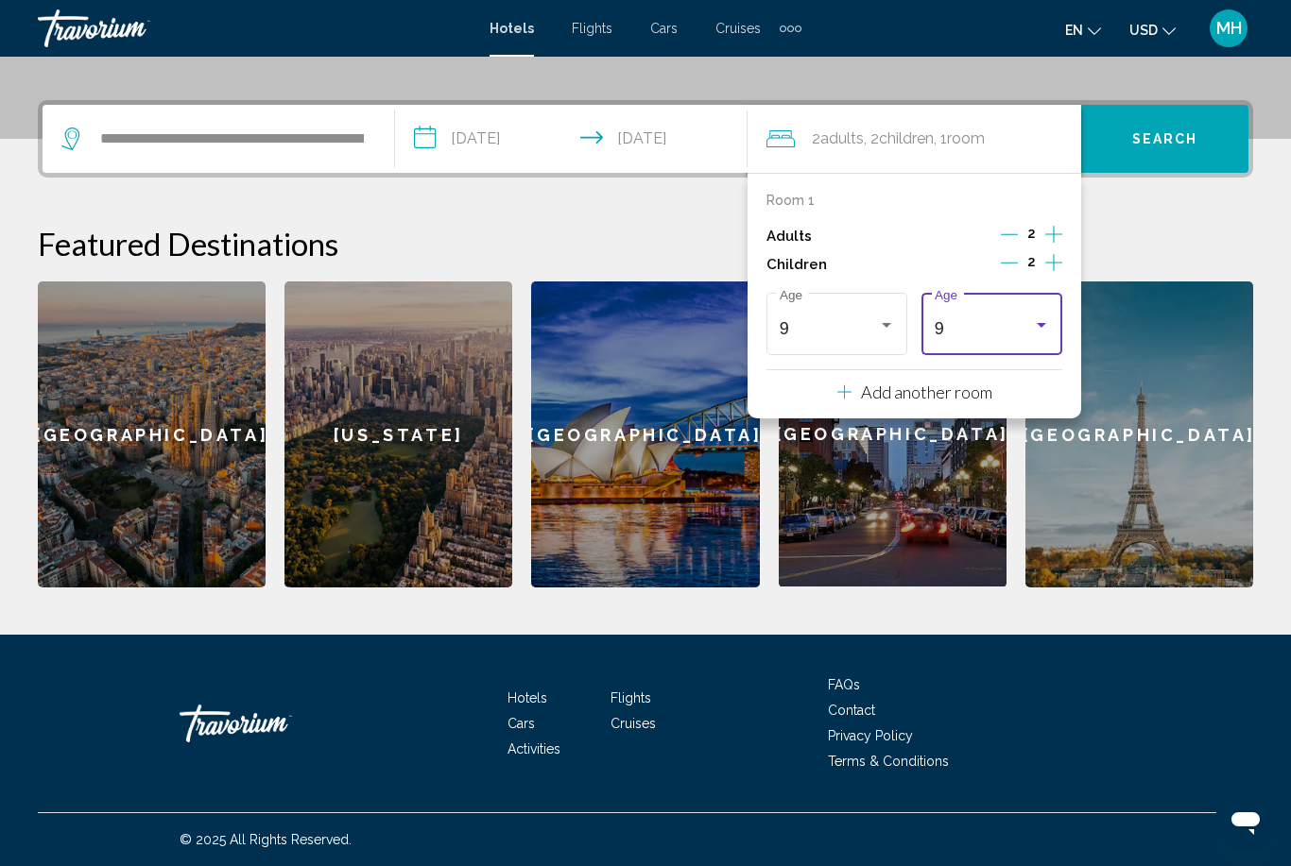
click at [997, 332] on div "9" at bounding box center [984, 328] width 98 height 19
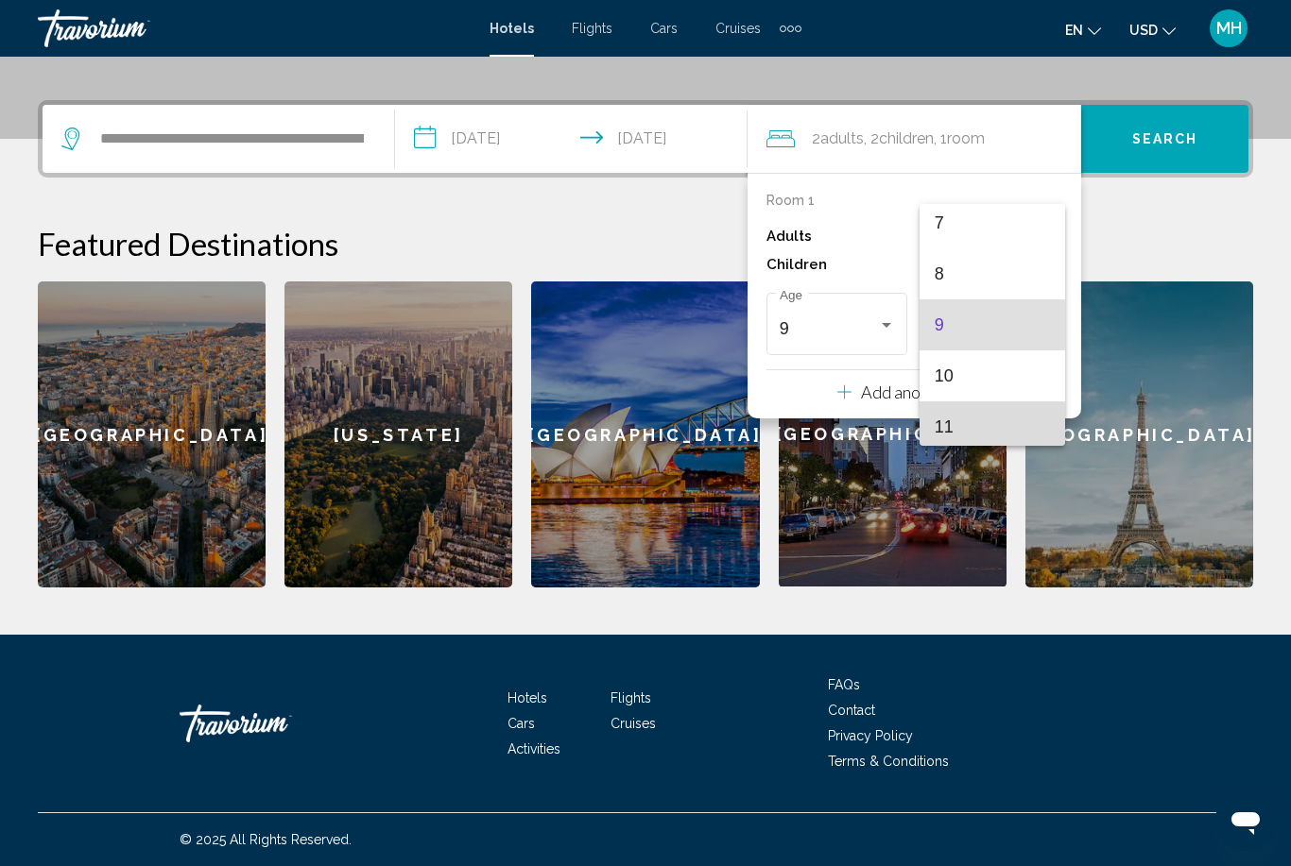
click at [953, 433] on span "11" at bounding box center [992, 427] width 115 height 51
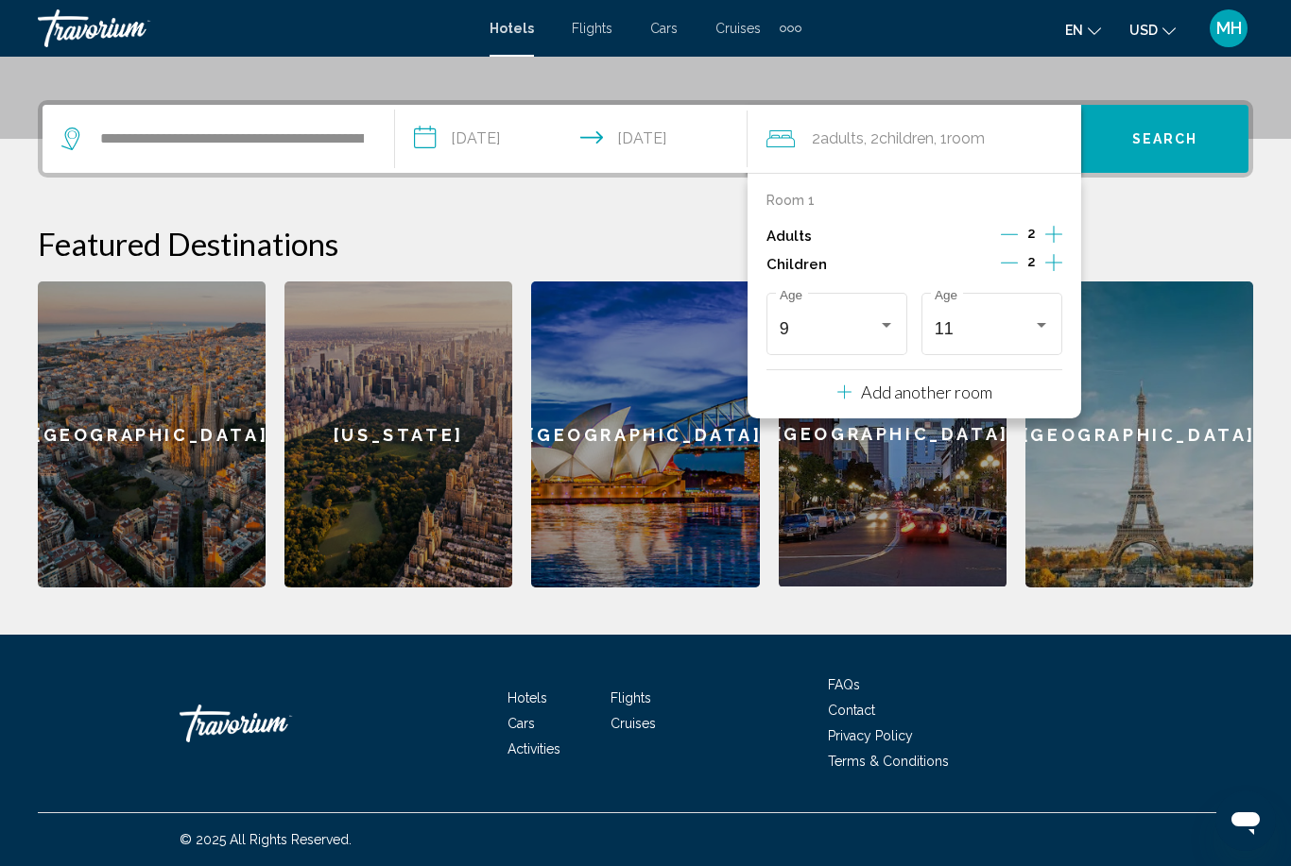
click at [1202, 141] on button "Search" at bounding box center [1164, 139] width 167 height 68
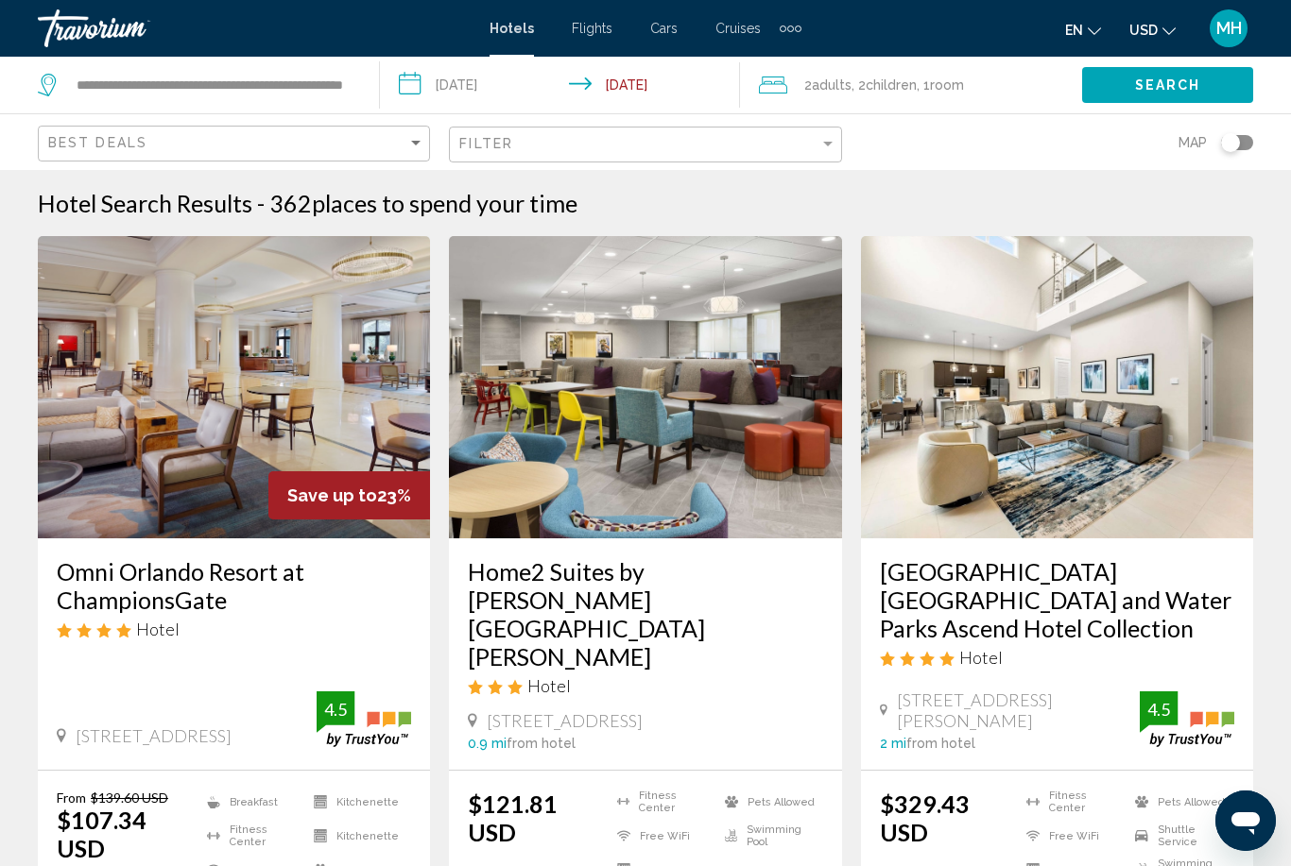
click at [347, 416] on img "Main content" at bounding box center [234, 387] width 392 height 302
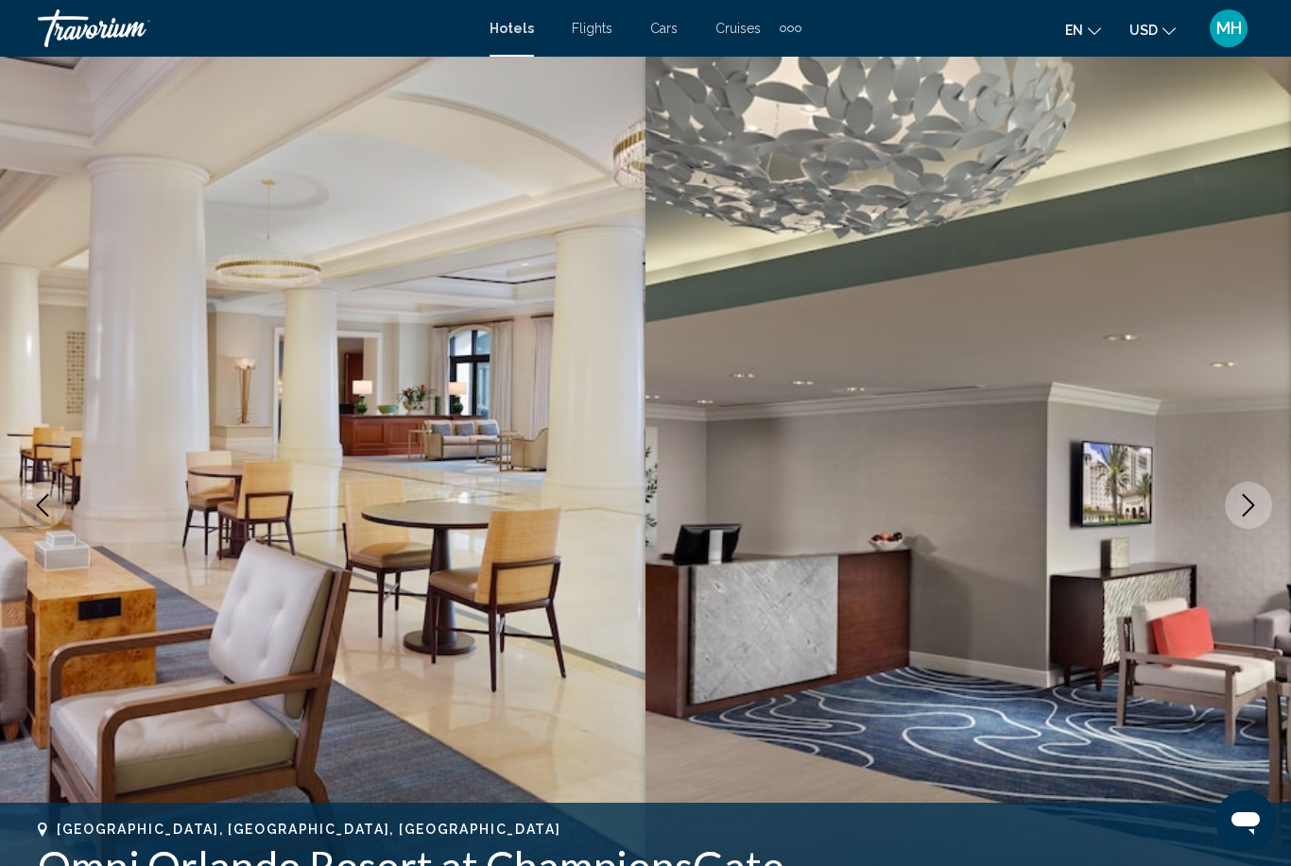
click at [1254, 511] on icon "Next image" at bounding box center [1248, 505] width 23 height 23
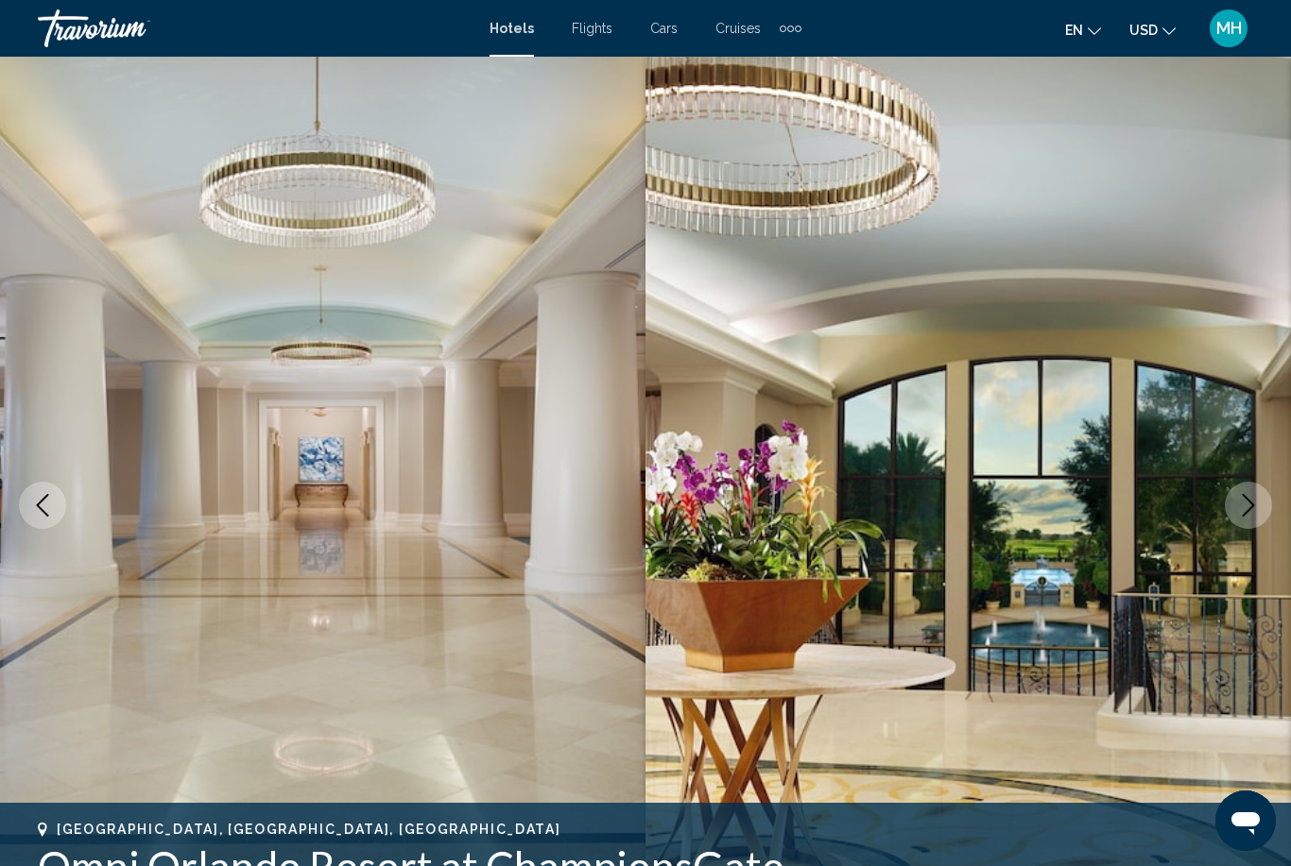
click at [1261, 509] on button "Next image" at bounding box center [1248, 505] width 47 height 47
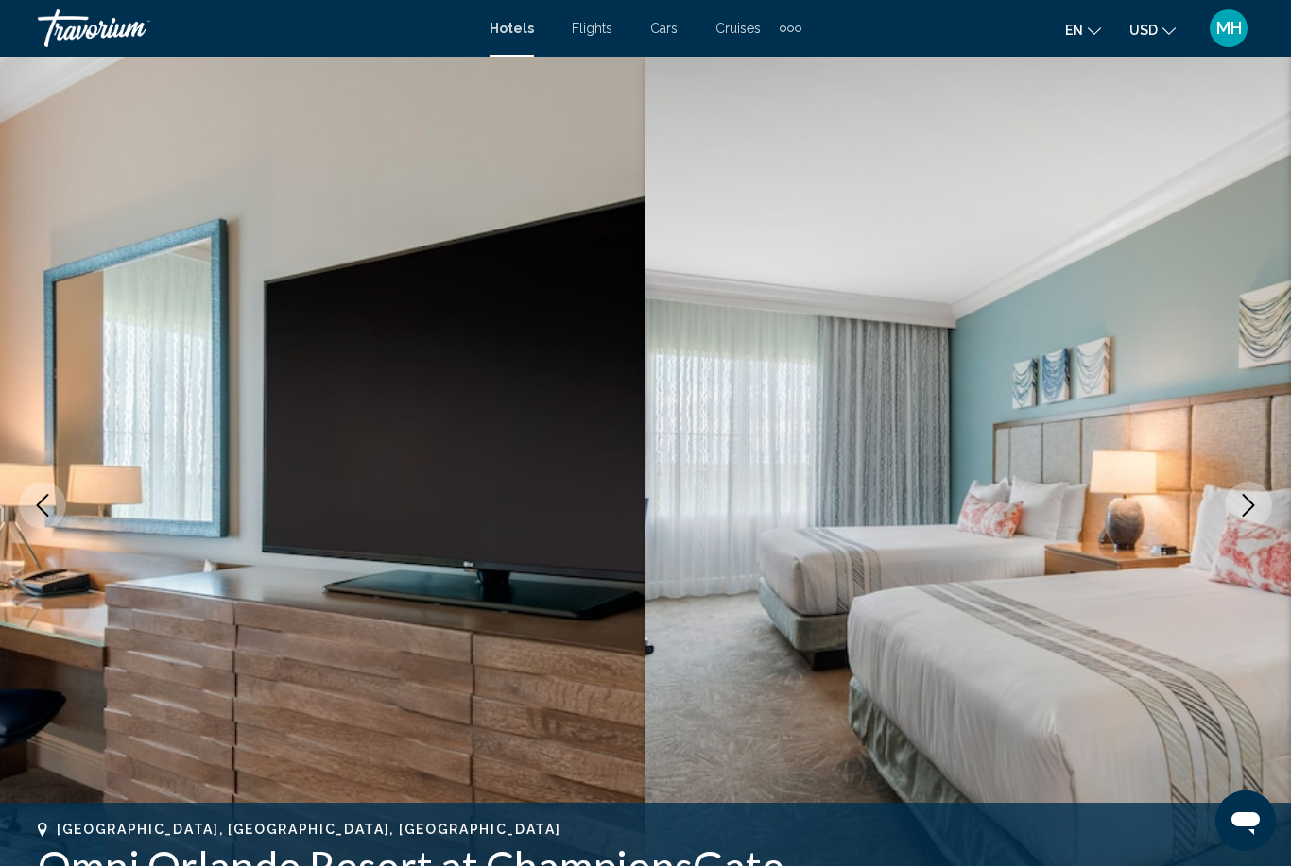
click at [1246, 517] on button "Next image" at bounding box center [1248, 505] width 47 height 47
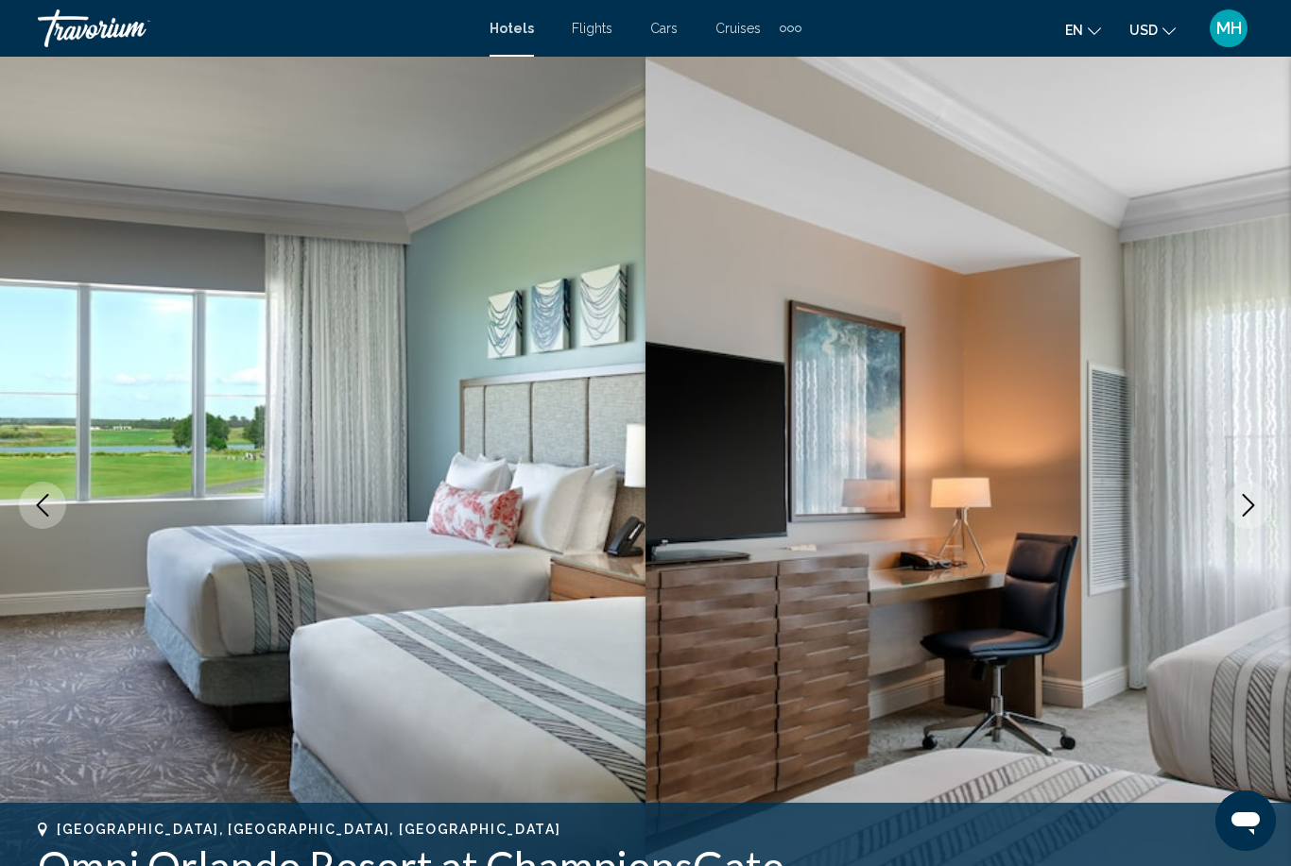
click at [1243, 511] on icon "Next image" at bounding box center [1248, 505] width 23 height 23
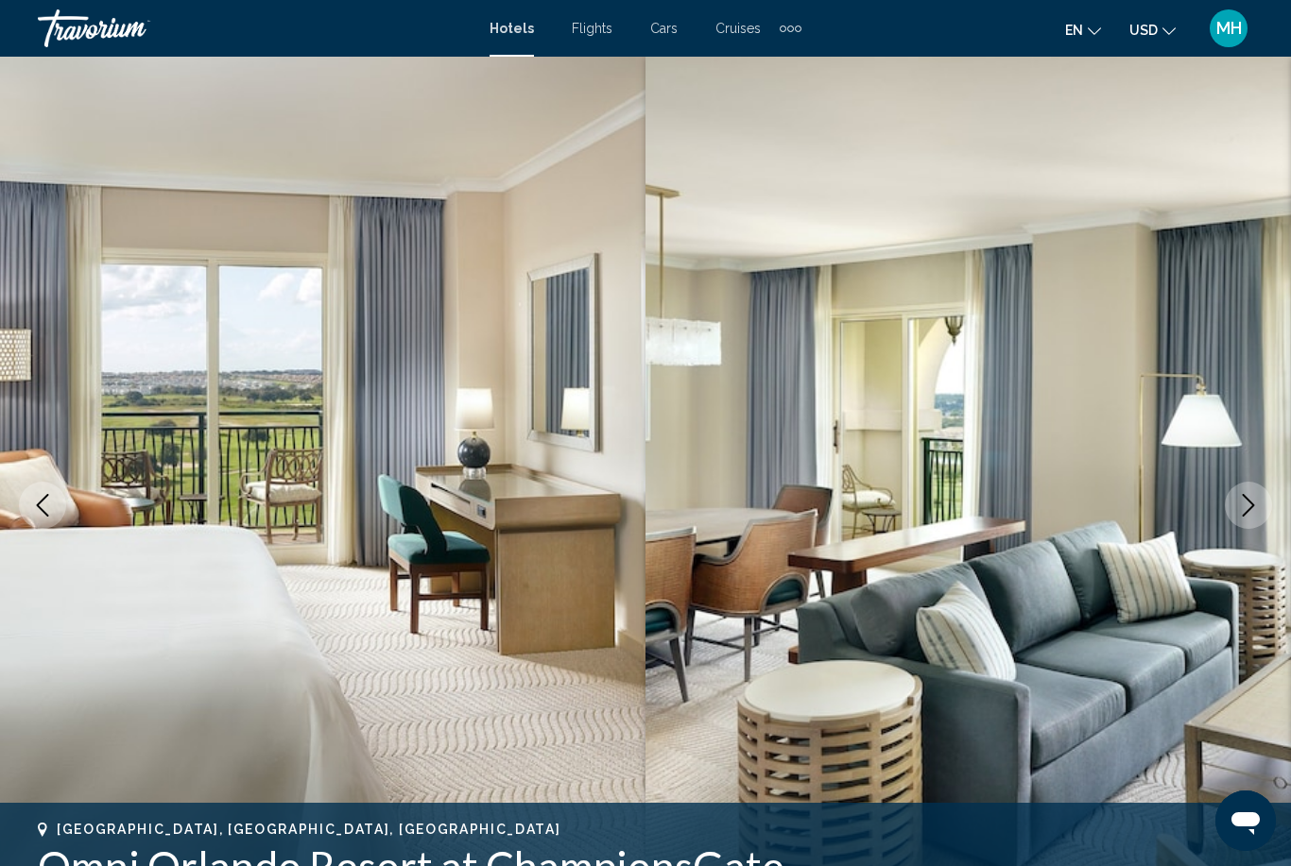
click at [1242, 509] on icon "Next image" at bounding box center [1248, 505] width 23 height 23
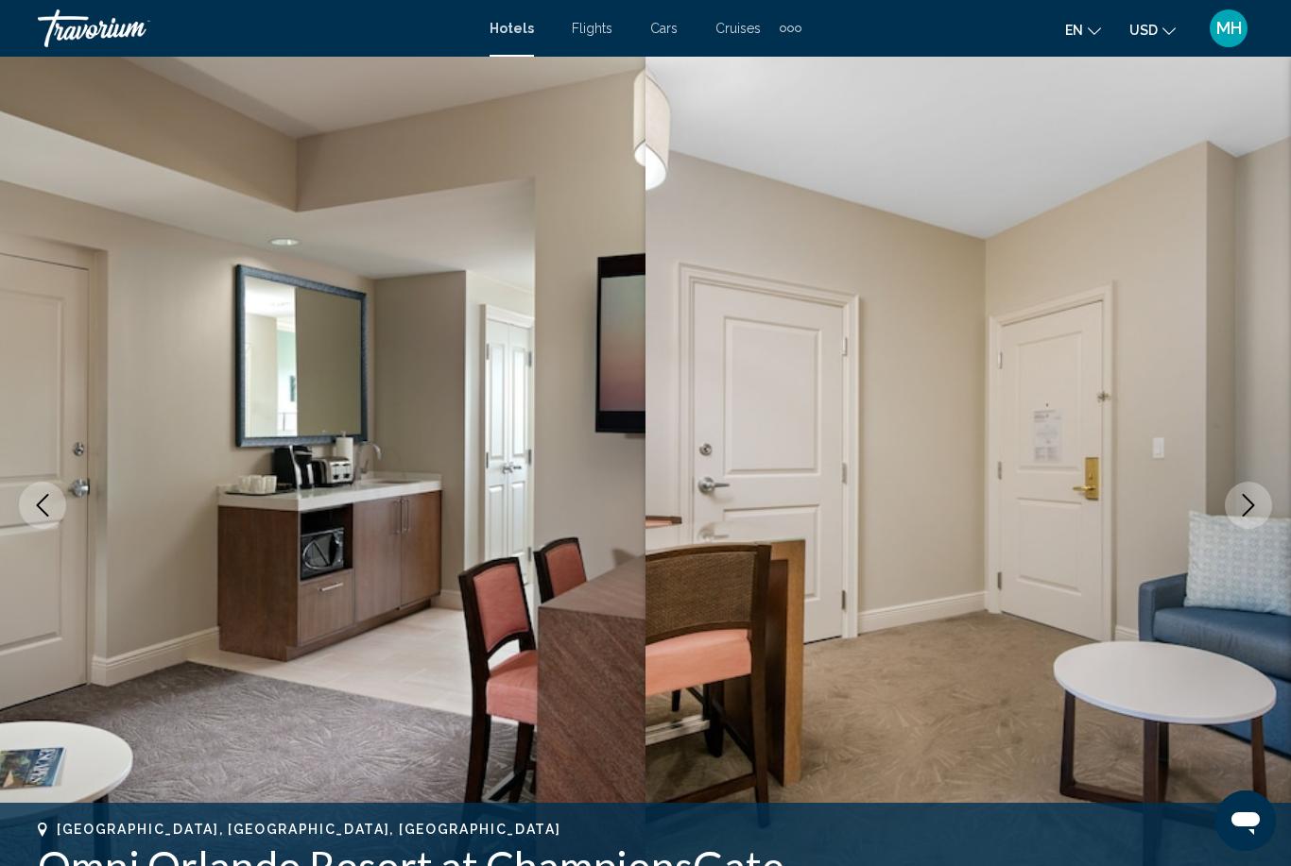
click at [1237, 510] on icon "Next image" at bounding box center [1248, 505] width 23 height 23
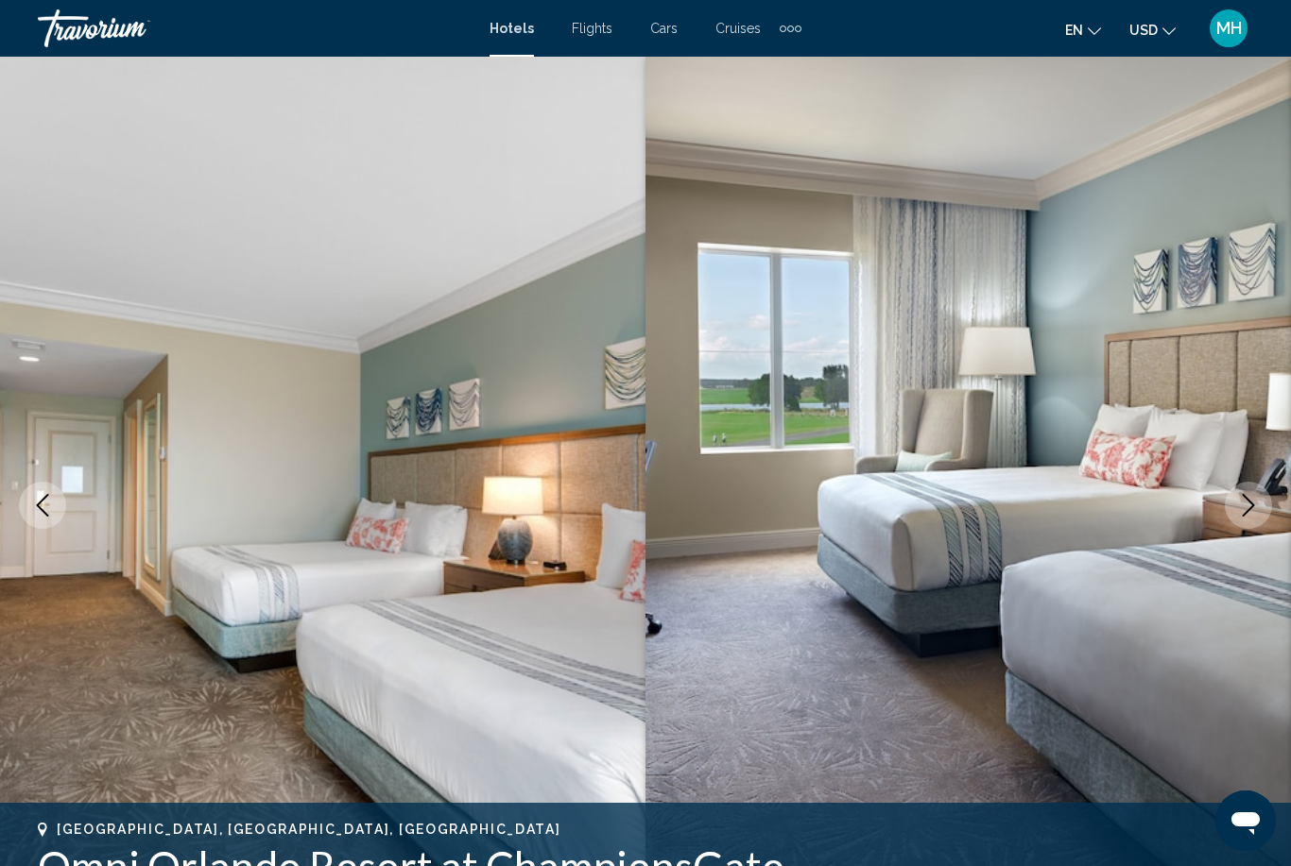
click at [1234, 509] on button "Next image" at bounding box center [1248, 505] width 47 height 47
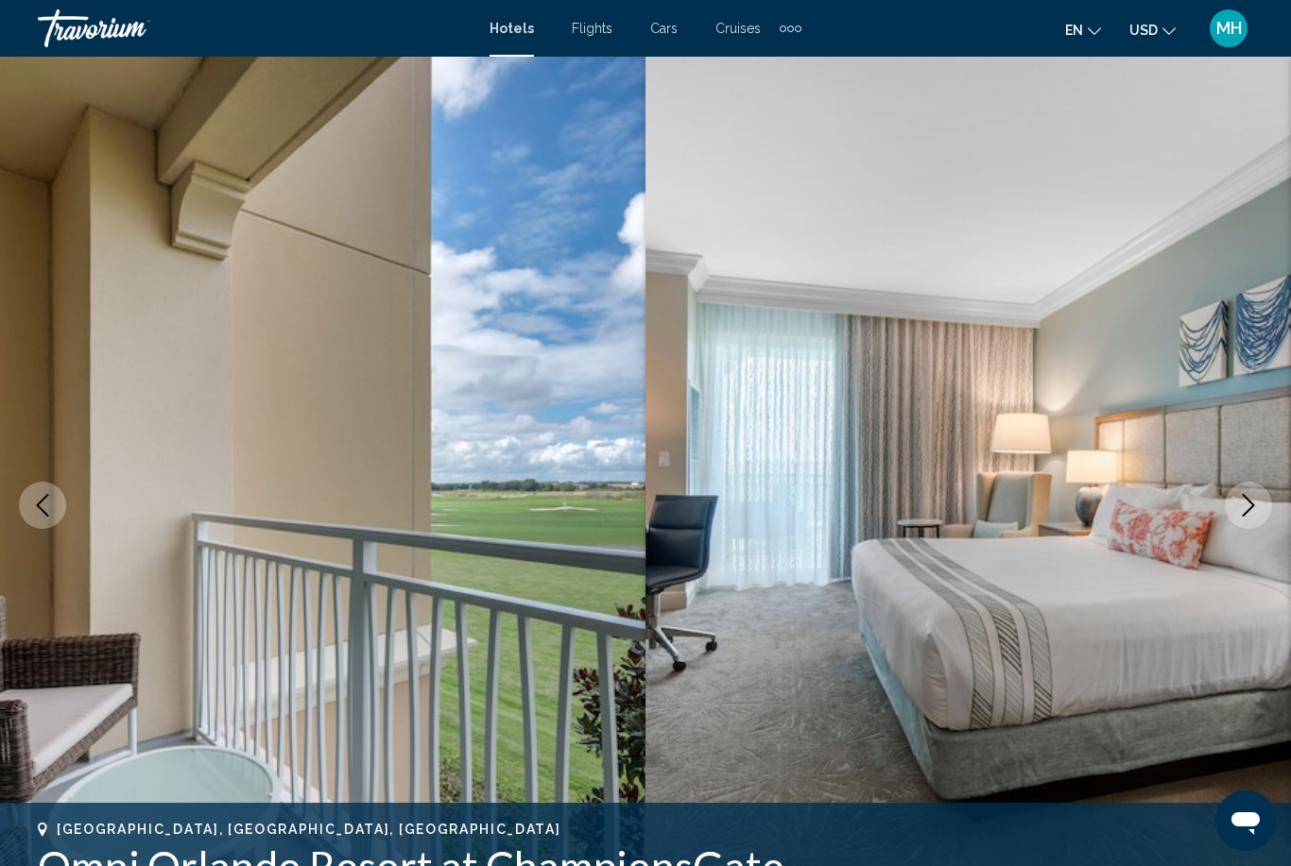
click at [1236, 506] on button "Next image" at bounding box center [1248, 505] width 47 height 47
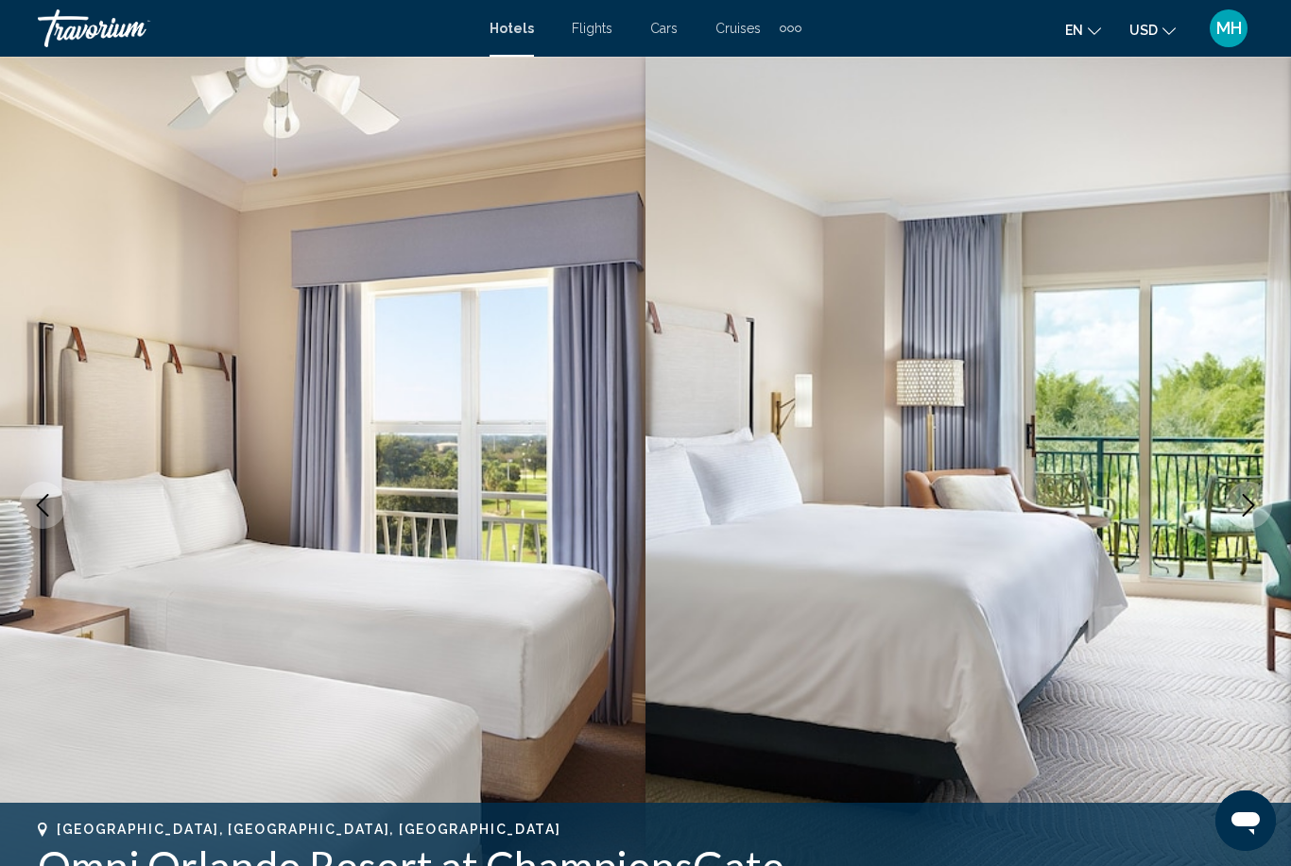
click at [1238, 506] on icon "Next image" at bounding box center [1248, 505] width 23 height 23
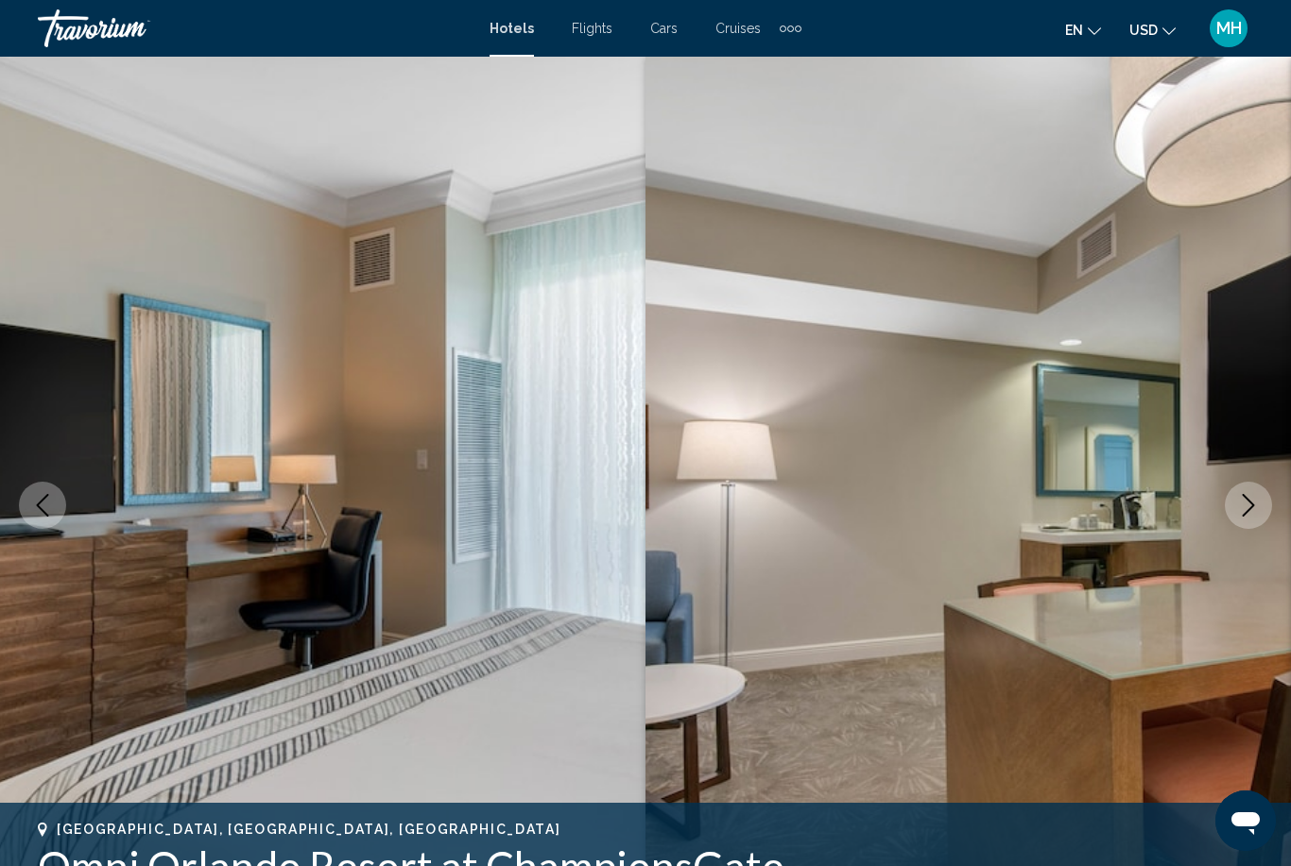
click at [1238, 504] on icon "Next image" at bounding box center [1248, 505] width 23 height 23
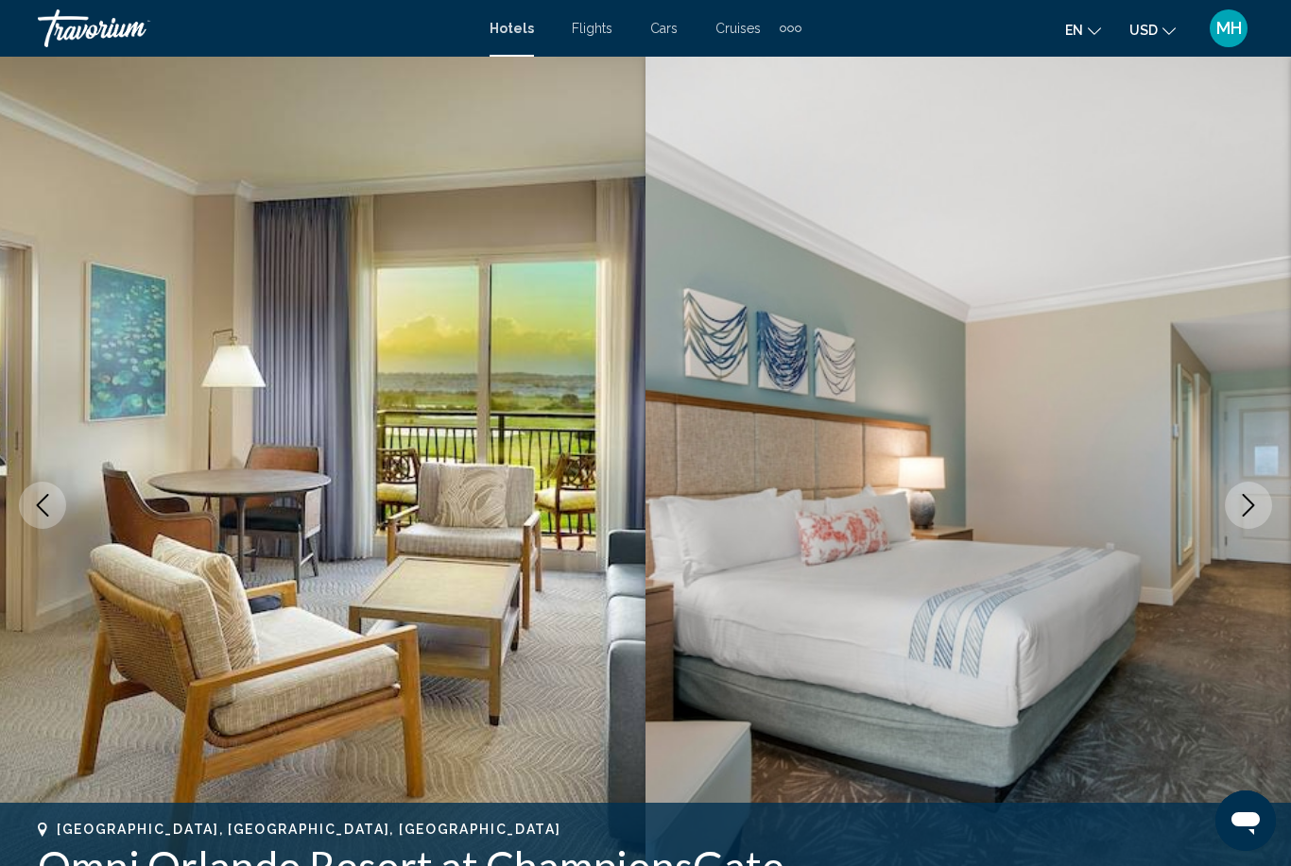
click at [1239, 502] on icon "Next image" at bounding box center [1248, 505] width 23 height 23
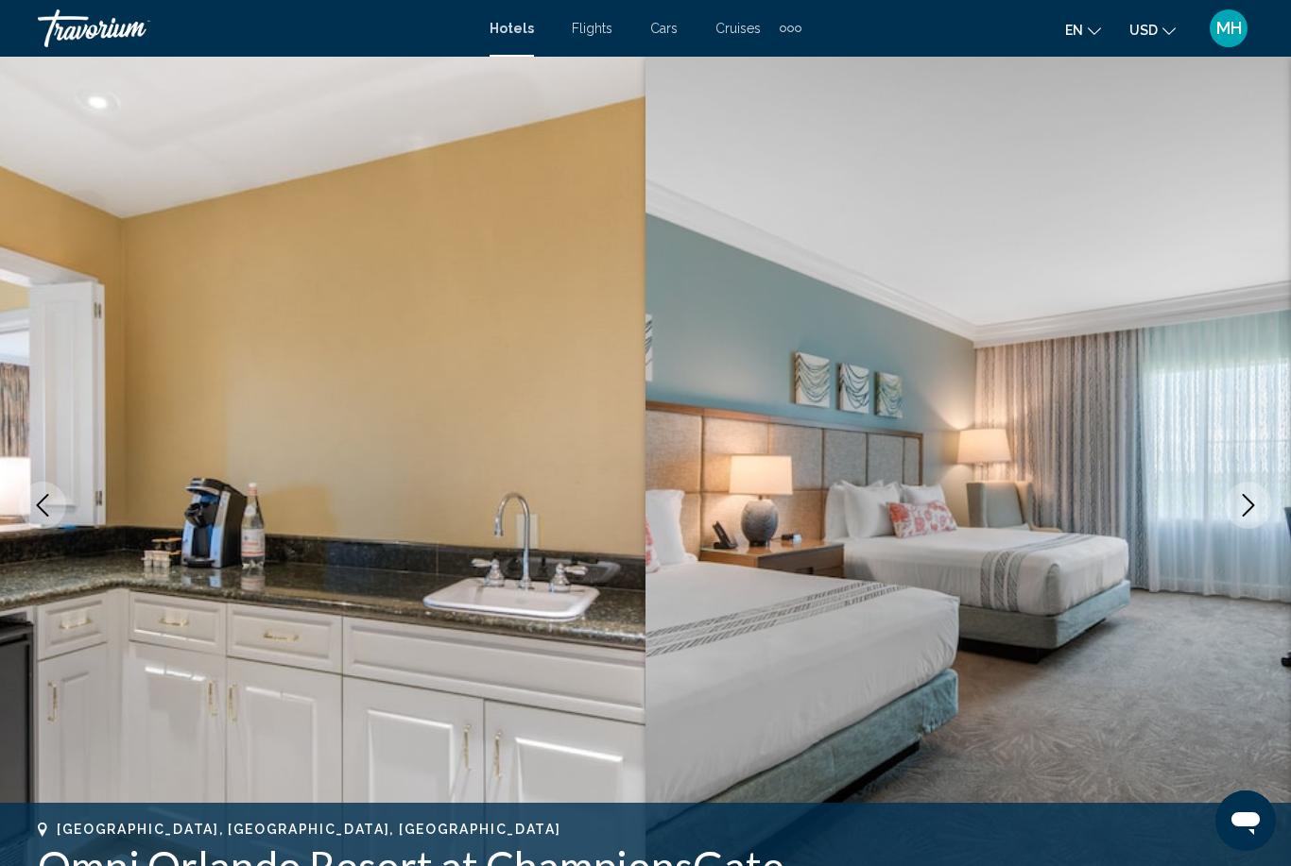
click at [1240, 496] on icon "Next image" at bounding box center [1248, 505] width 23 height 23
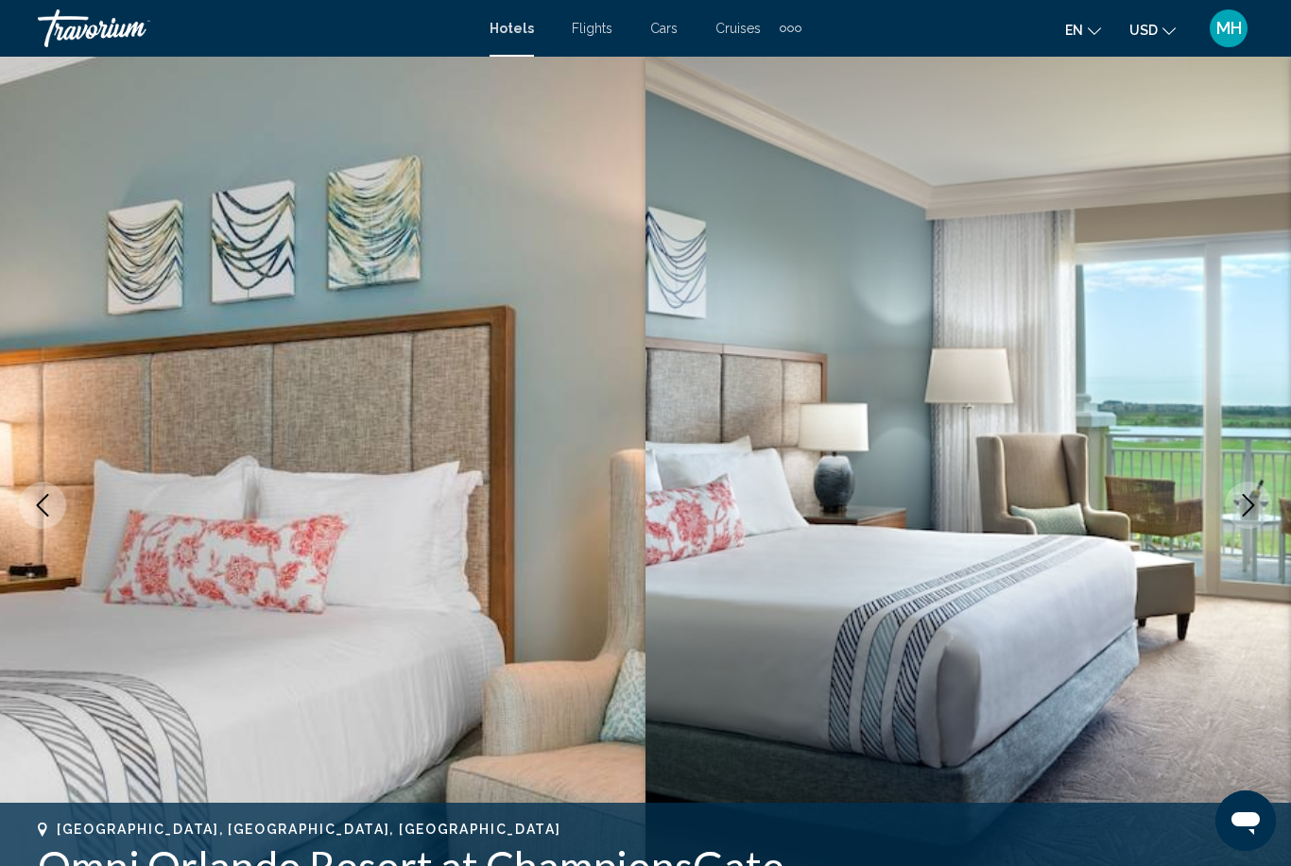
click at [1240, 494] on icon "Next image" at bounding box center [1248, 505] width 23 height 23
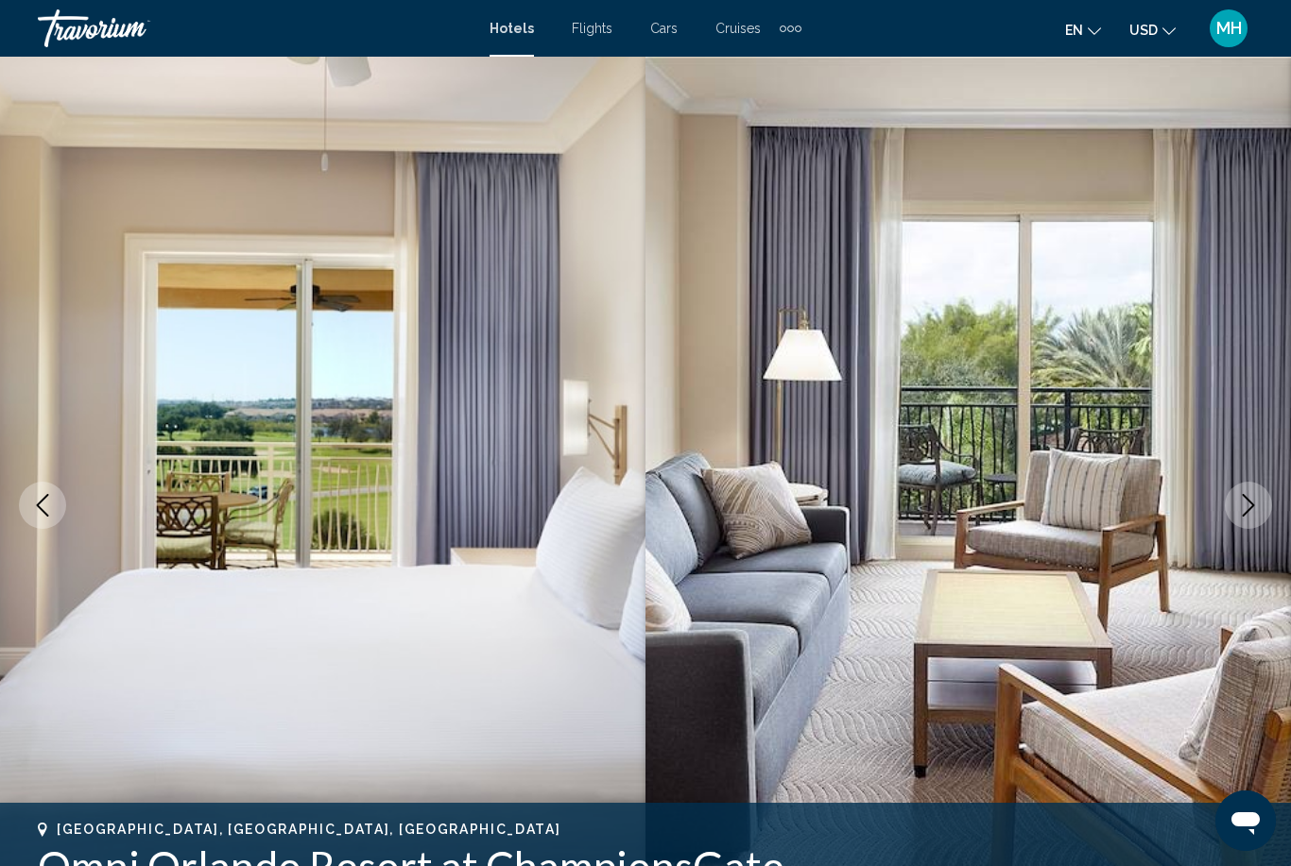
click at [1244, 512] on icon "Next image" at bounding box center [1248, 505] width 23 height 23
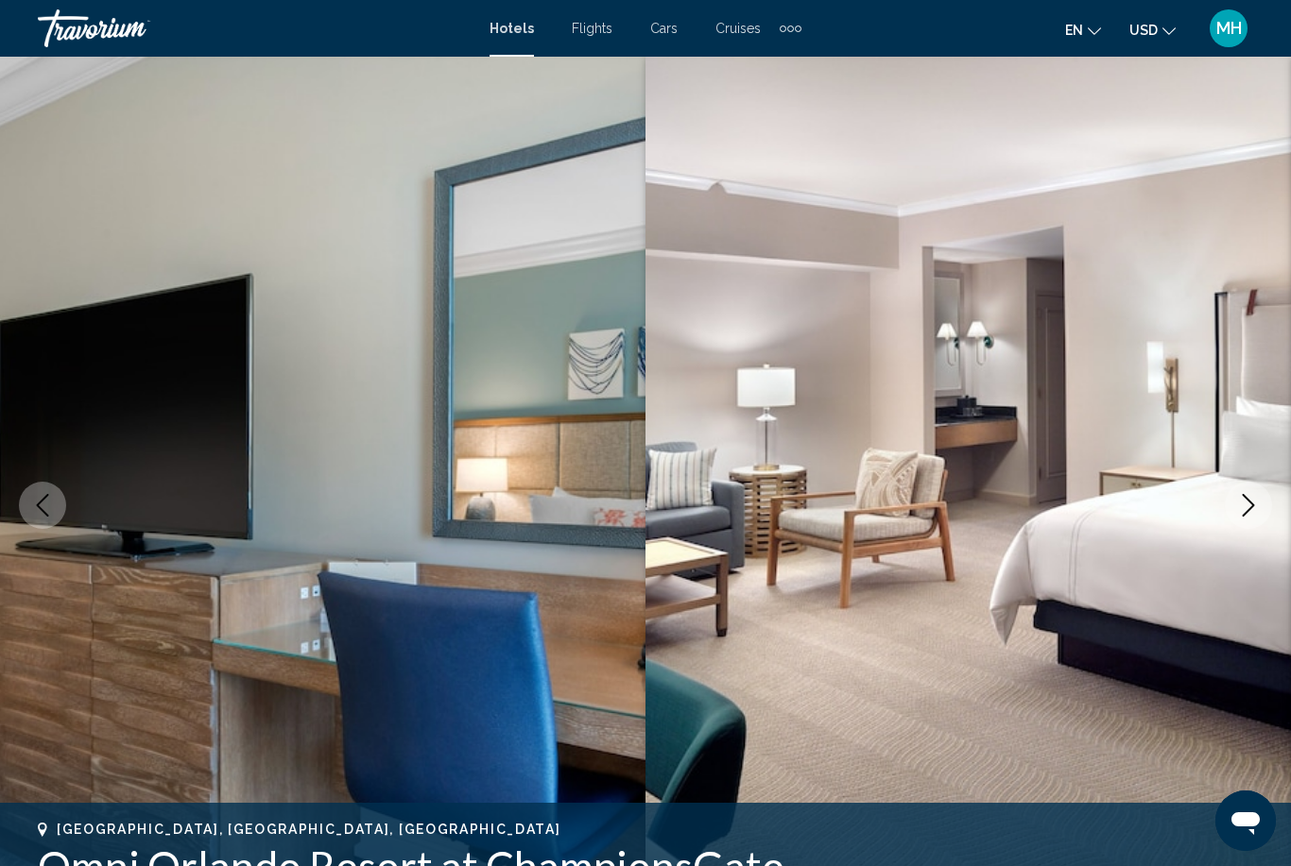
click at [1241, 518] on button "Next image" at bounding box center [1248, 505] width 47 height 47
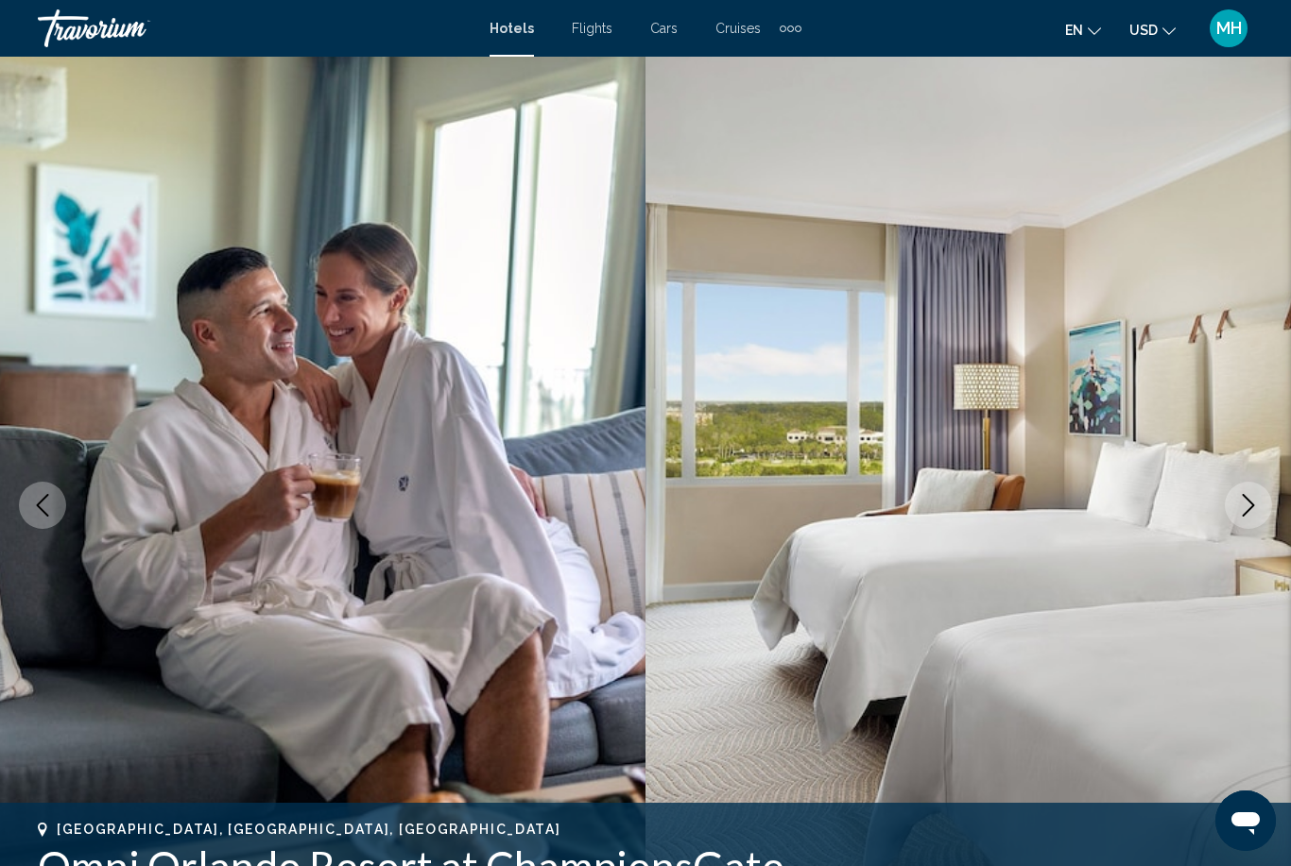
click at [1261, 513] on button "Next image" at bounding box center [1248, 505] width 47 height 47
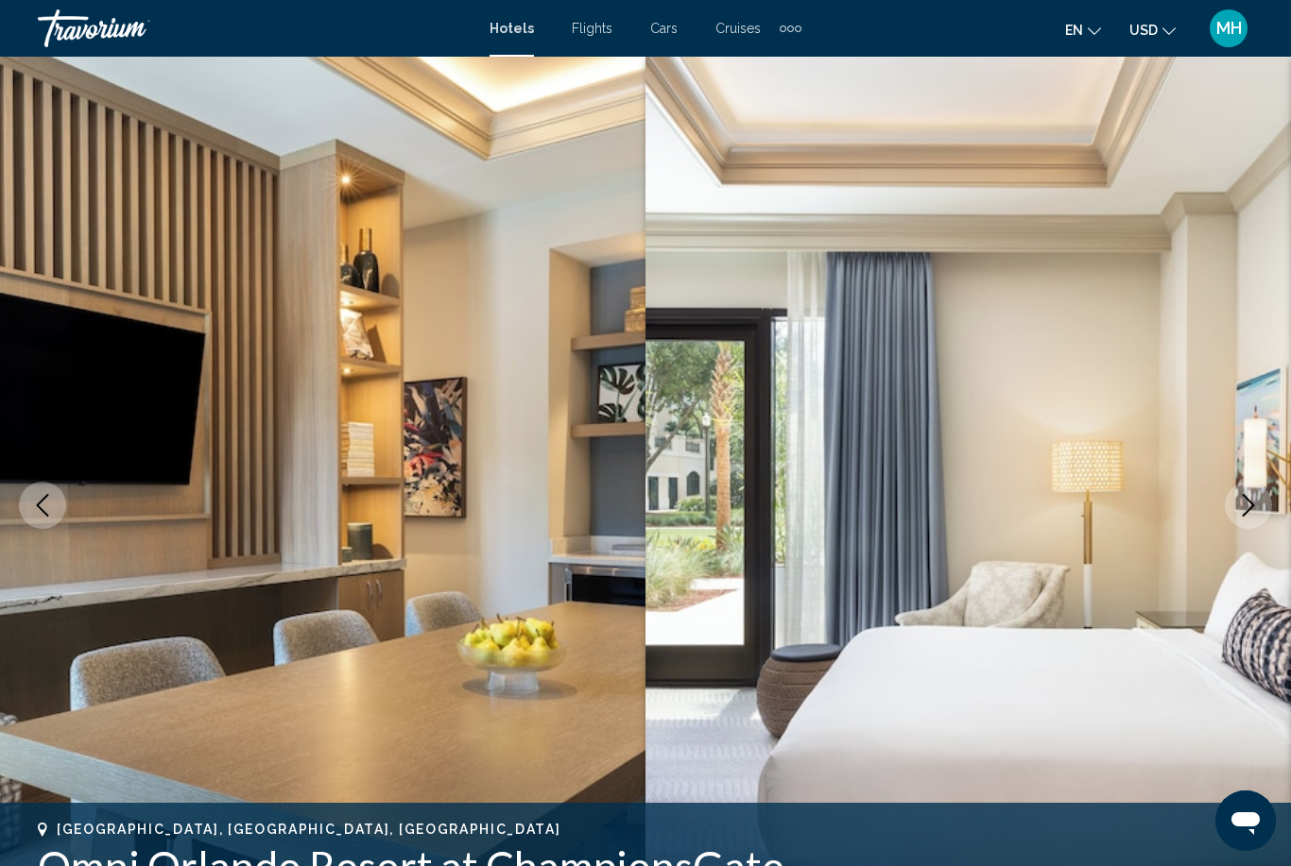
click at [1261, 511] on button "Next image" at bounding box center [1248, 505] width 47 height 47
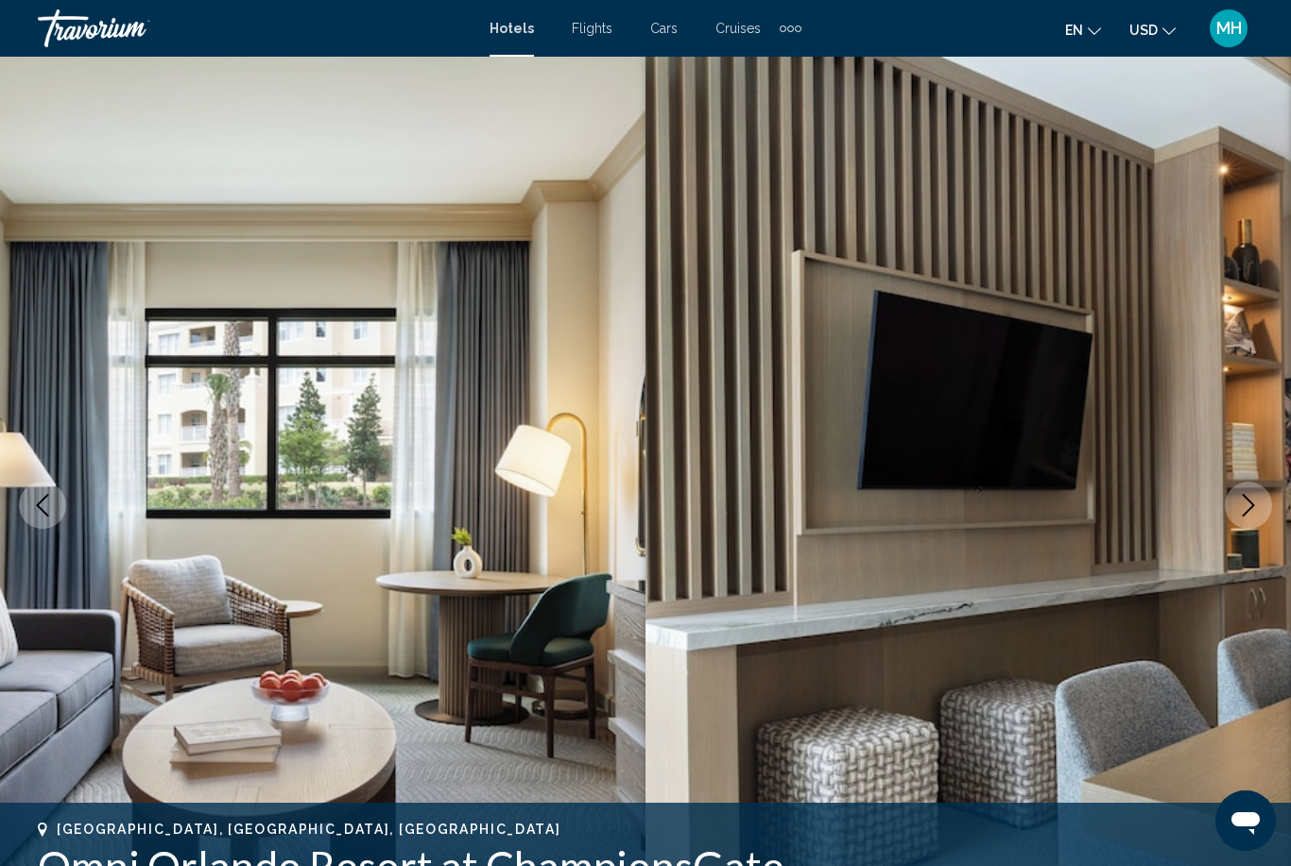
click at [1248, 508] on icon "Next image" at bounding box center [1248, 505] width 23 height 23
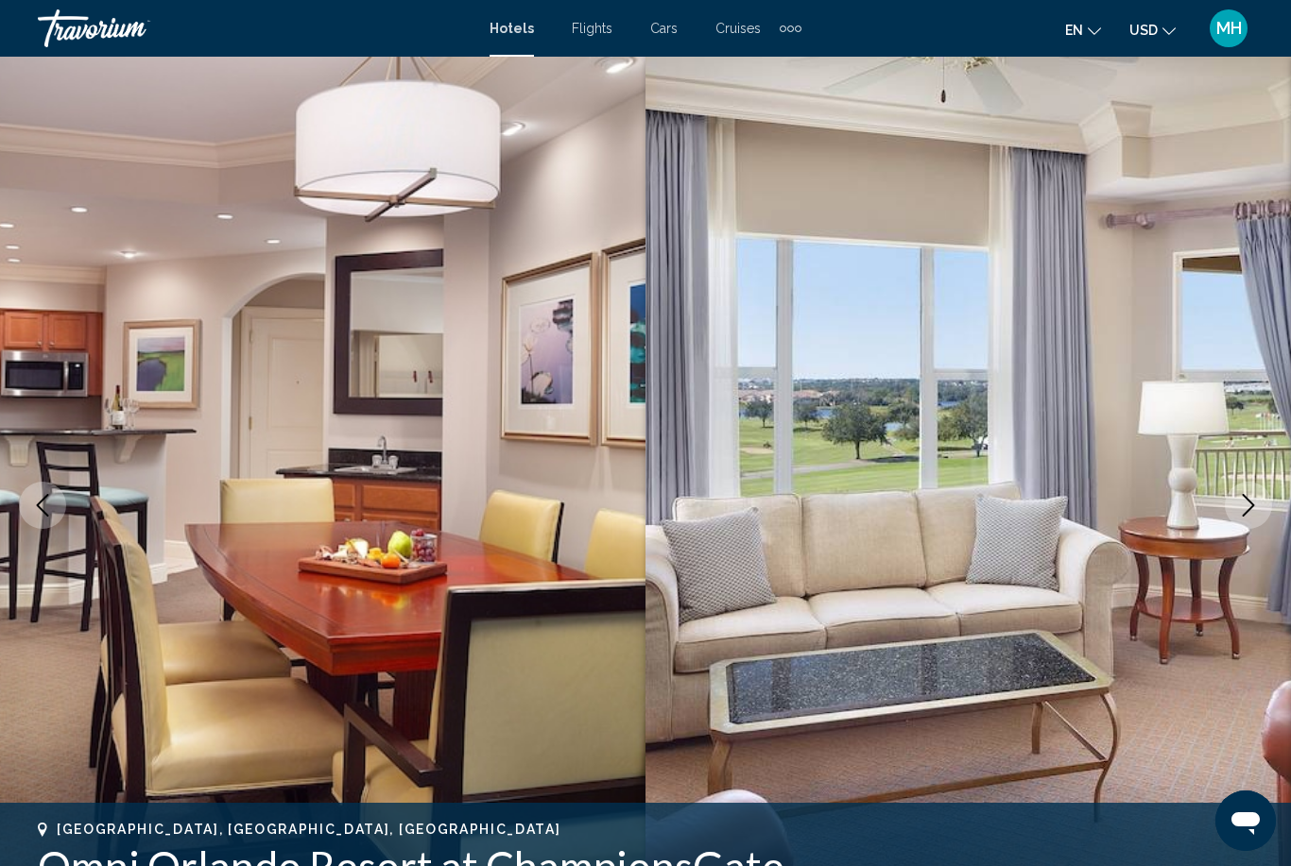
click at [1249, 508] on icon "Next image" at bounding box center [1248, 505] width 23 height 23
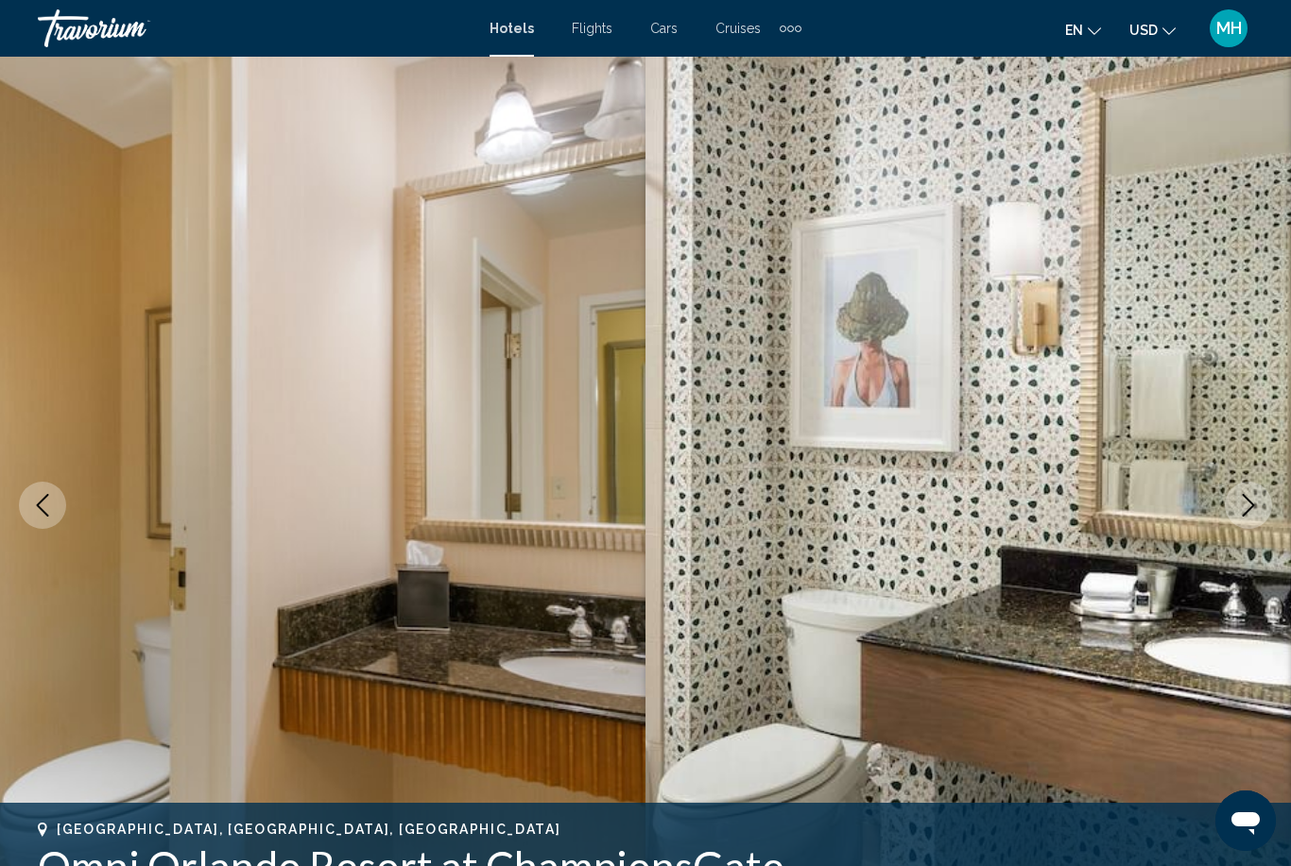
click at [1251, 509] on icon "Next image" at bounding box center [1248, 505] width 23 height 23
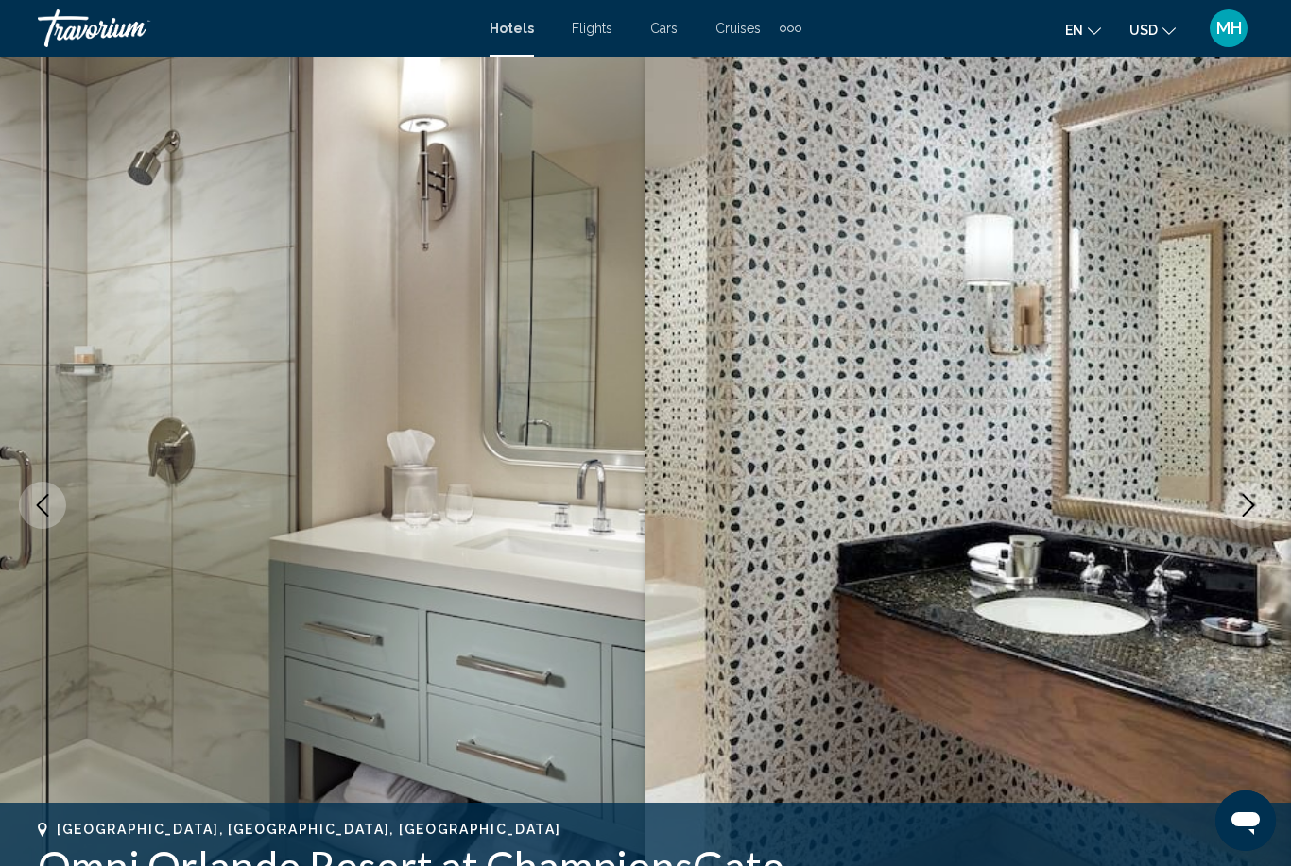
click at [1247, 510] on icon "Next image" at bounding box center [1248, 505] width 23 height 23
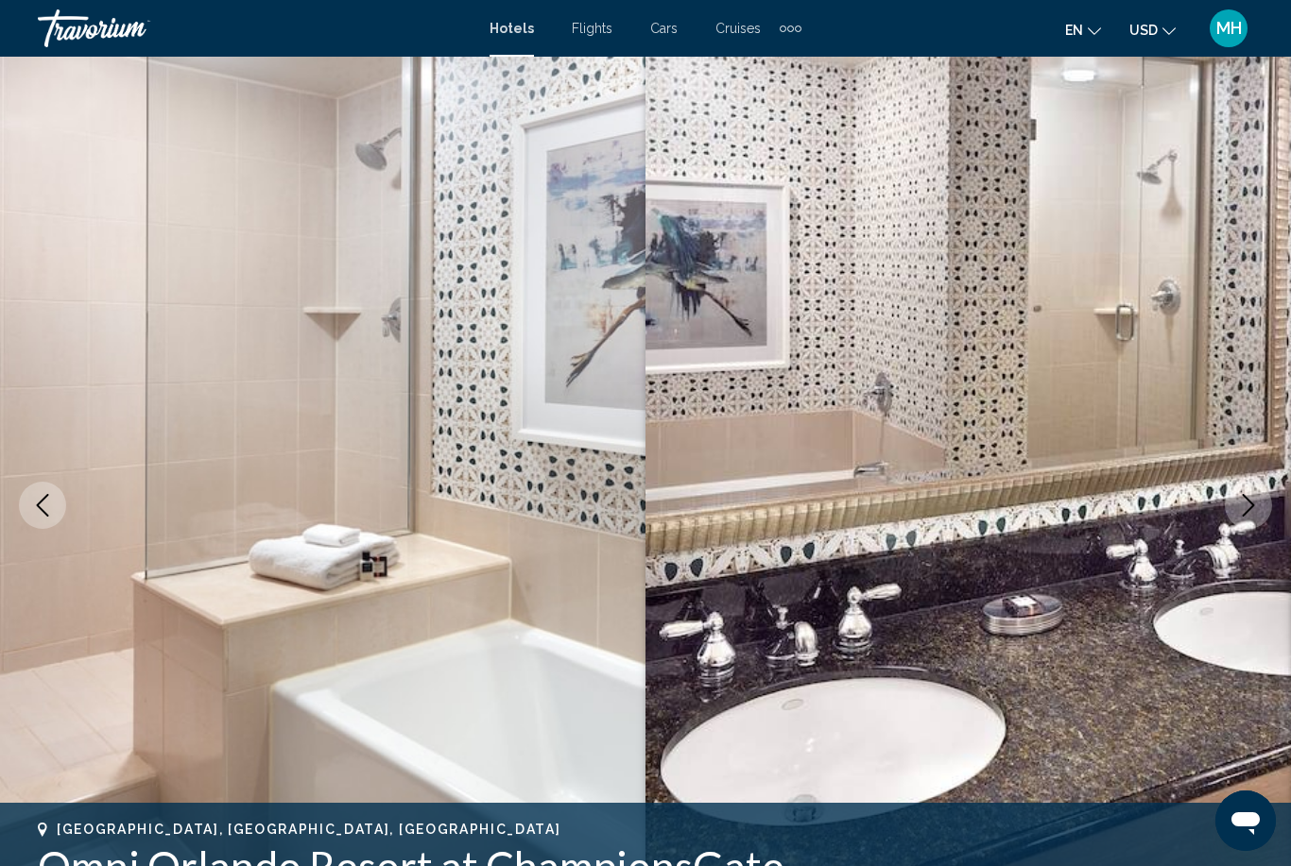
click at [60, 507] on button "Previous image" at bounding box center [42, 505] width 47 height 47
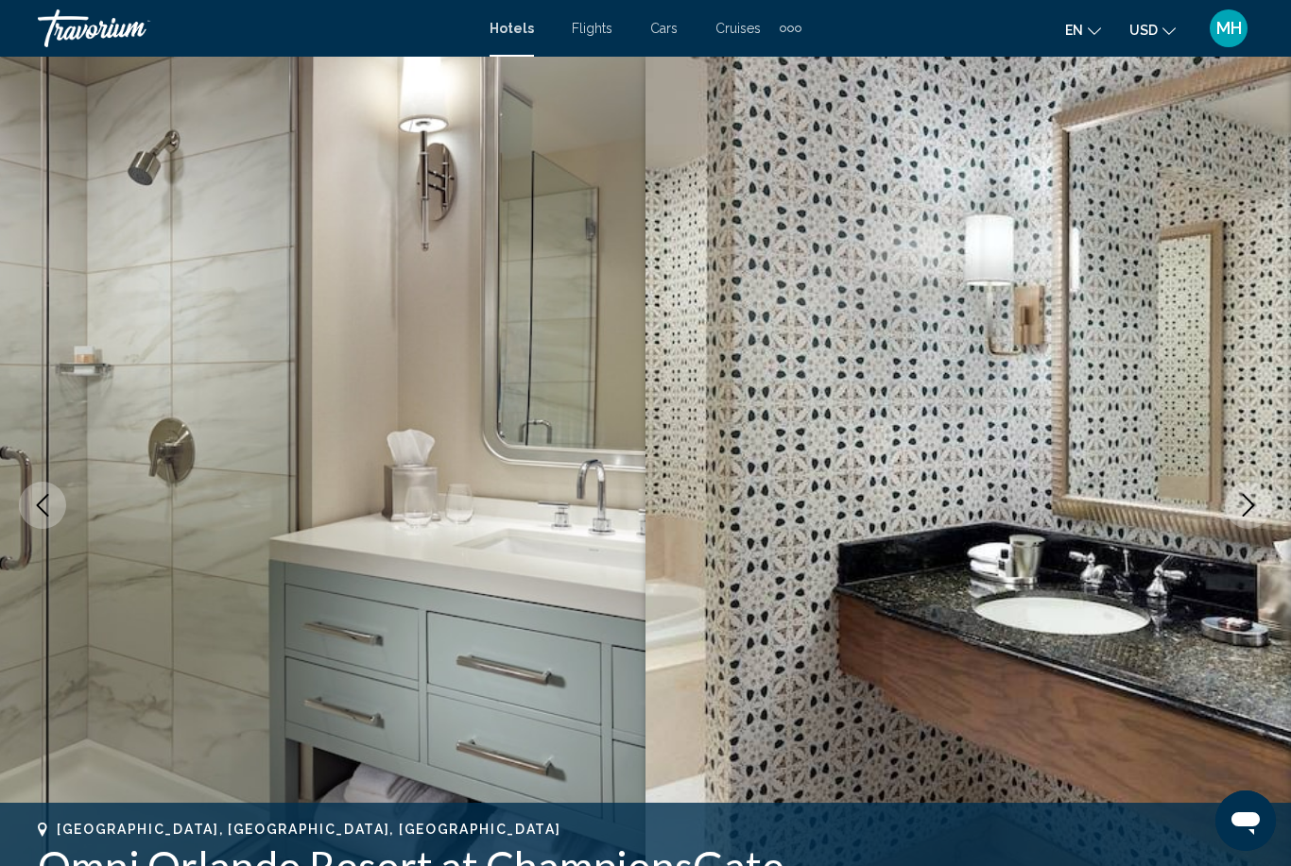
click at [67, 493] on img "Main content" at bounding box center [322, 506] width 645 height 898
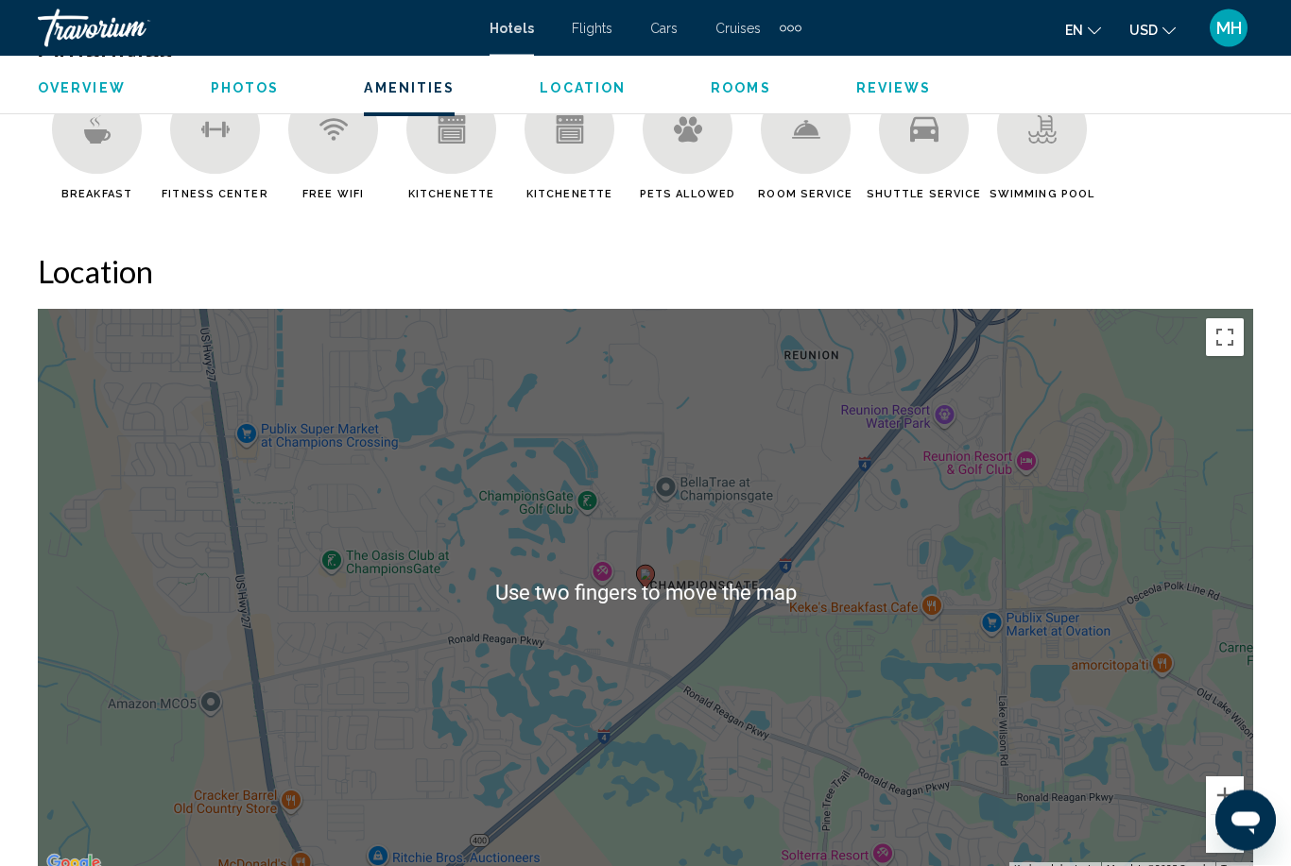
scroll to position [1912, 0]
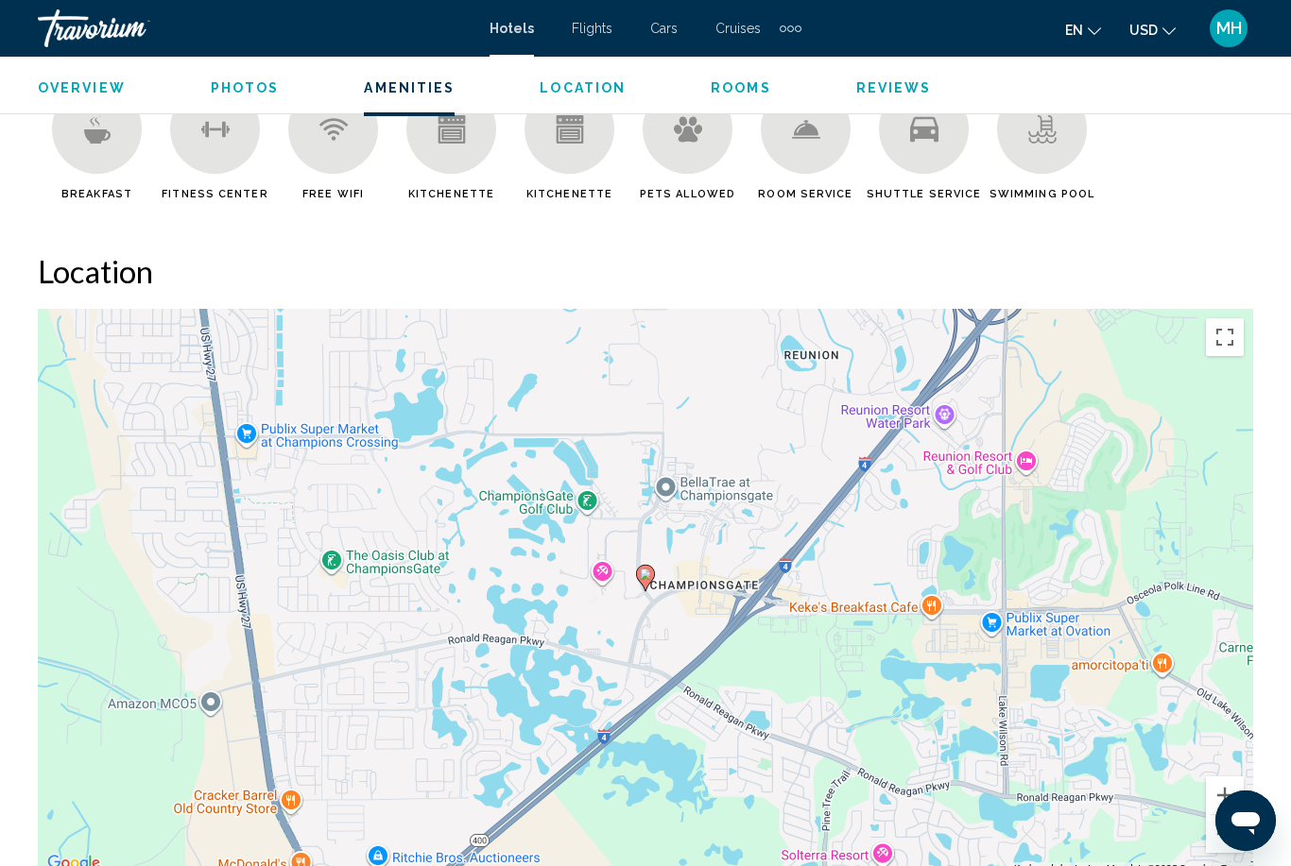
click at [651, 566] on icon "Main content" at bounding box center [645, 578] width 17 height 25
click at [643, 574] on gmp-advanced-marker "Main content" at bounding box center [645, 578] width 19 height 28
click at [642, 574] on gmp-advanced-marker "Main content" at bounding box center [645, 578] width 19 height 28
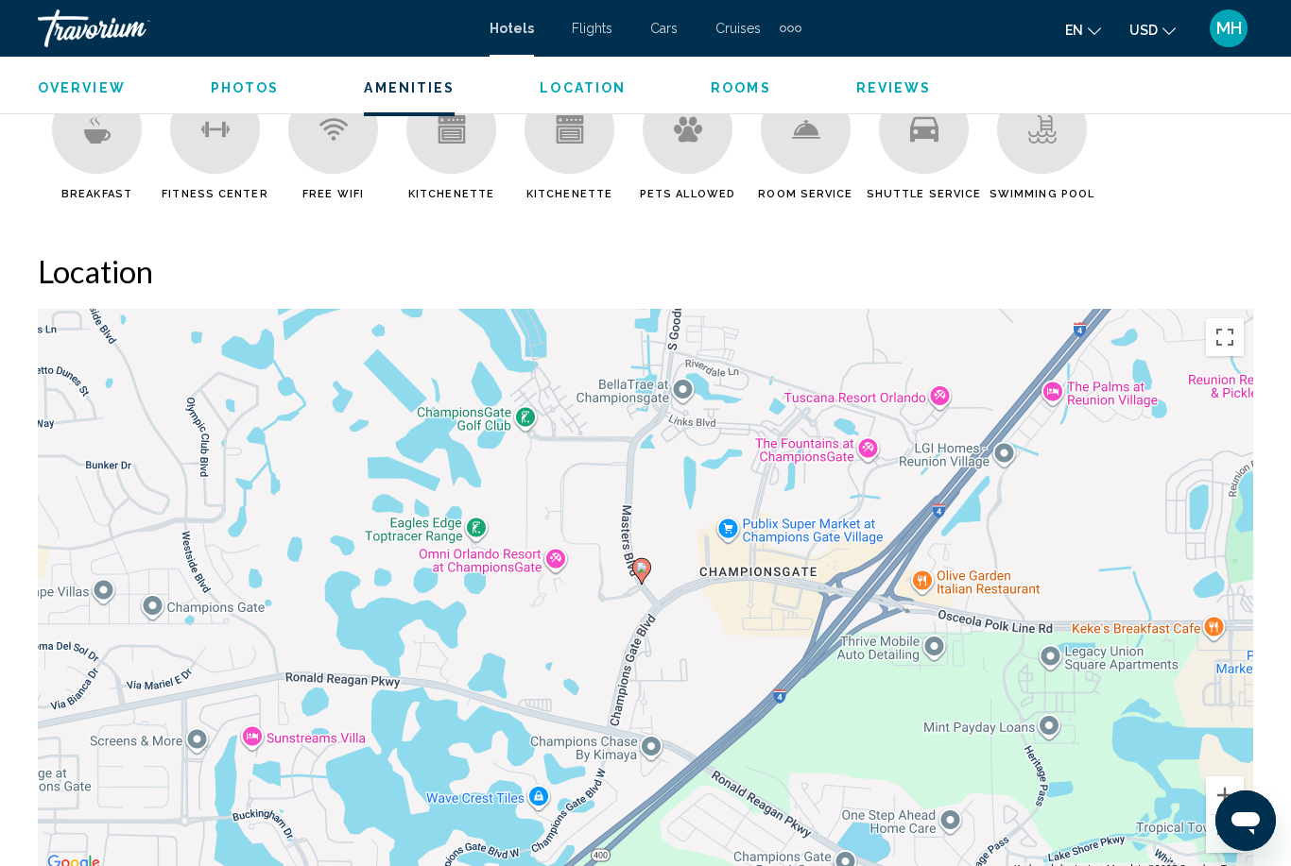
scroll to position [1948, 0]
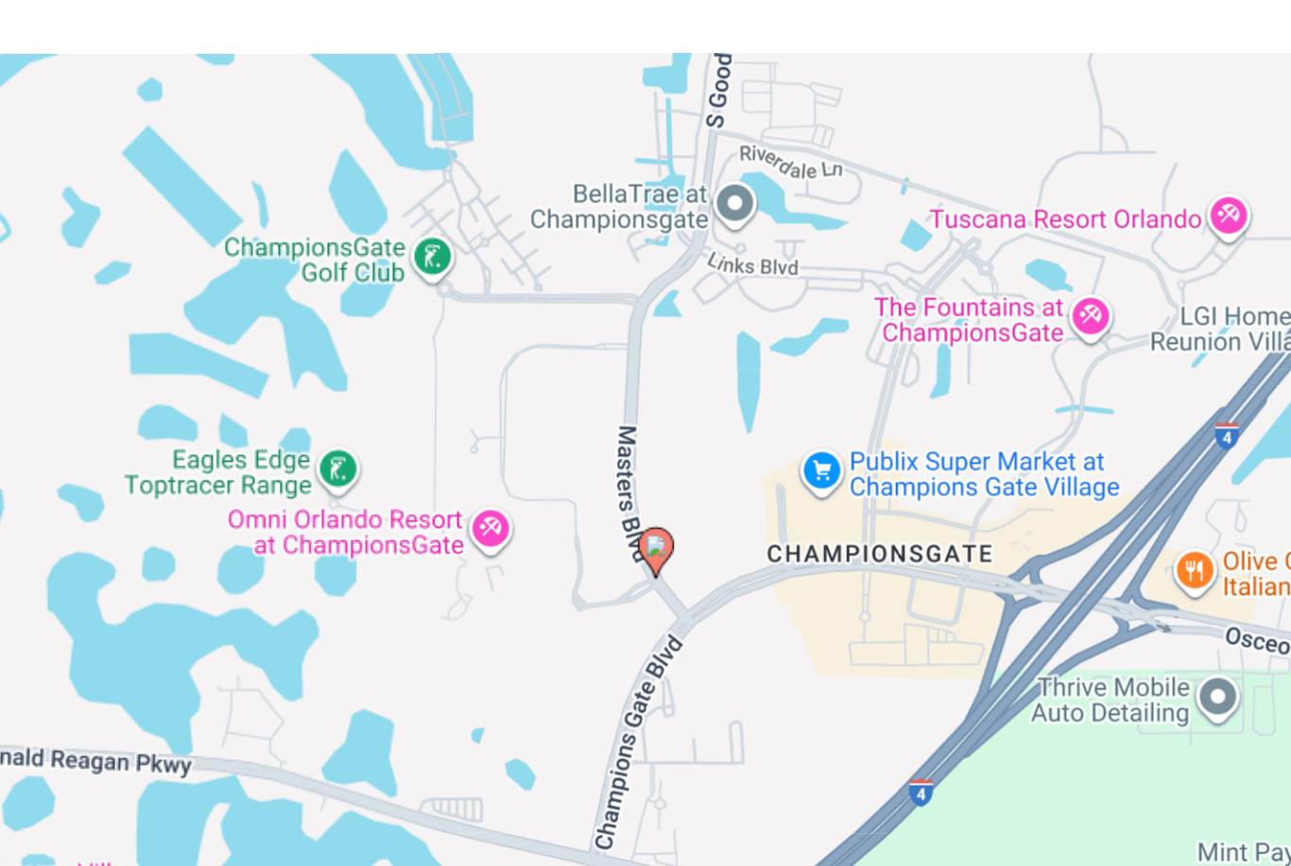
click at [639, 519] on icon "Main content" at bounding box center [647, 531] width 17 height 25
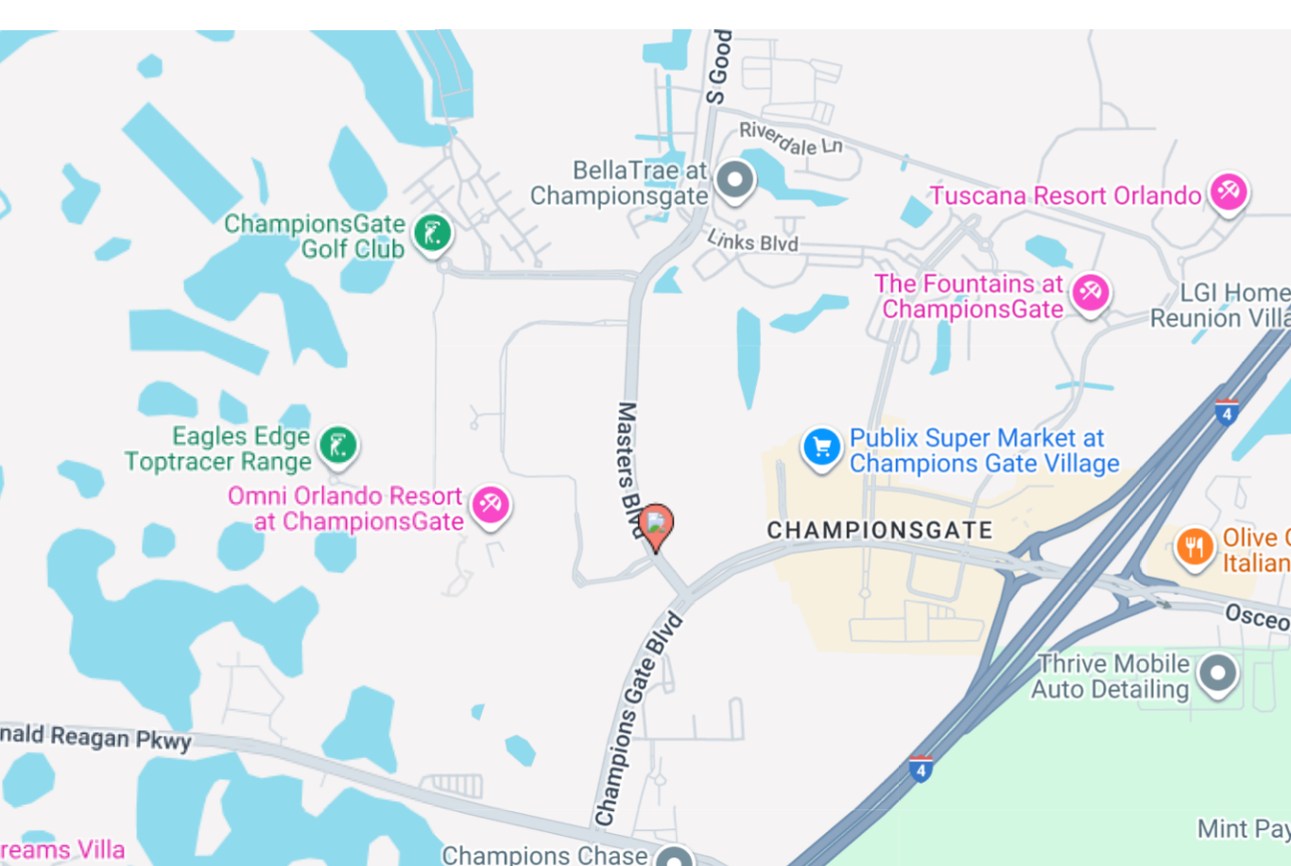
click at [638, 517] on gmp-advanced-marker "Main content" at bounding box center [647, 531] width 19 height 28
click at [642, 522] on image "Main content" at bounding box center [647, 527] width 11 height 11
click at [639, 519] on icon "Main content" at bounding box center [647, 531] width 17 height 25
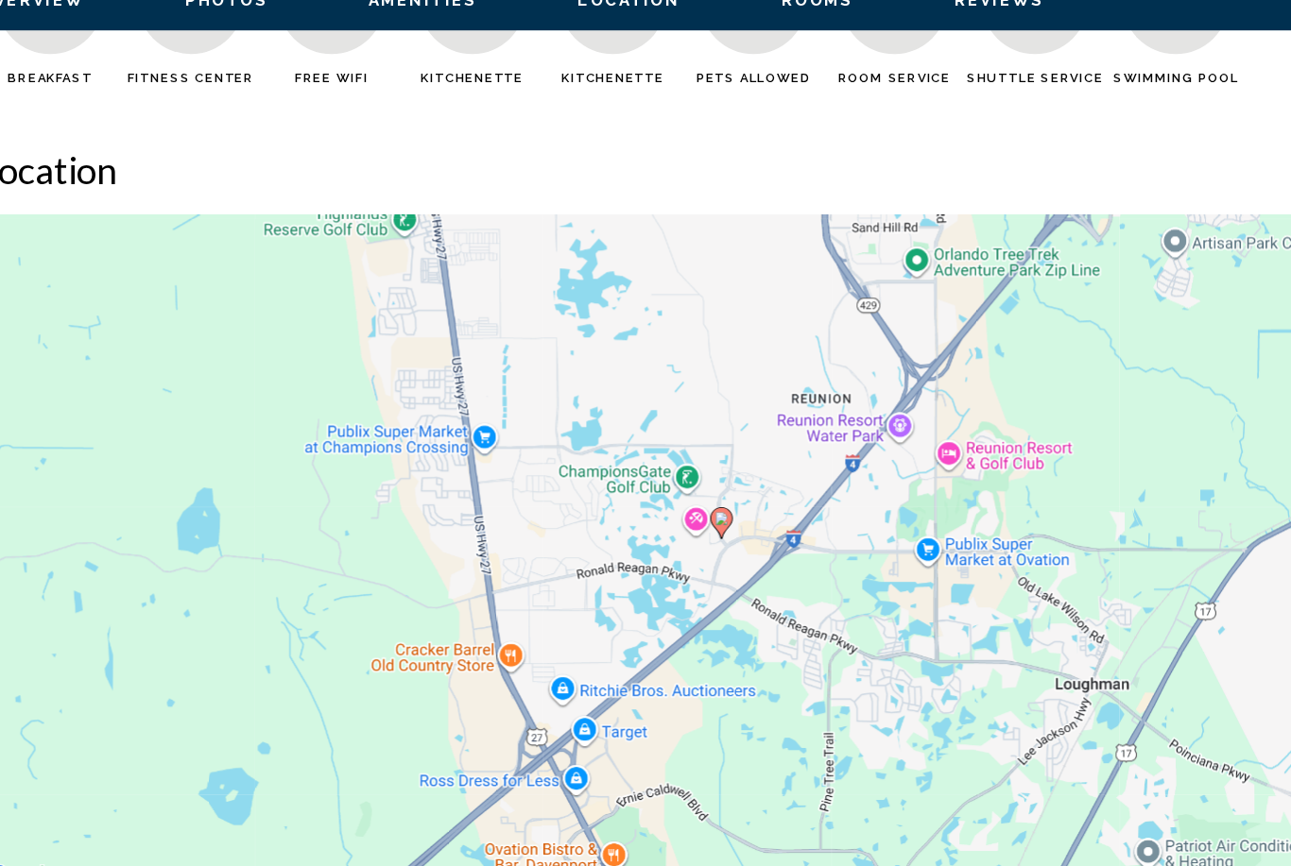
scroll to position [1979, 0]
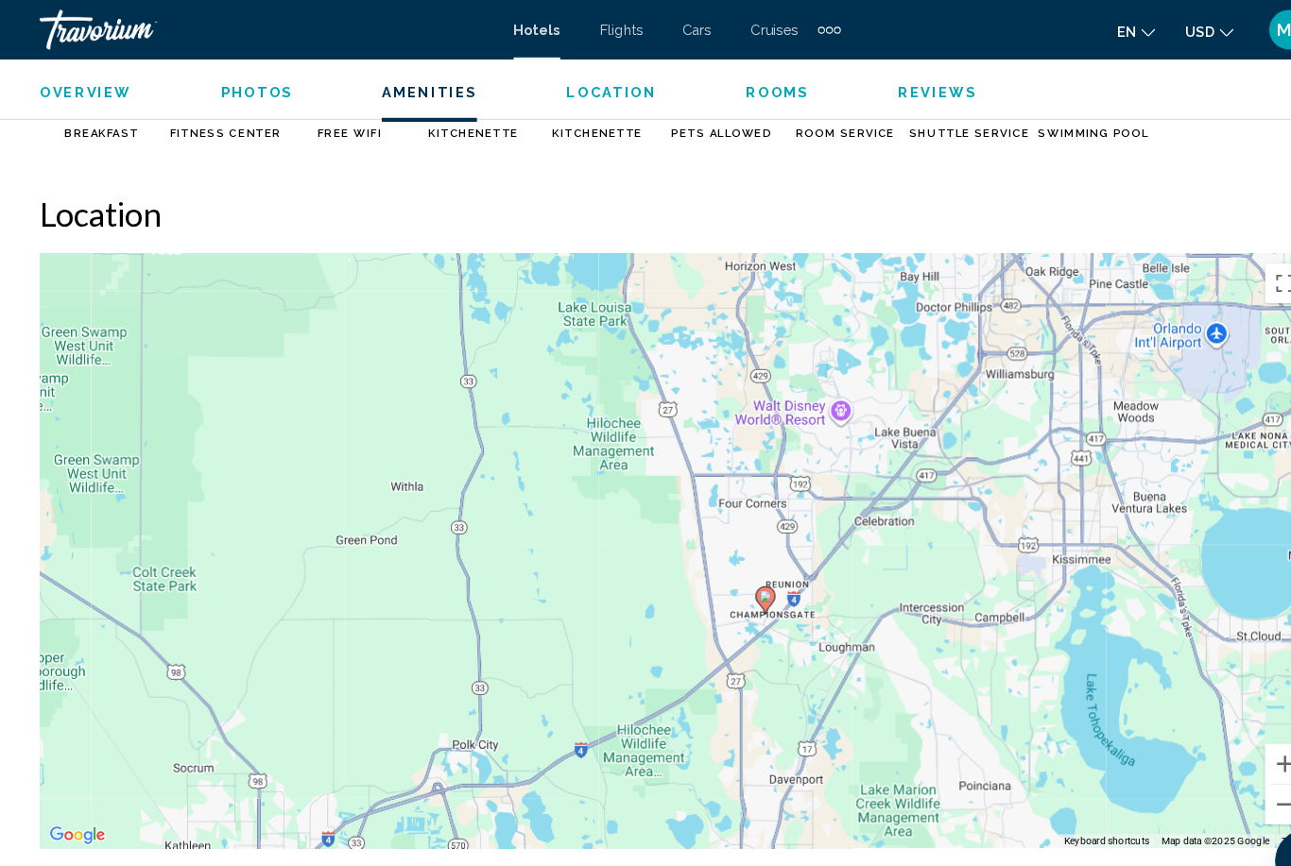
click at [53, 80] on span "Overview" at bounding box center [82, 87] width 88 height 15
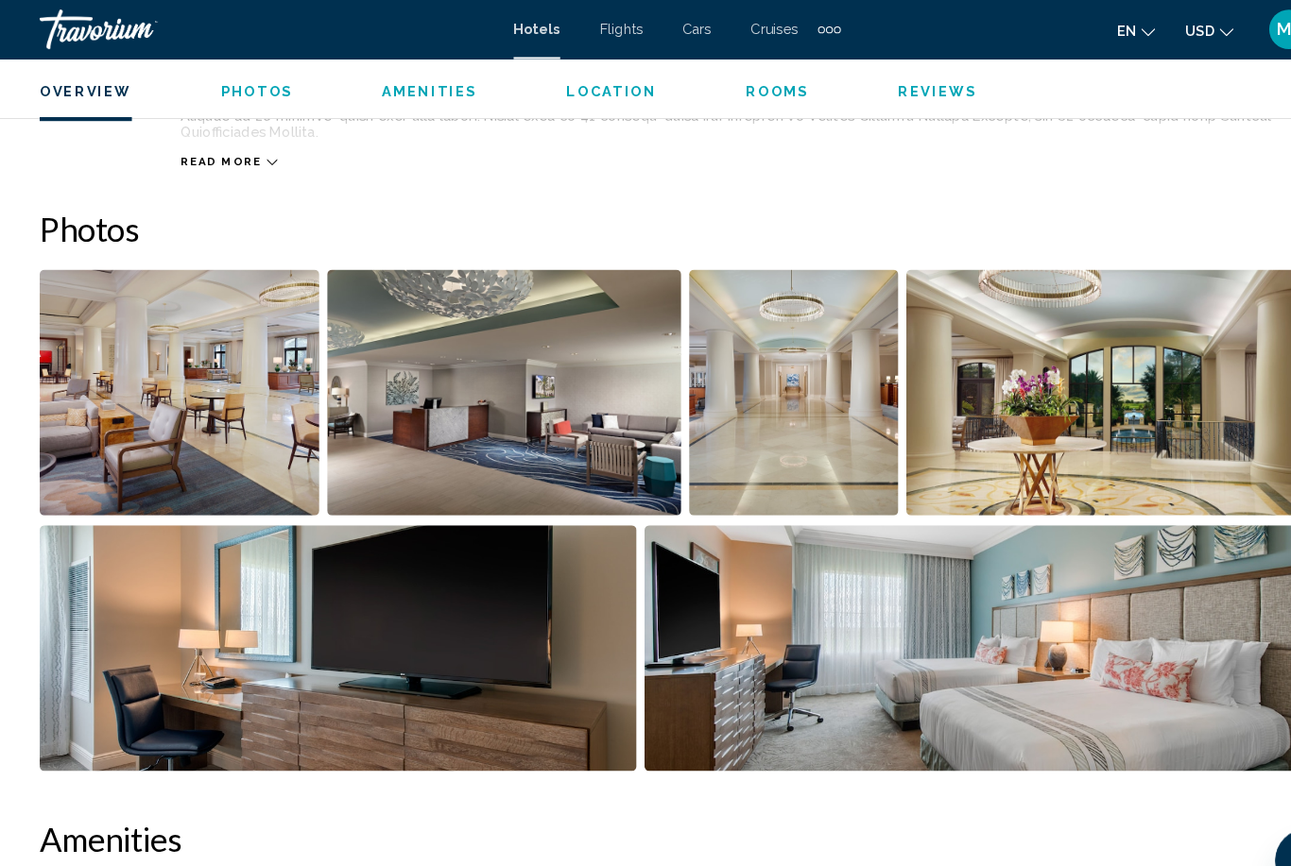
scroll to position [936, 0]
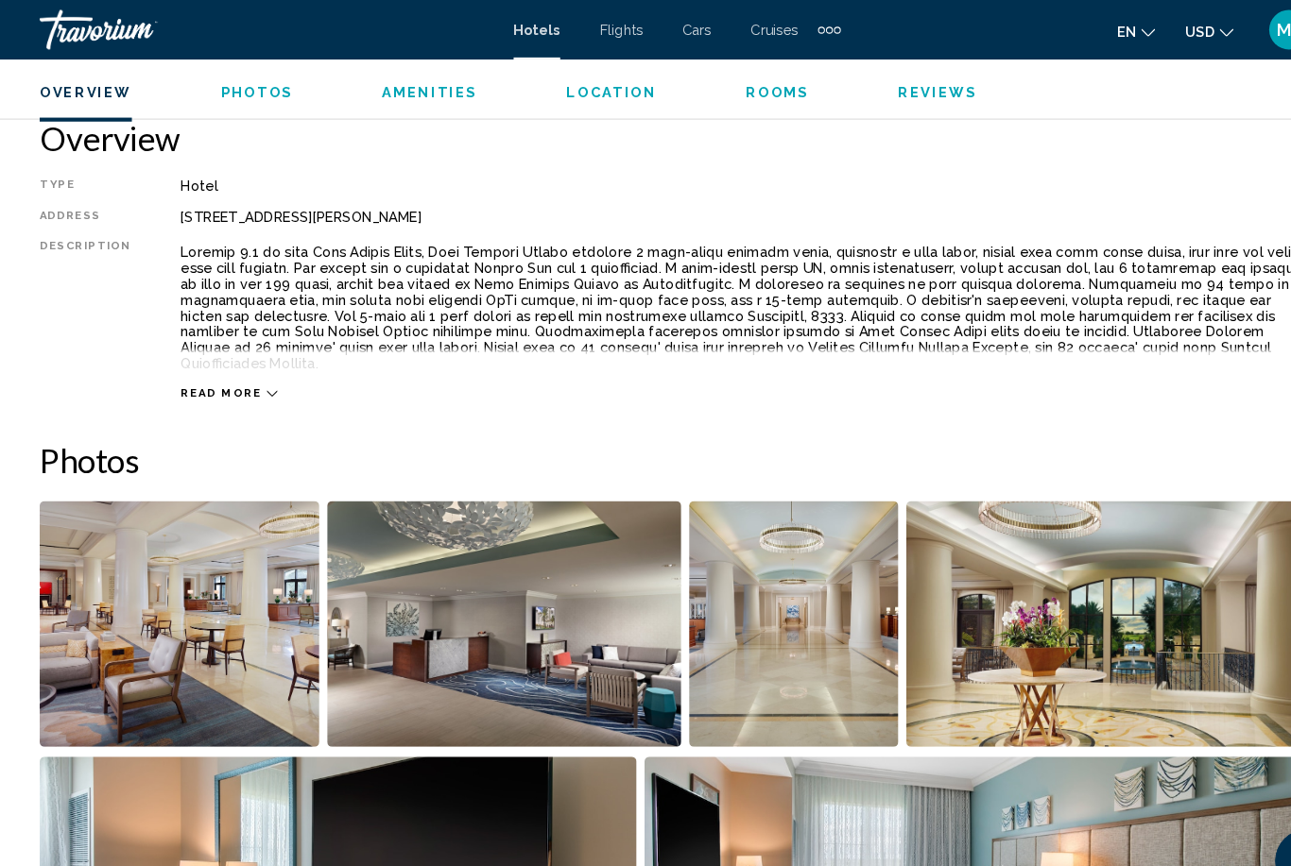
click at [231, 90] on span "Photos" at bounding box center [245, 87] width 69 height 15
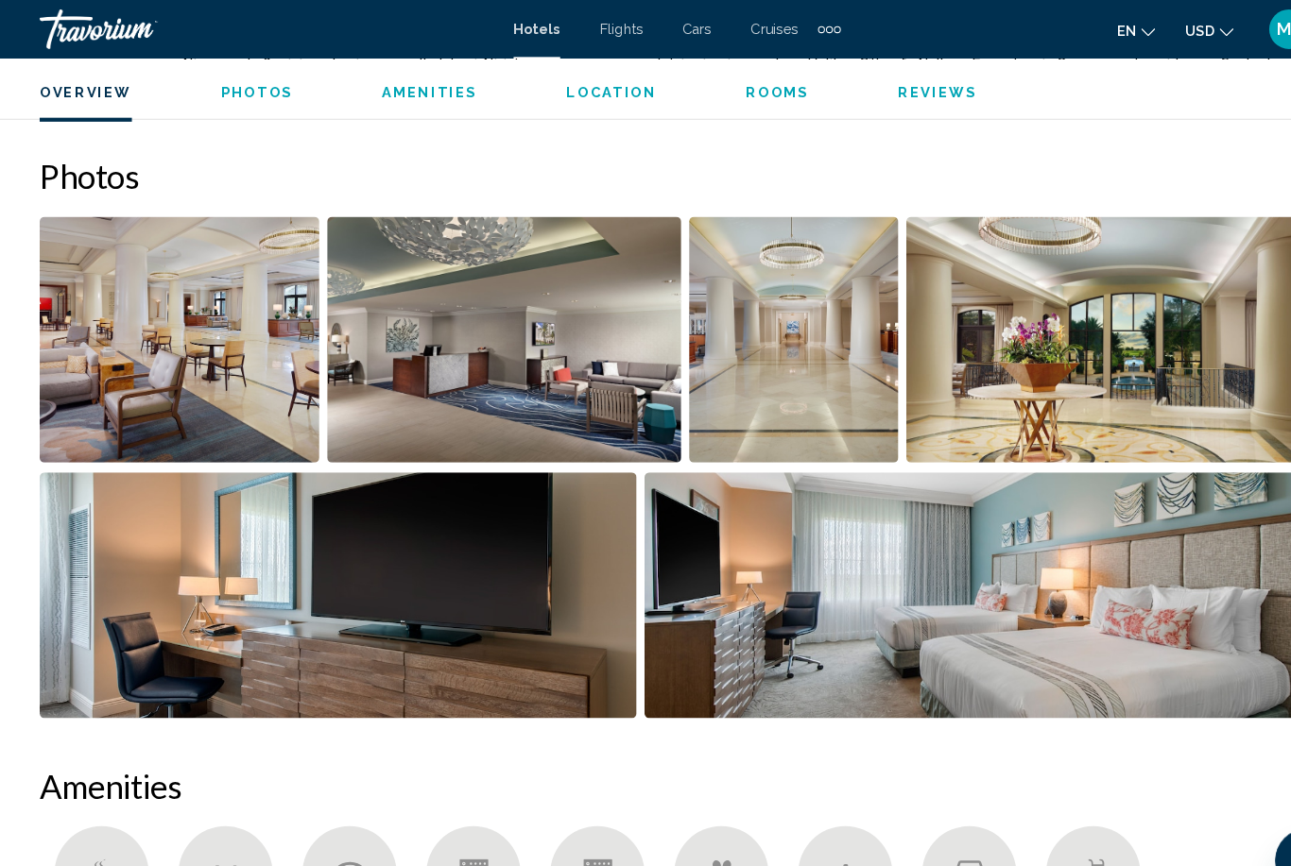
scroll to position [1227, 0]
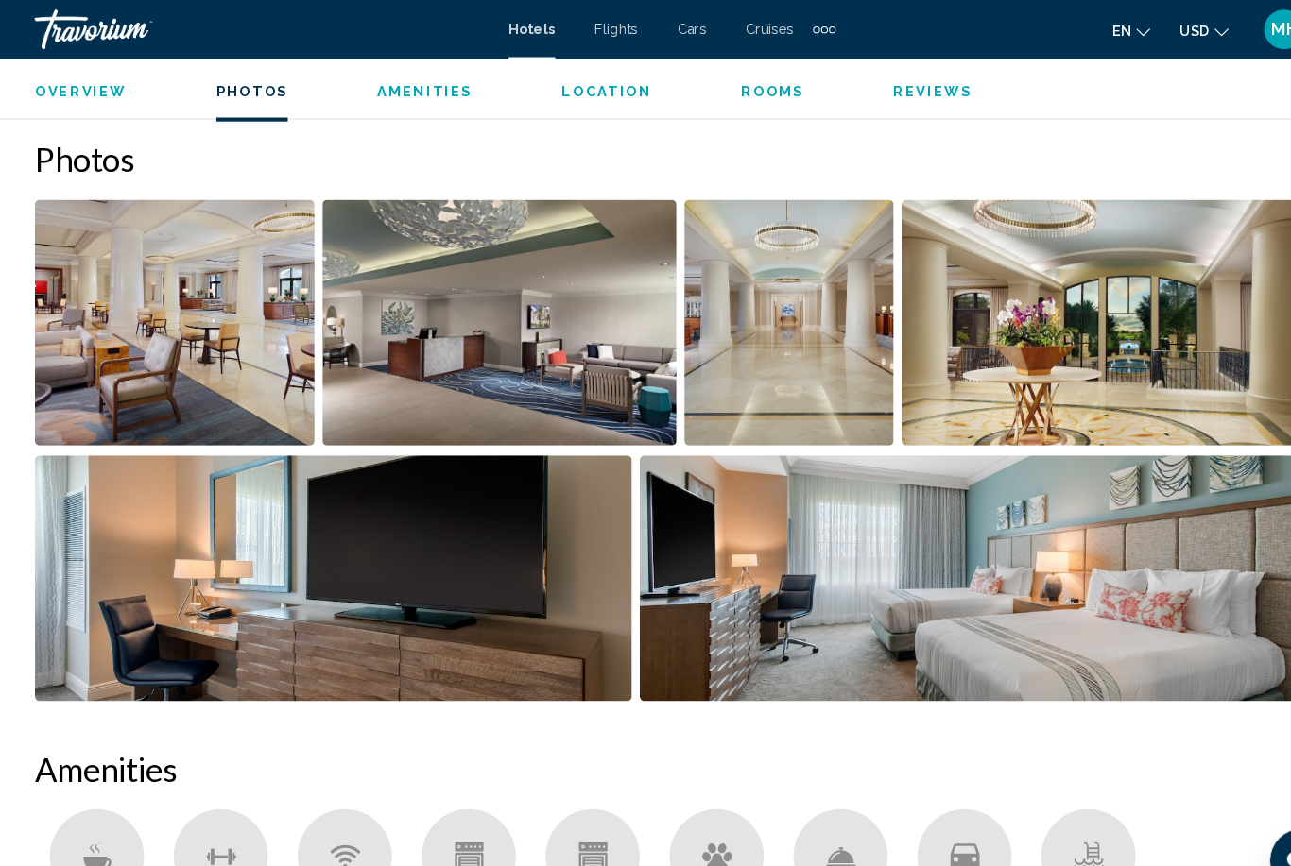
click at [733, 91] on span "Rooms" at bounding box center [741, 87] width 60 height 15
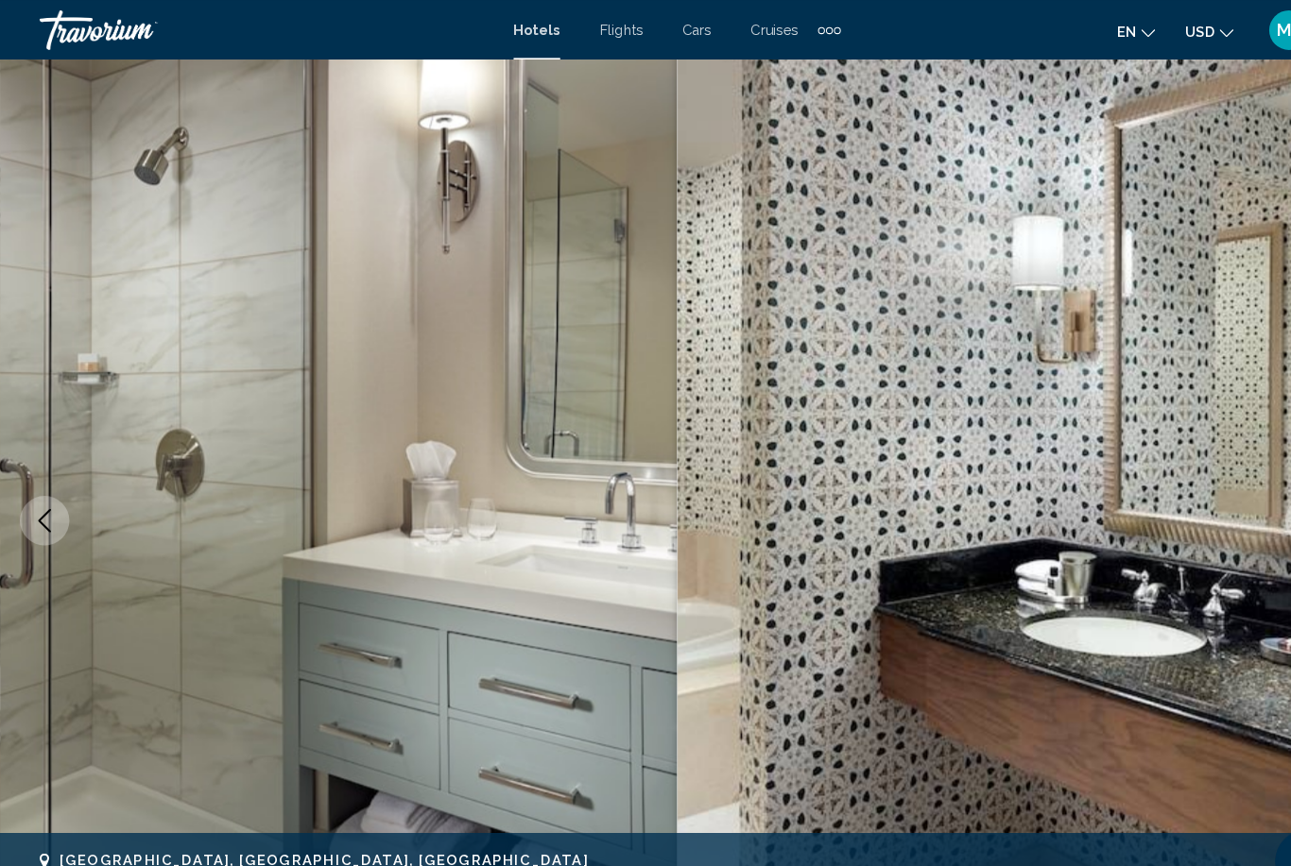
scroll to position [0, 0]
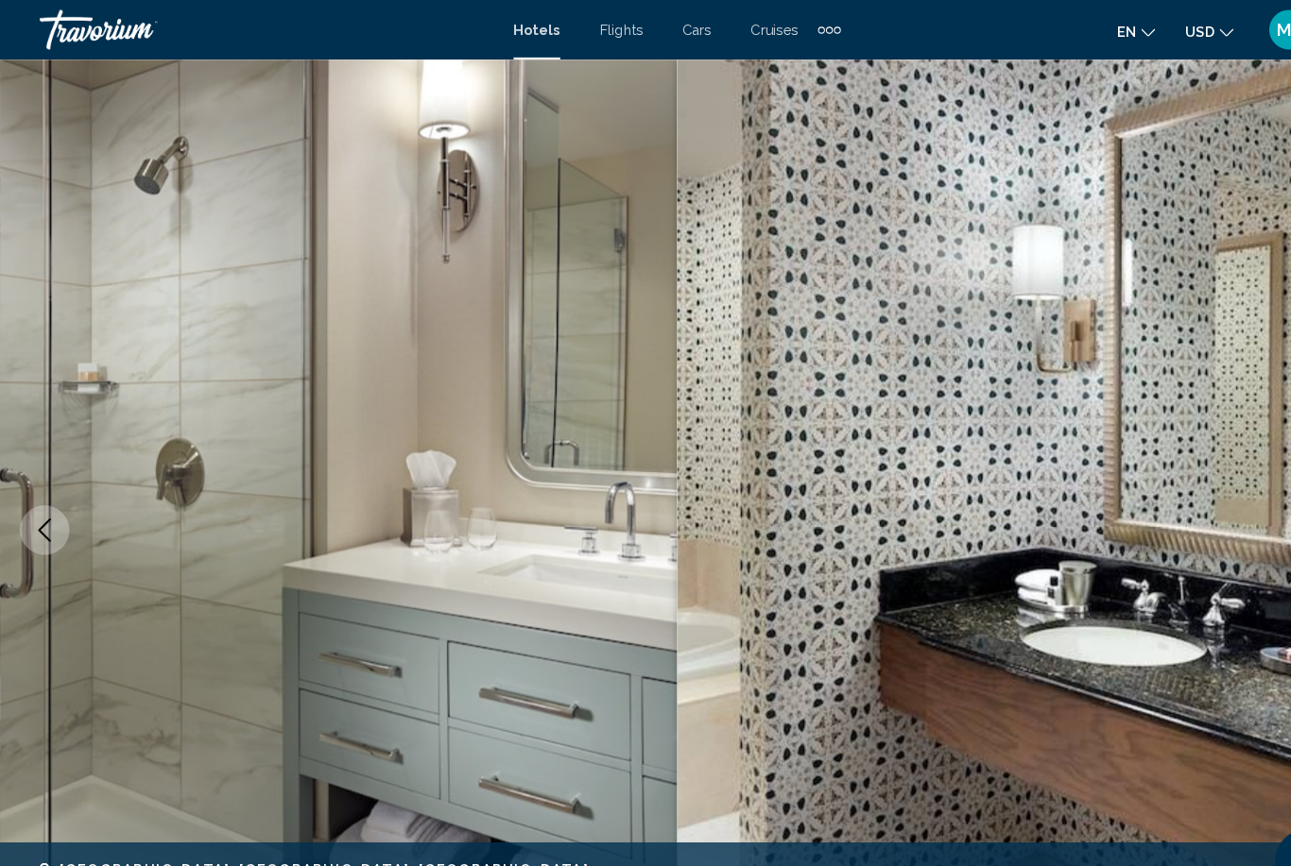
click at [506, 28] on span "Hotels" at bounding box center [511, 28] width 44 height 15
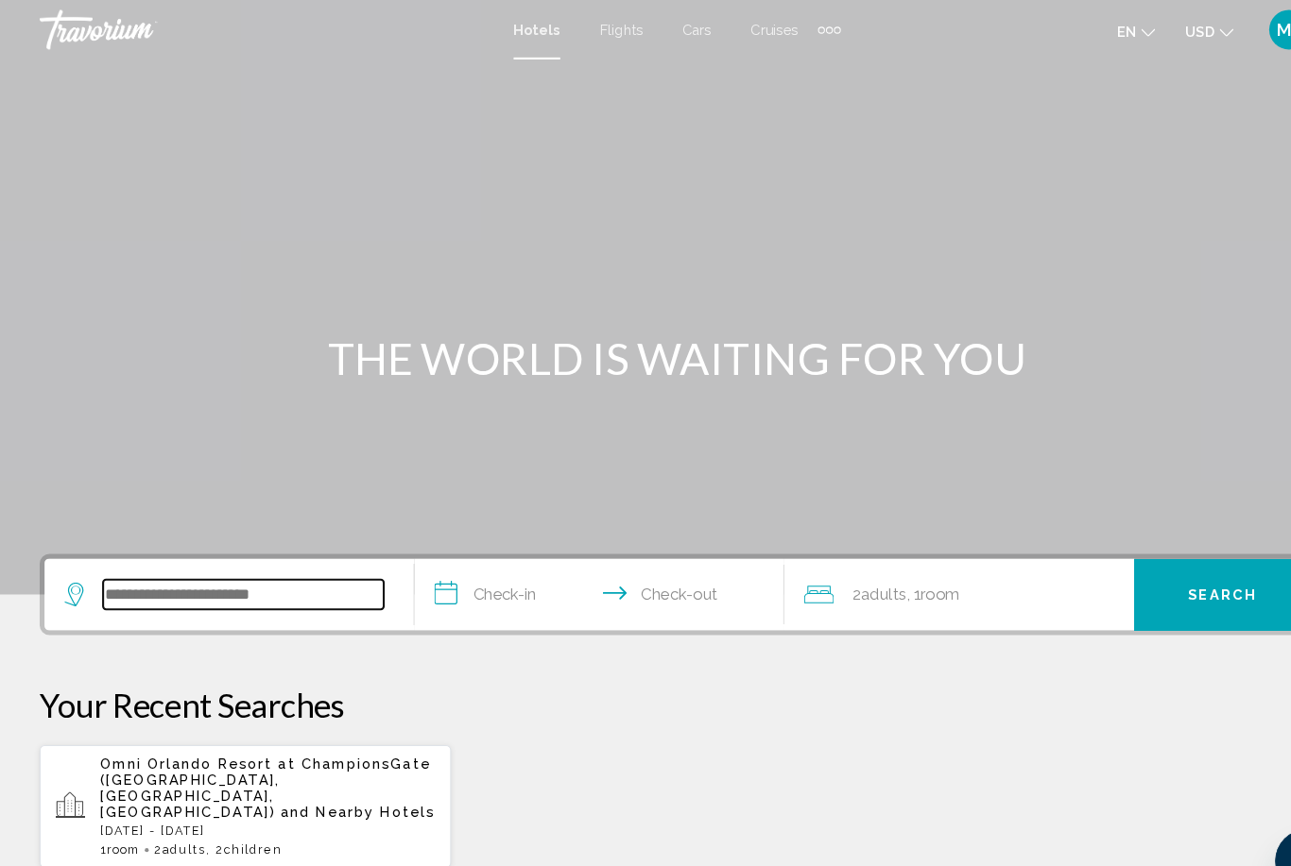
click at [291, 575] on input "Search widget" at bounding box center [231, 567] width 267 height 28
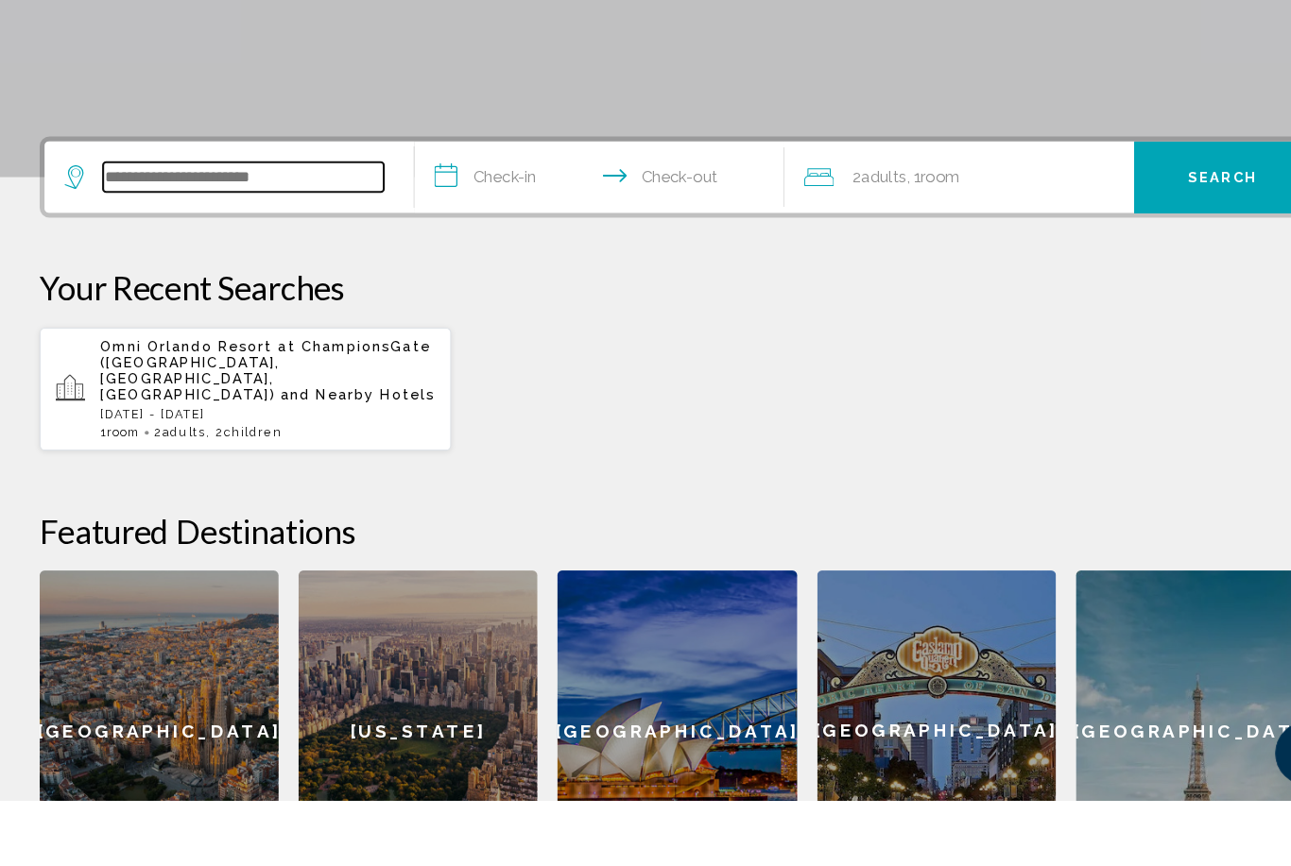
scroll to position [364, 0]
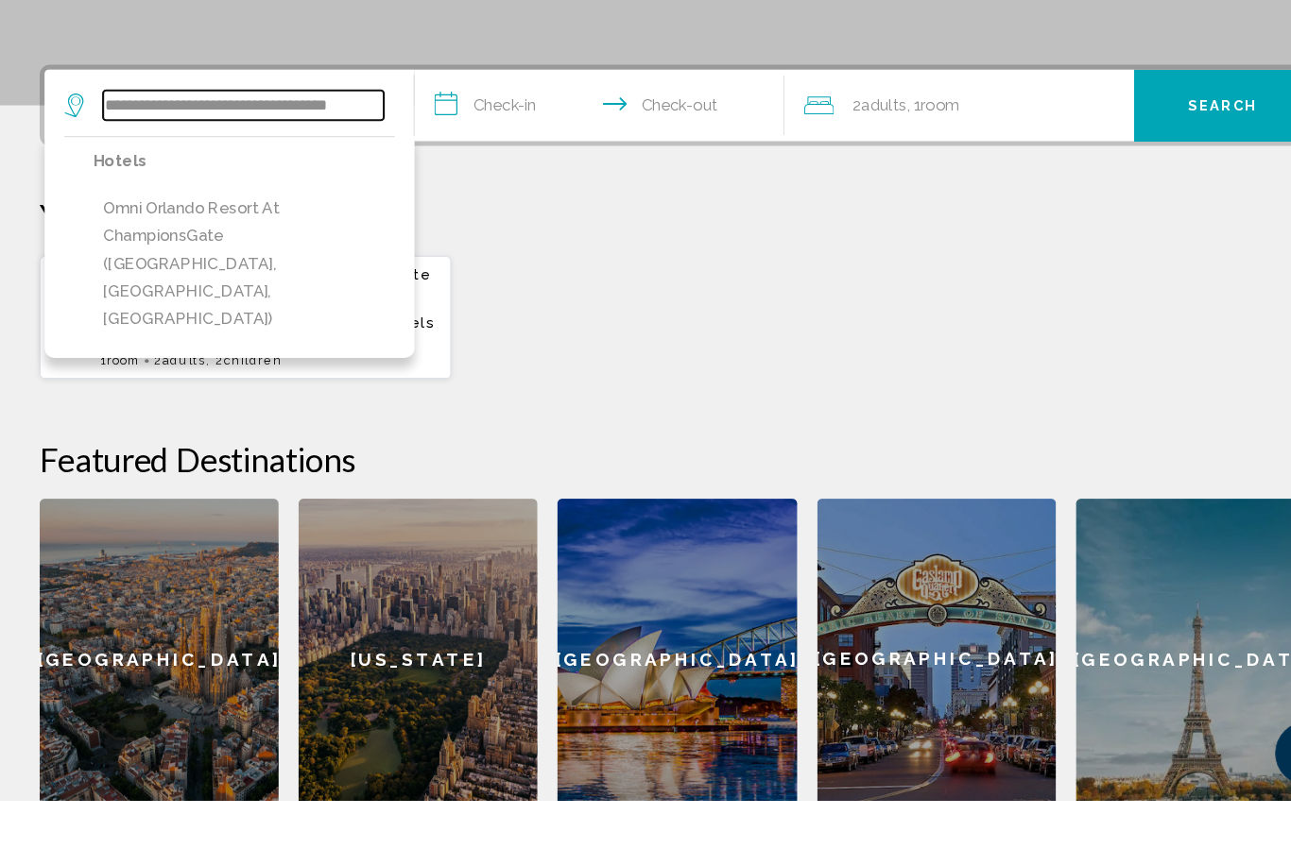
type input "**********"
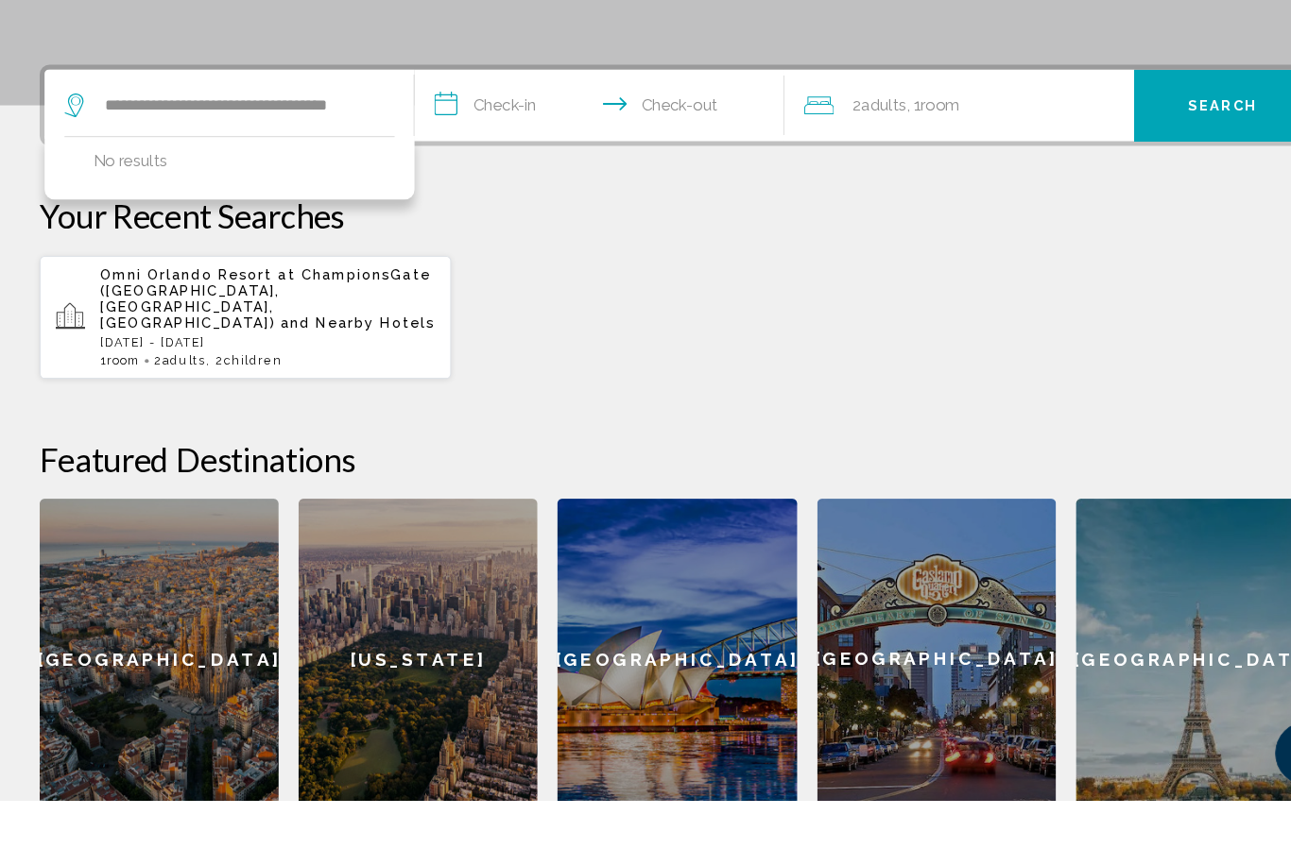
click at [258, 357] on div "[GEOGRAPHIC_DATA] at ChampionsGate ([GEOGRAPHIC_DATA], [GEOGRAPHIC_DATA], [GEOG…" at bounding box center [254, 405] width 319 height 96
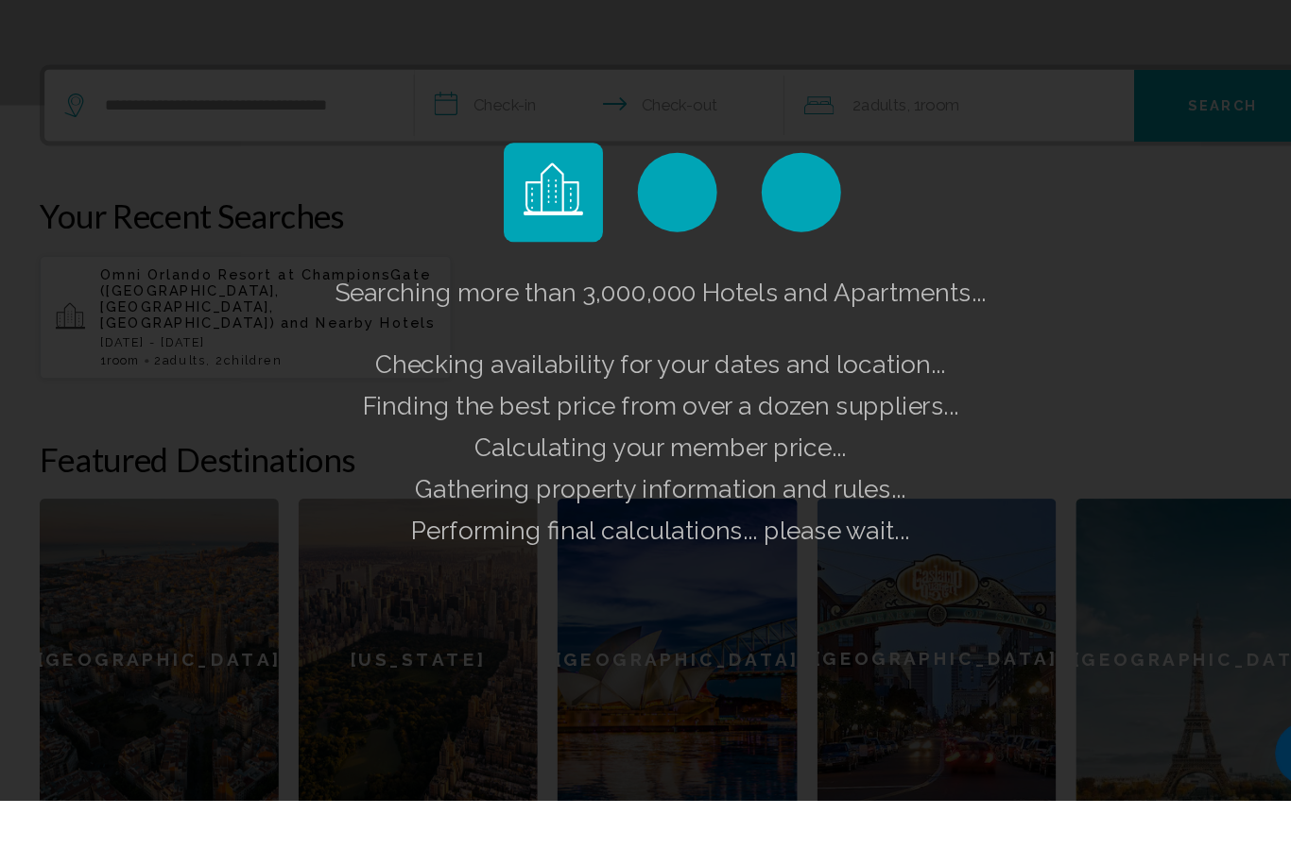
scroll to position [426, 0]
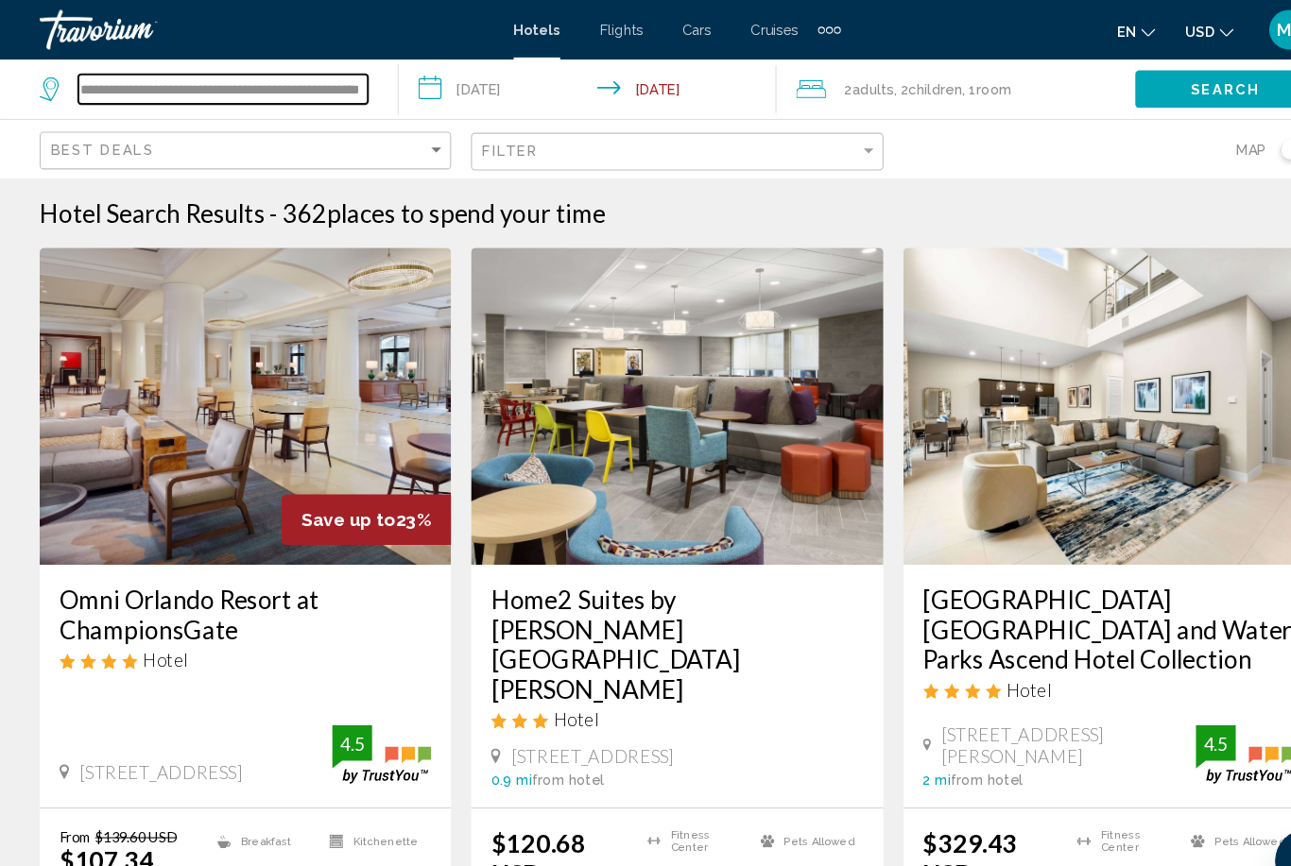
click at [340, 71] on input "**********" at bounding box center [213, 85] width 276 height 28
click at [344, 74] on input "**********" at bounding box center [213, 85] width 276 height 28
click at [329, 93] on input "**********" at bounding box center [213, 85] width 276 height 28
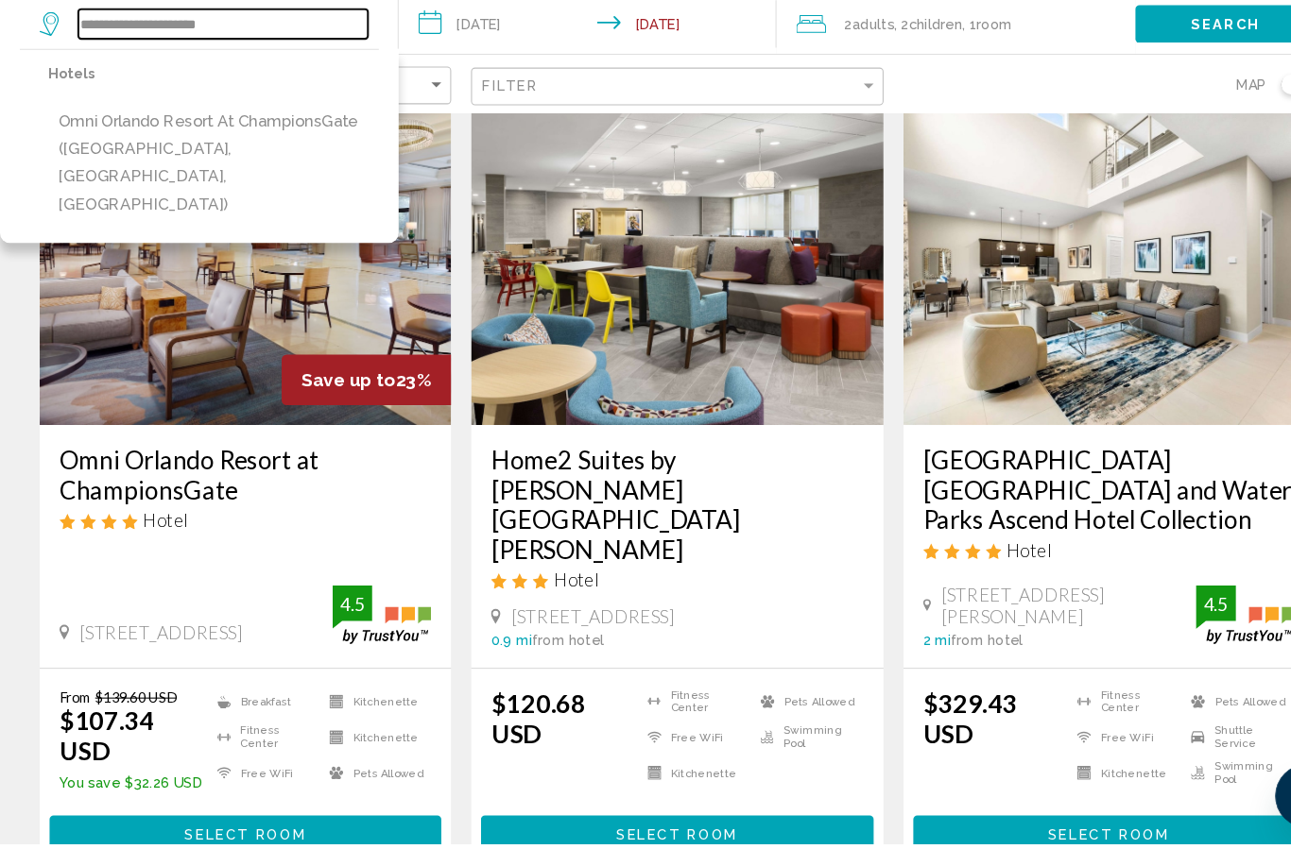
scroll to position [111, 0]
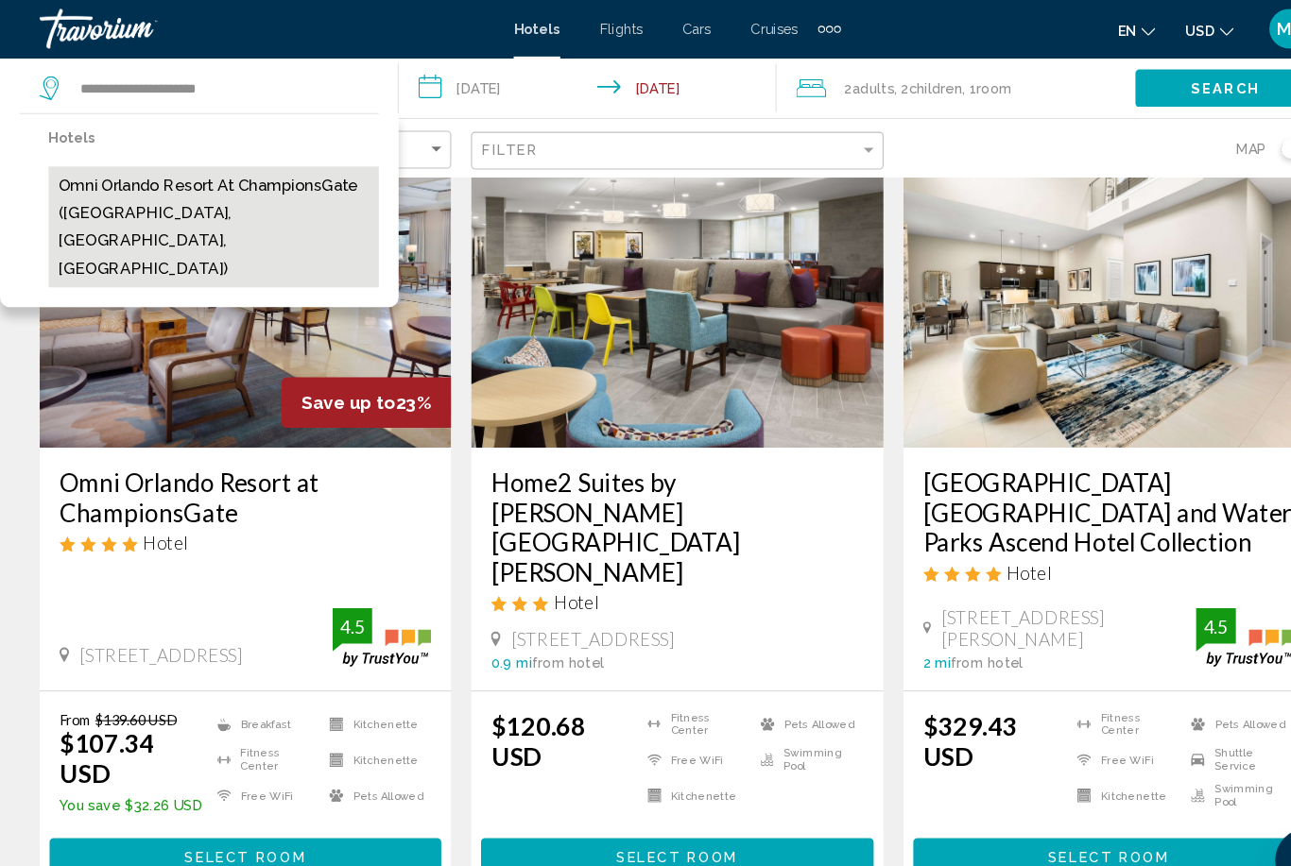
click at [262, 187] on button "Omni Orlando Resort at ChampionsGate ([GEOGRAPHIC_DATA], [GEOGRAPHIC_DATA], [GE…" at bounding box center [203, 217] width 315 height 115
type input "**********"
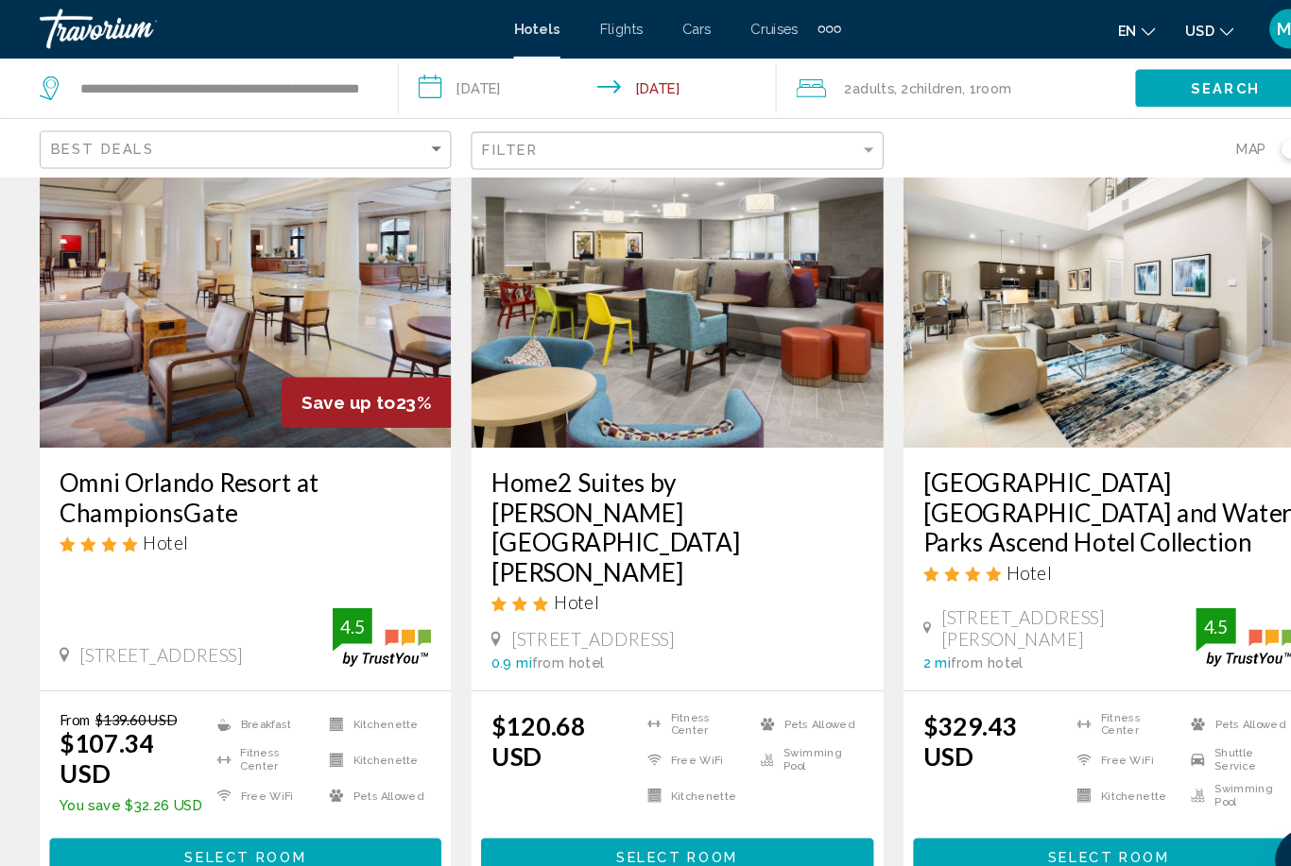
click at [298, 800] on button "Select Room" at bounding box center [233, 817] width 373 height 35
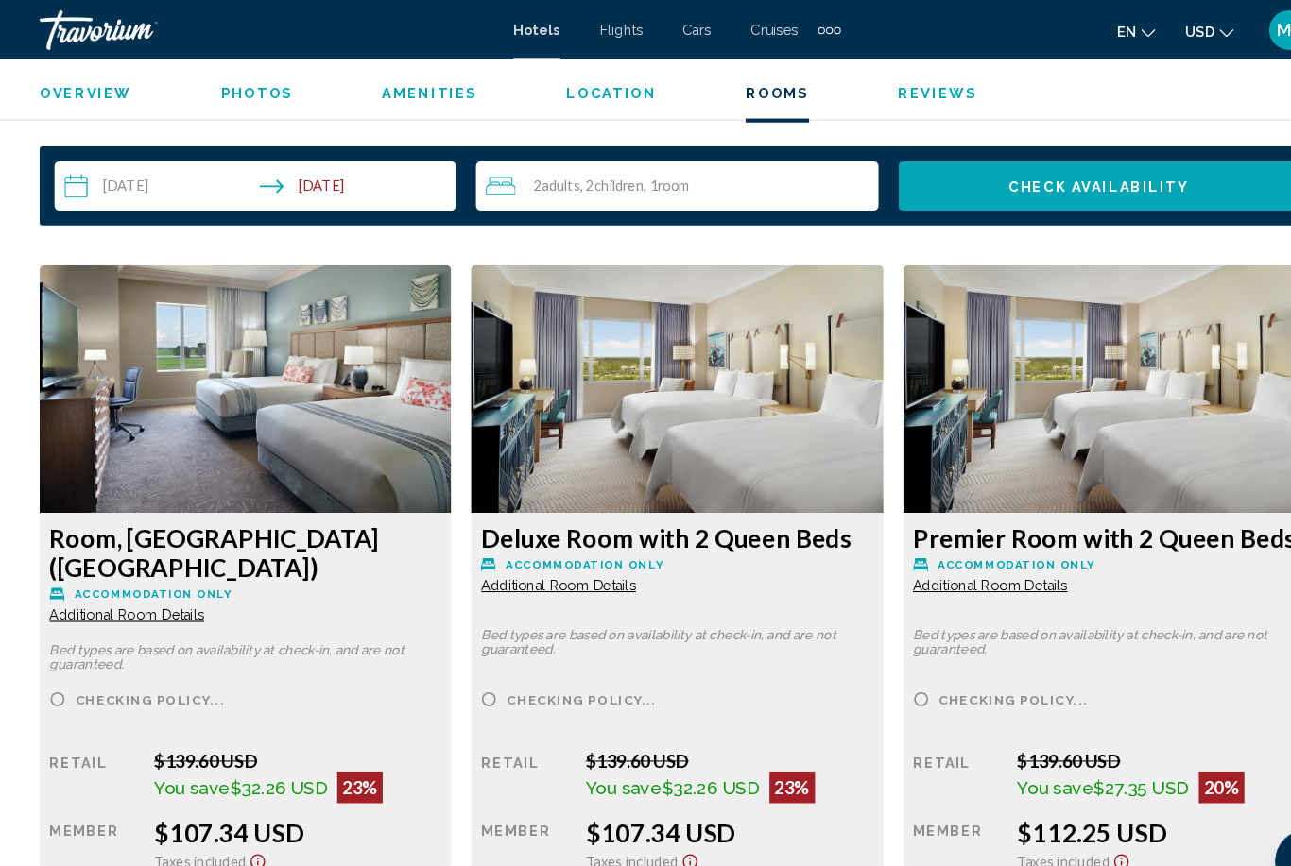
scroll to position [2892, 0]
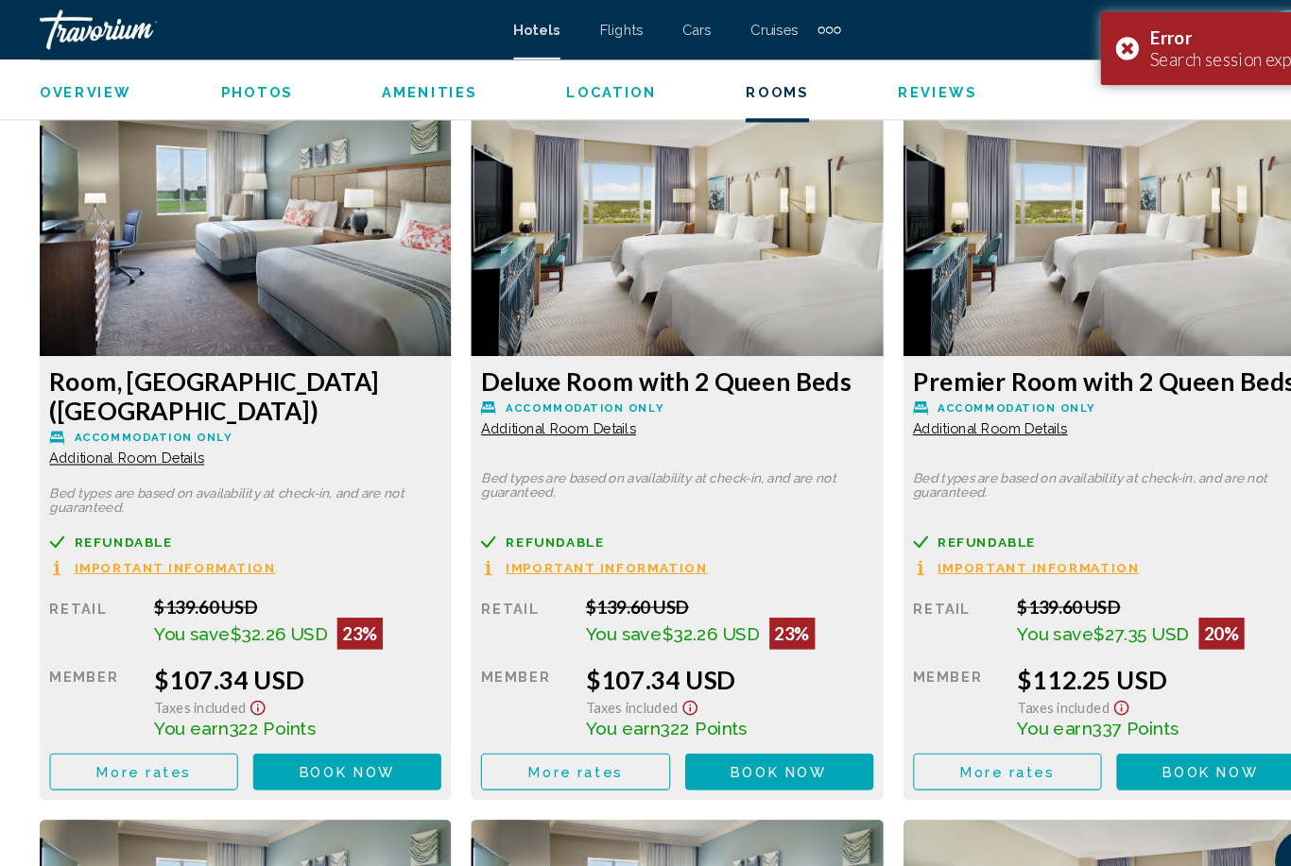
click at [345, 729] on span "Book now" at bounding box center [331, 736] width 92 height 15
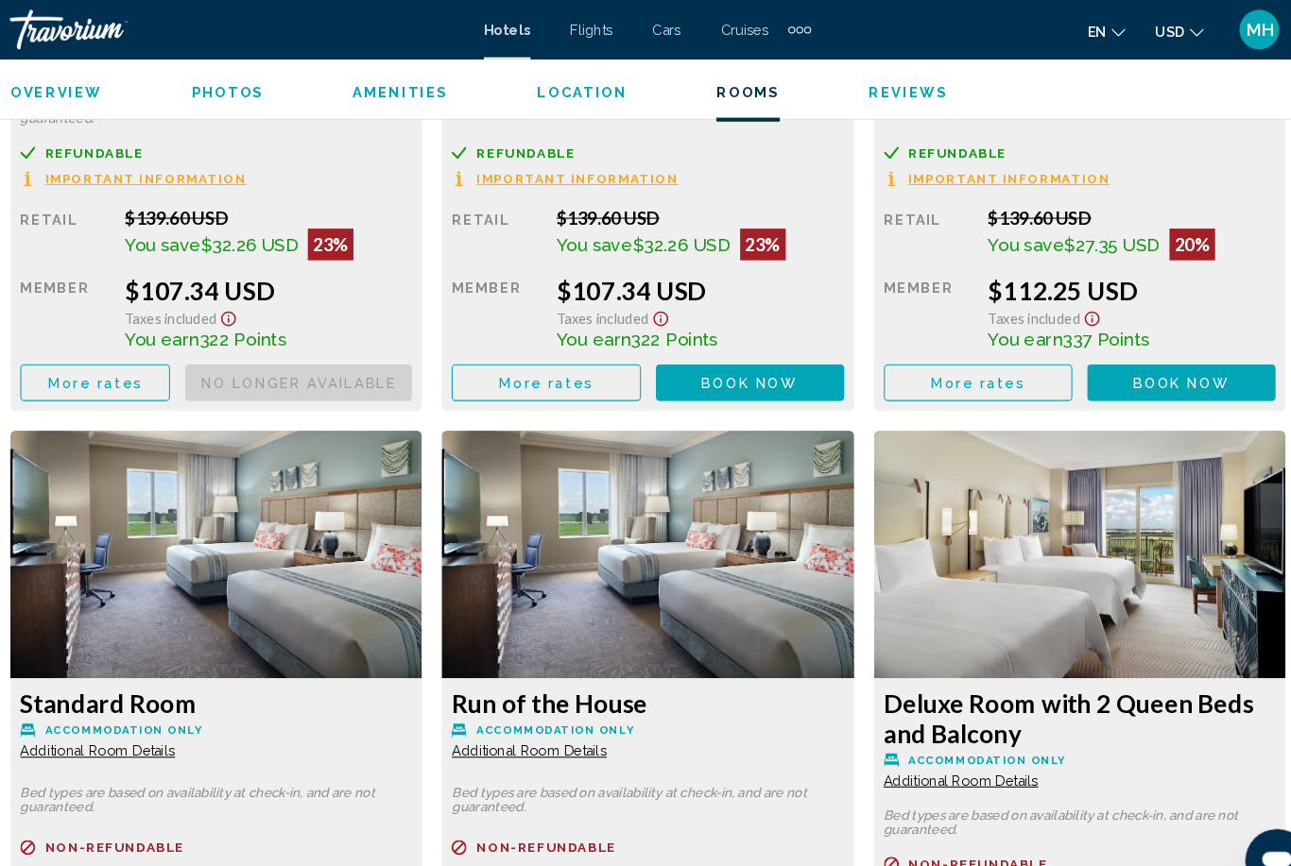
scroll to position [3253, 0]
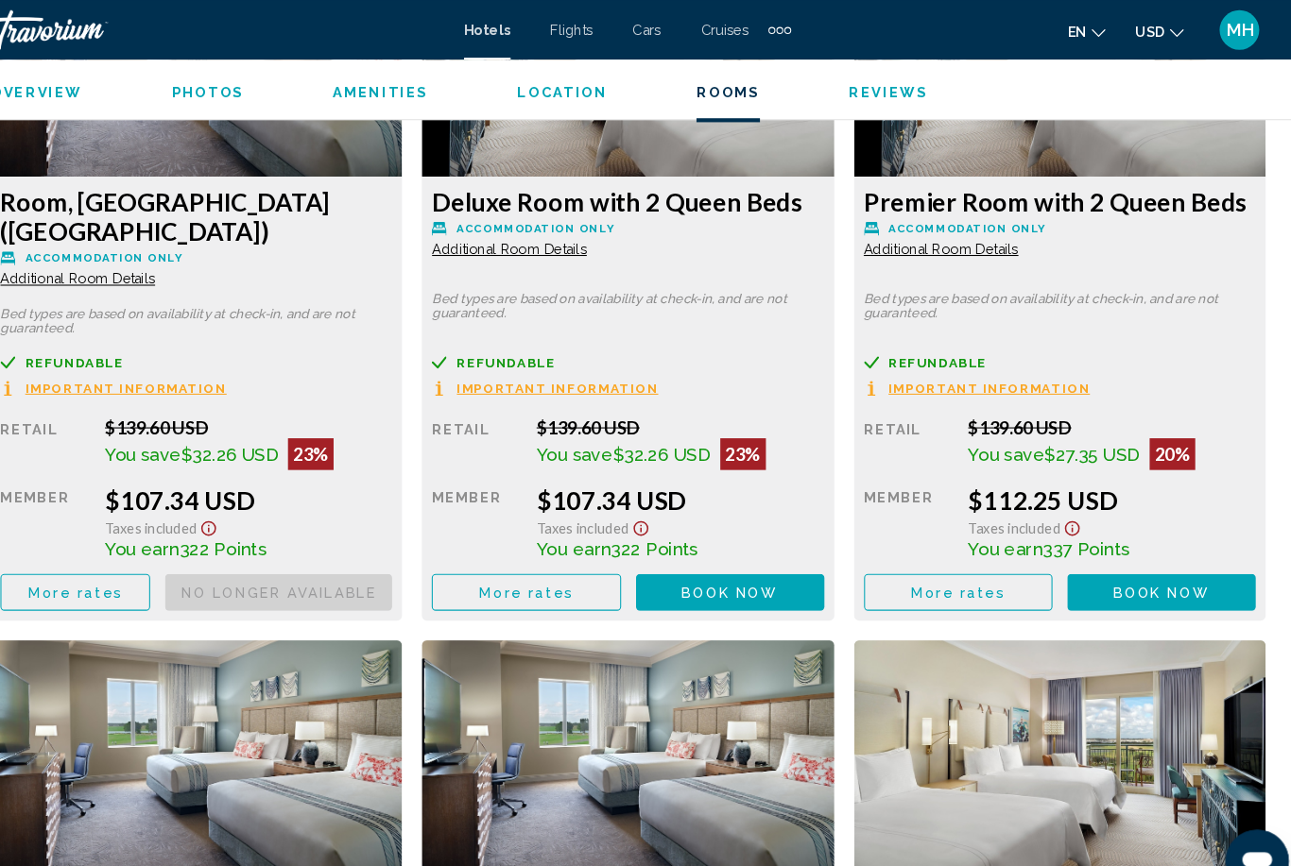
click at [420, 552] on button "Book now No longer available" at bounding box center [312, 564] width 216 height 35
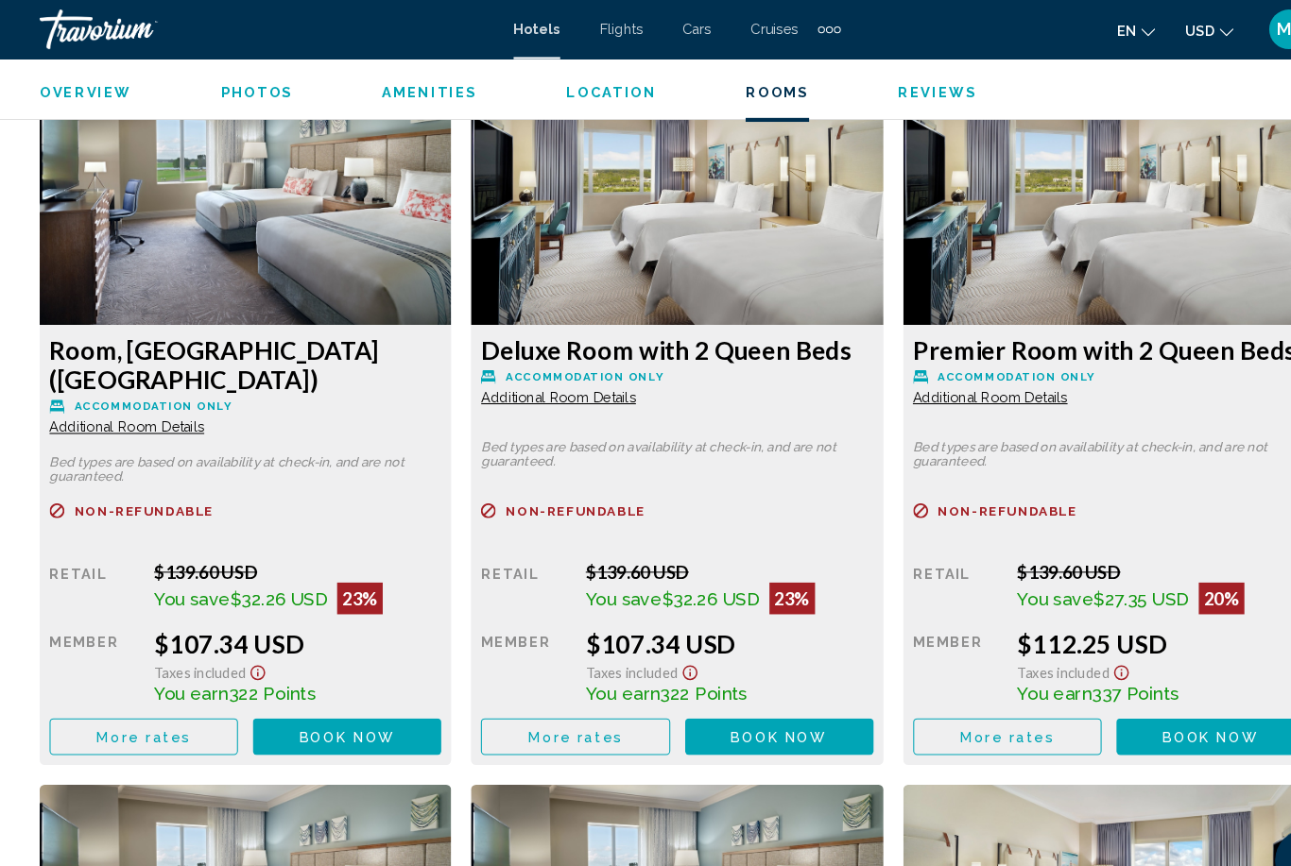
scroll to position [2923, 0]
click at [377, 695] on span "Book now" at bounding box center [331, 702] width 92 height 15
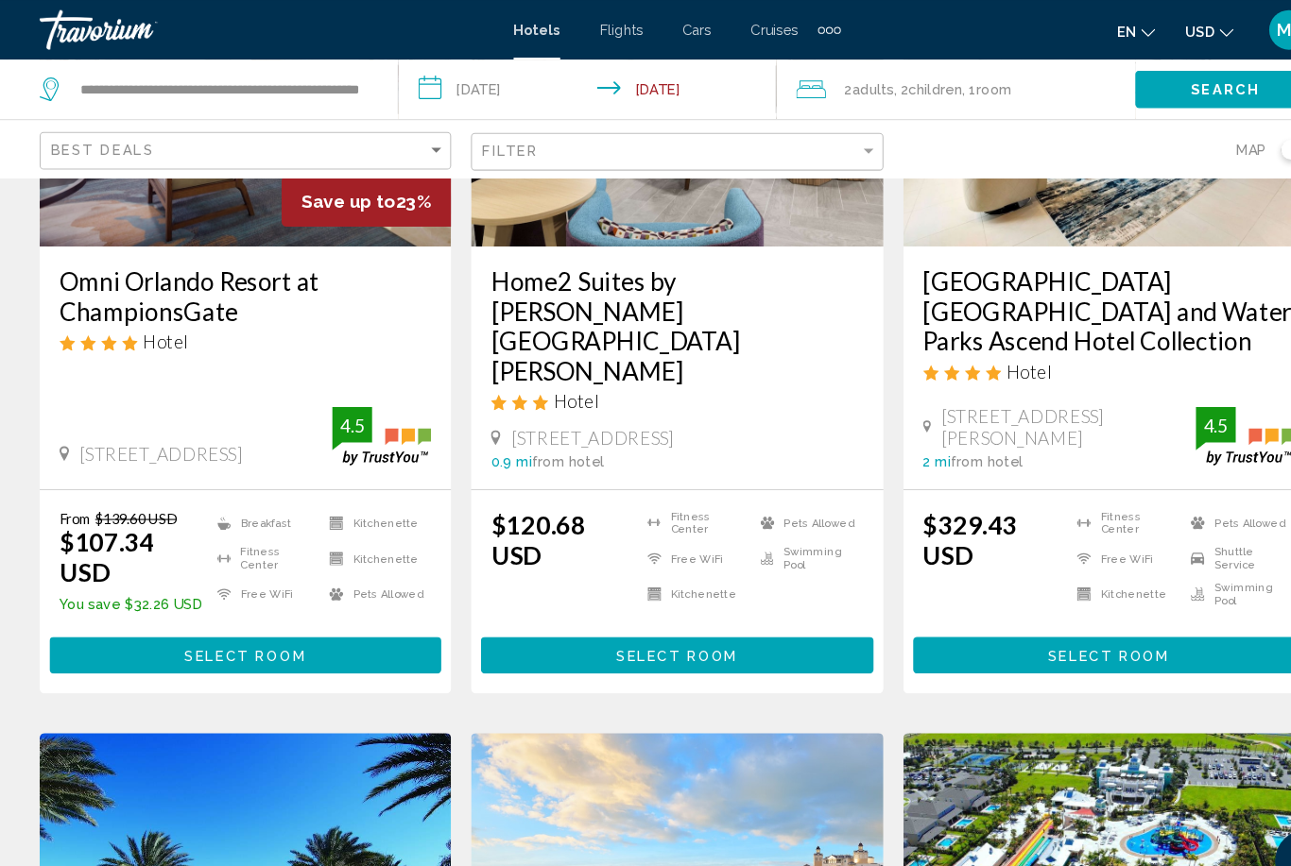
scroll to position [302, 0]
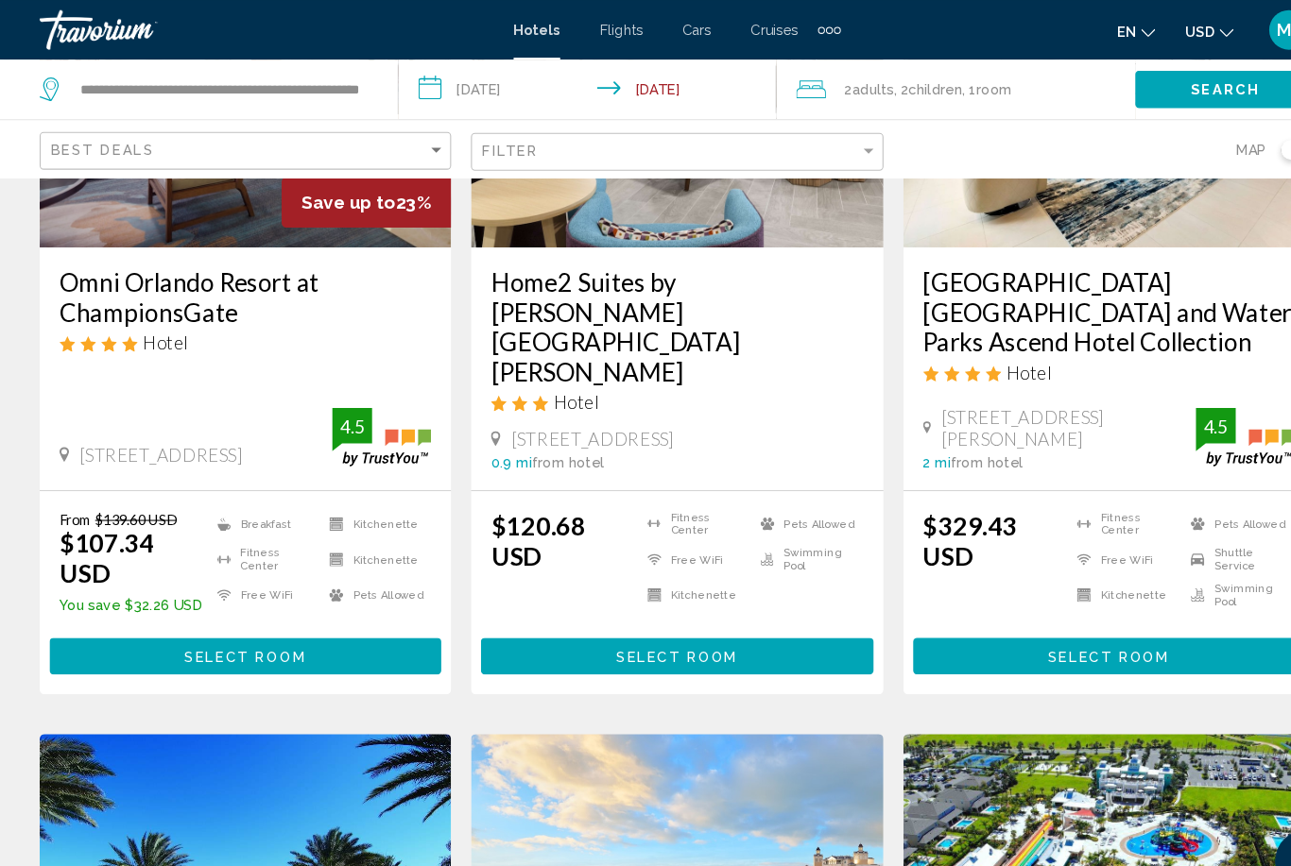
click at [877, 79] on span "Children" at bounding box center [891, 84] width 51 height 15
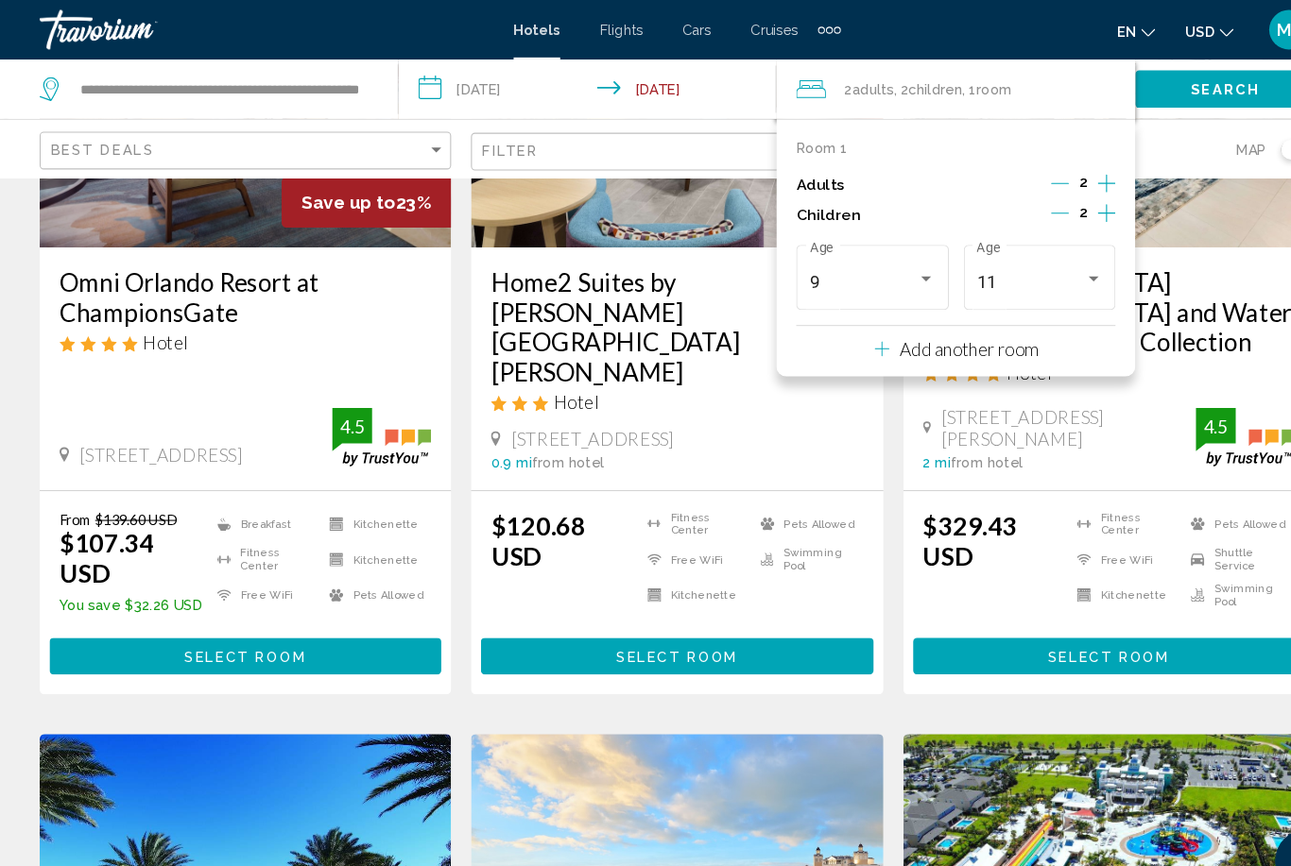
click at [1058, 212] on button "Increment children" at bounding box center [1054, 205] width 17 height 28
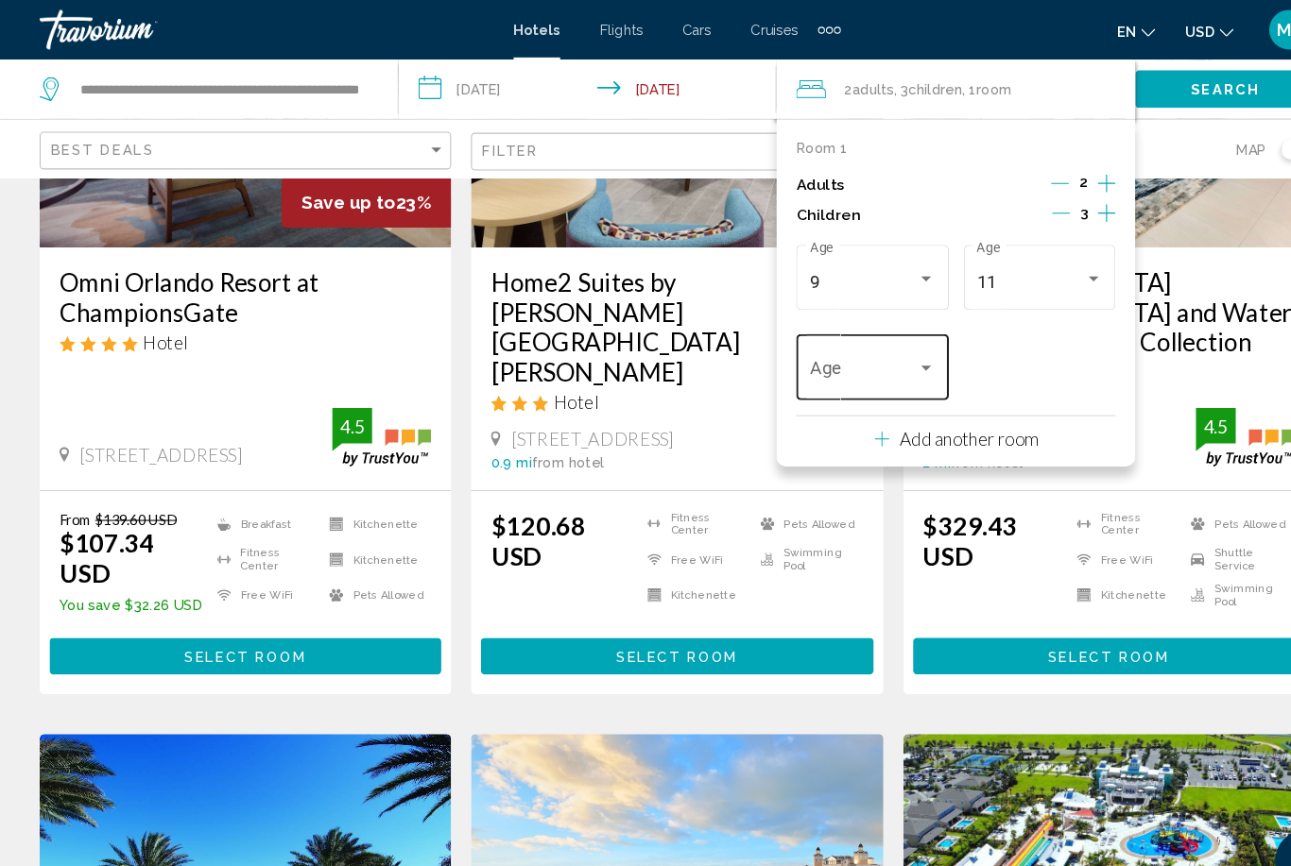
click at [870, 354] on span "Travelers: 2 adults, 3 children" at bounding box center [823, 355] width 102 height 19
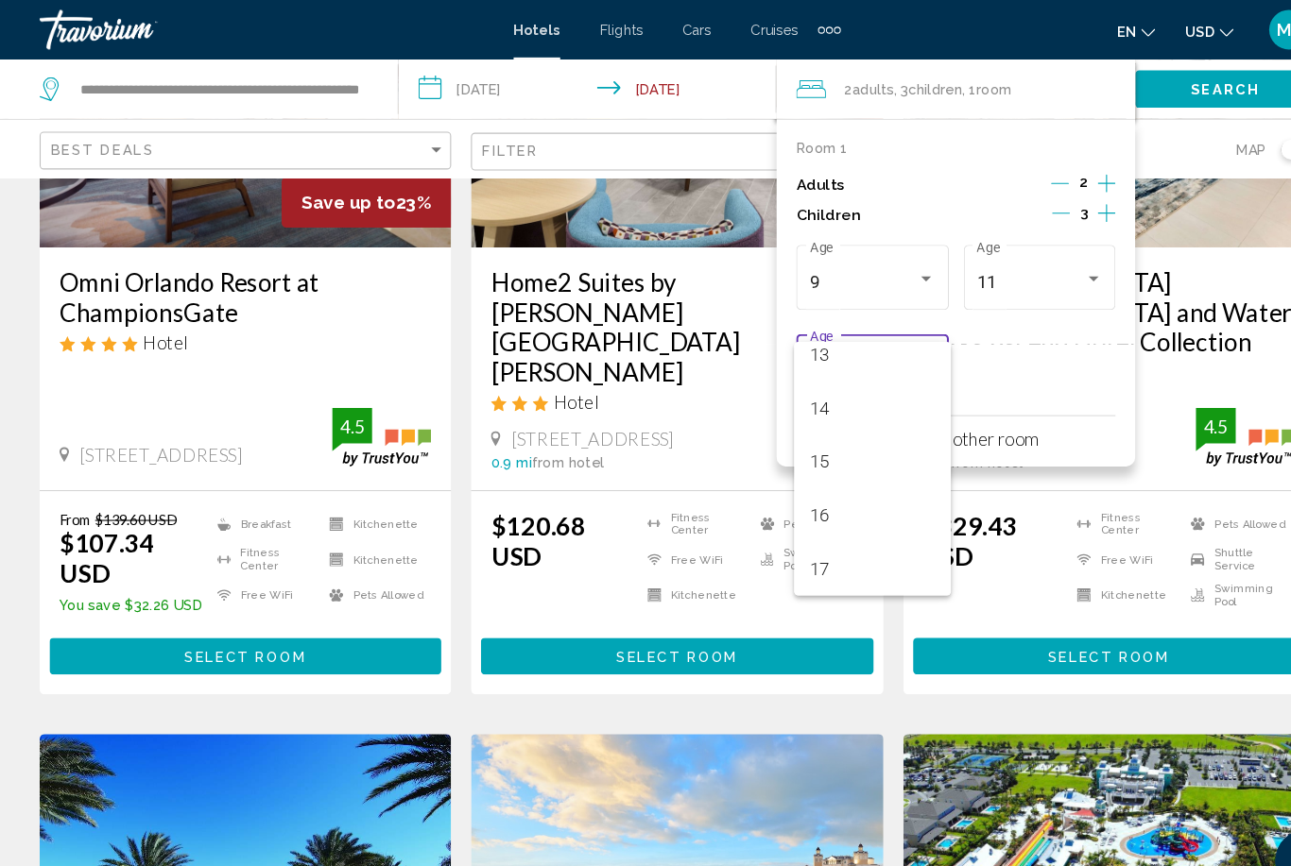
scroll to position [677, 0]
click at [823, 448] on span "15" at bounding box center [831, 440] width 119 height 51
click at [1140, 359] on div "Hotel" at bounding box center [1057, 355] width 354 height 21
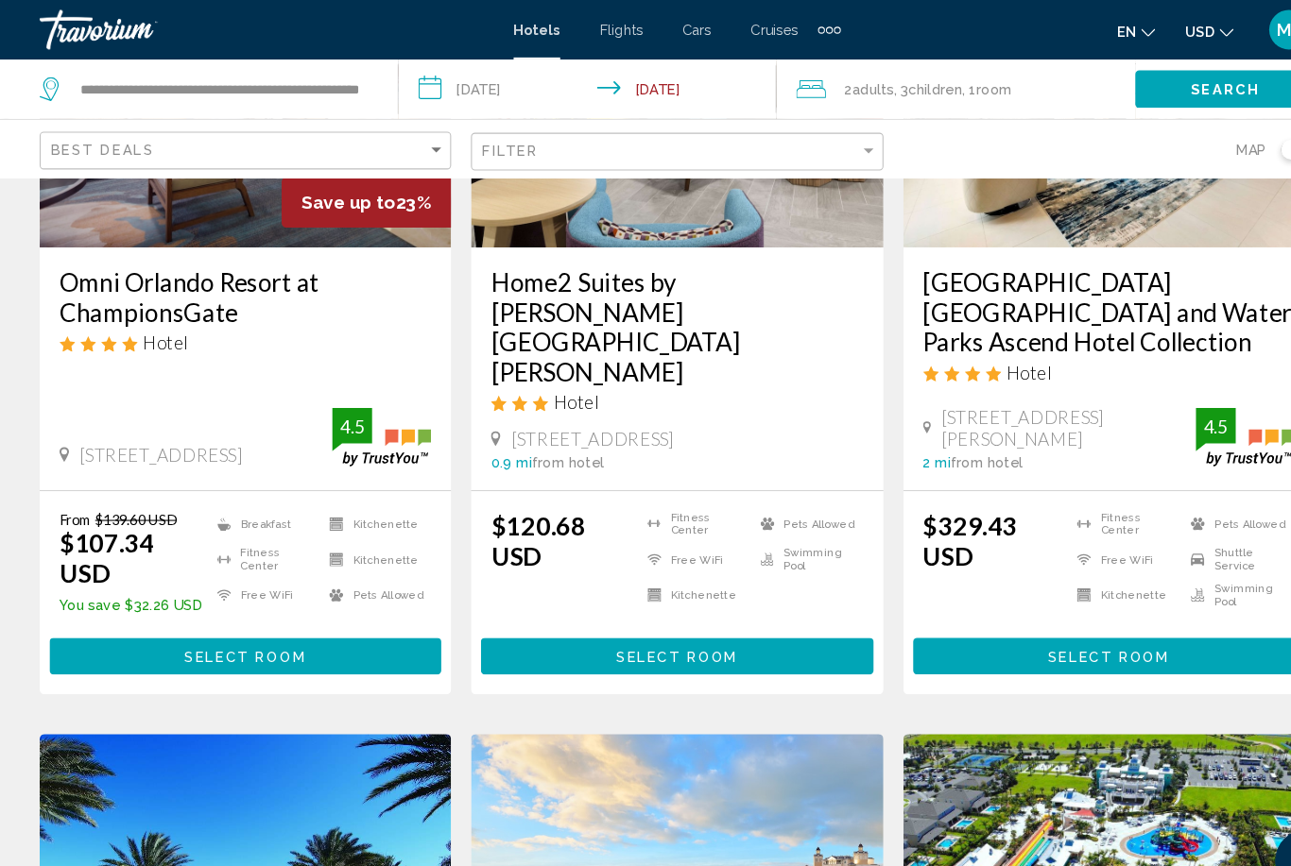
click at [1144, 82] on span "Search" at bounding box center [1168, 85] width 66 height 15
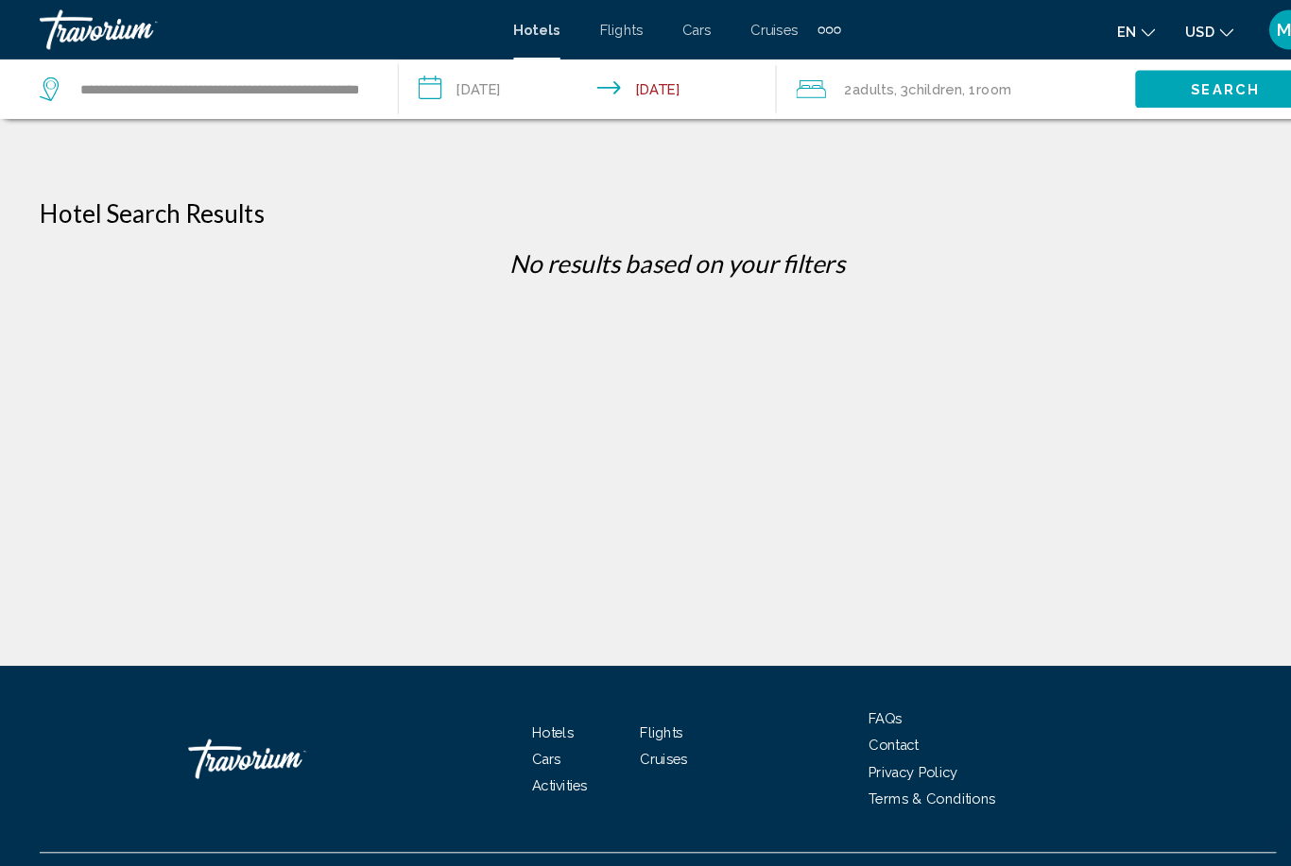
click at [883, 86] on span "Children" at bounding box center [891, 84] width 51 height 15
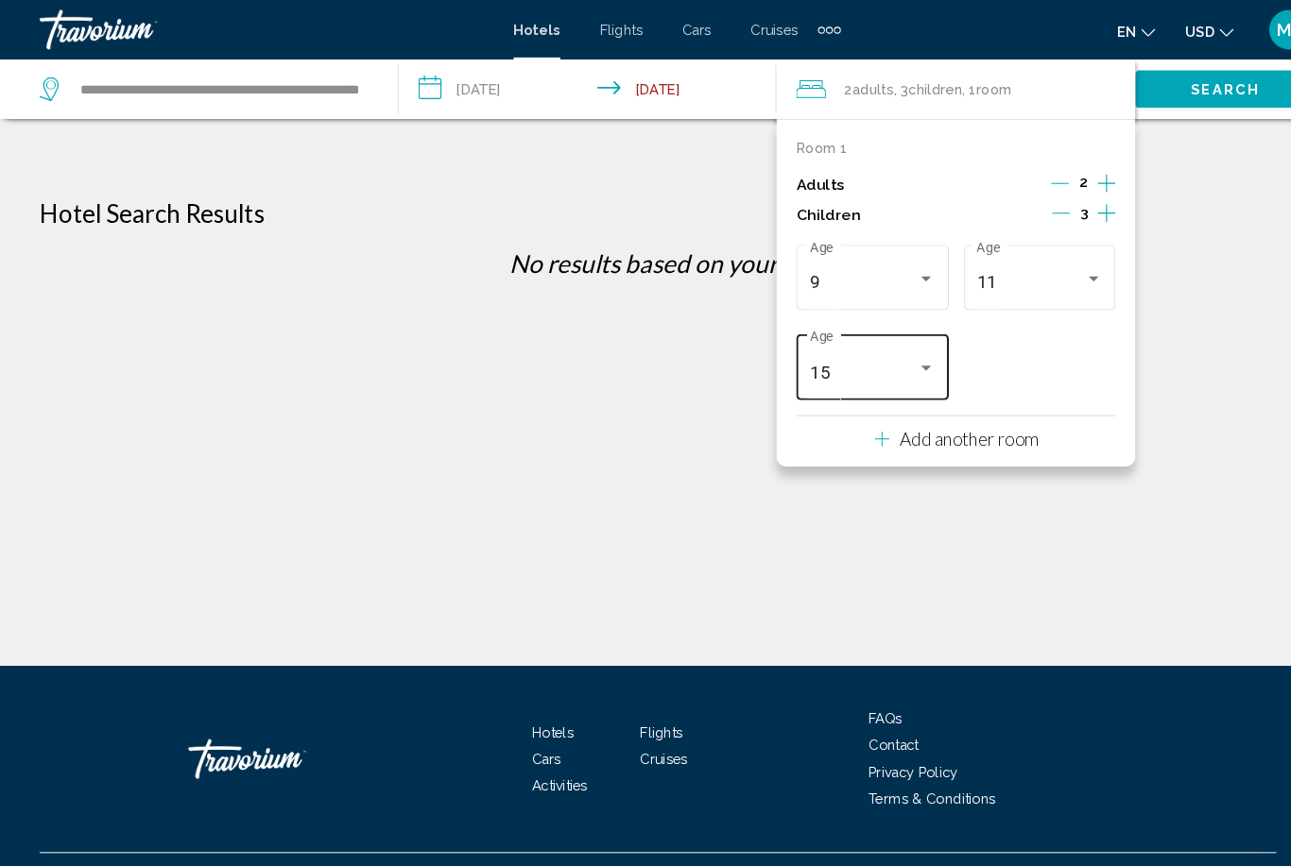
click at [868, 360] on div "15" at bounding box center [823, 355] width 102 height 19
